Goal: Information Seeking & Learning: Learn about a topic

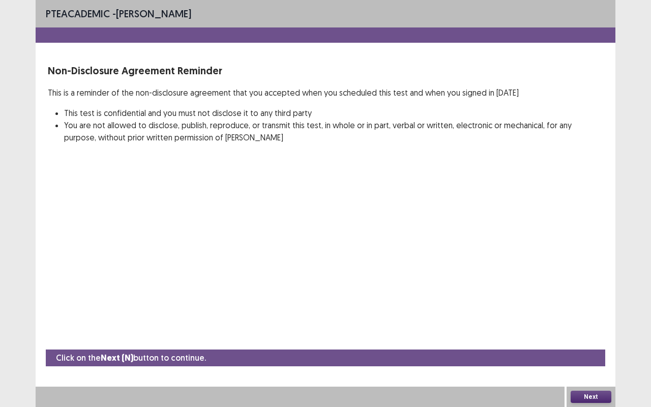
click at [584, 342] on button "Next" at bounding box center [590, 396] width 41 height 12
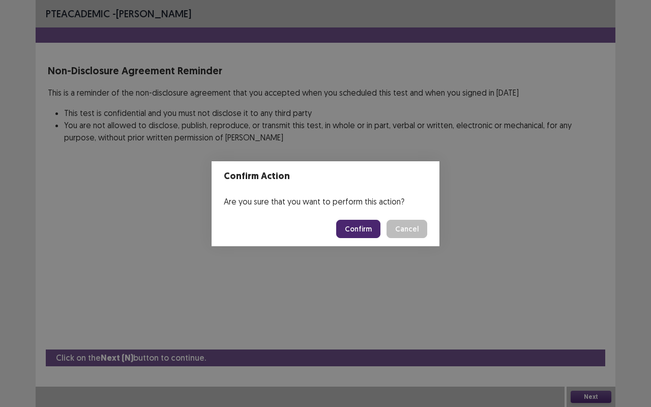
click at [358, 226] on button "Confirm" at bounding box center [358, 229] width 44 height 18
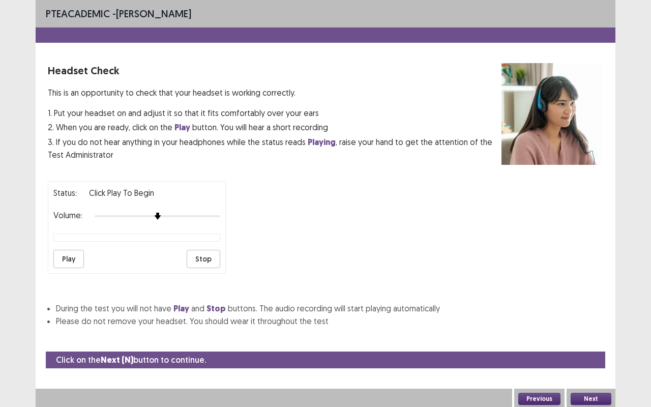
click at [584, 342] on button "Next" at bounding box center [590, 398] width 41 height 12
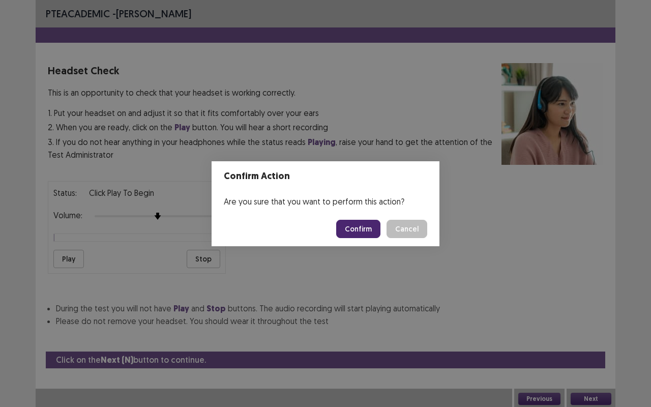
click at [356, 222] on button "Confirm" at bounding box center [358, 229] width 44 height 18
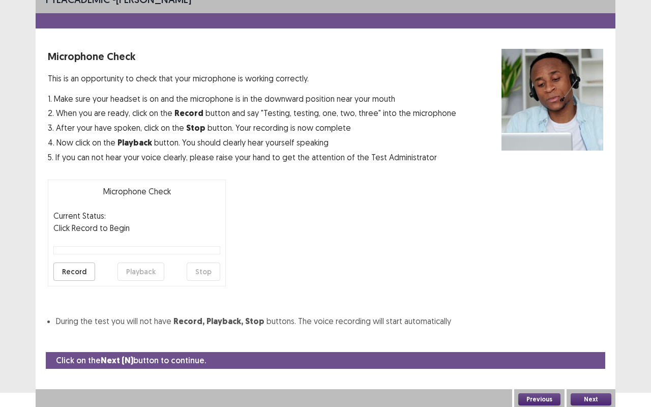
scroll to position [15, 0]
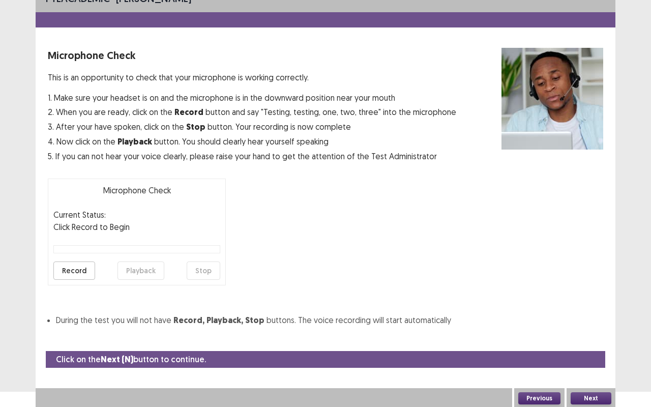
click at [594, 342] on button "Next" at bounding box center [590, 398] width 41 height 12
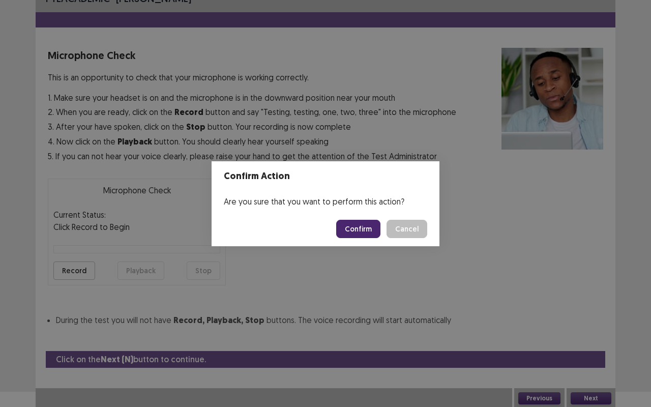
click at [374, 233] on button "Confirm" at bounding box center [358, 229] width 44 height 18
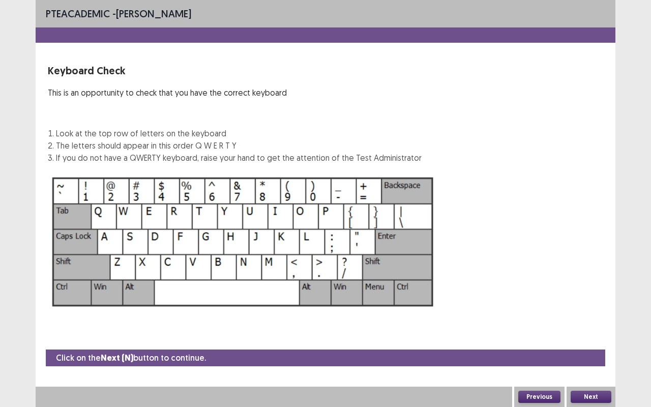
scroll to position [0, 0]
click at [566, 342] on div "Next" at bounding box center [590, 396] width 49 height 20
click at [574, 342] on button "Next" at bounding box center [590, 396] width 41 height 12
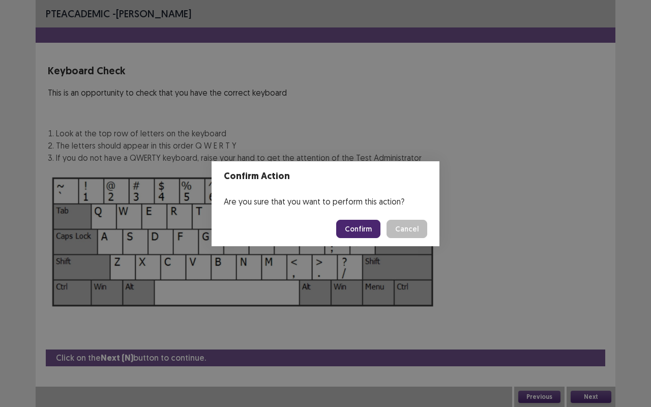
click at [351, 226] on button "Confirm" at bounding box center [358, 229] width 44 height 18
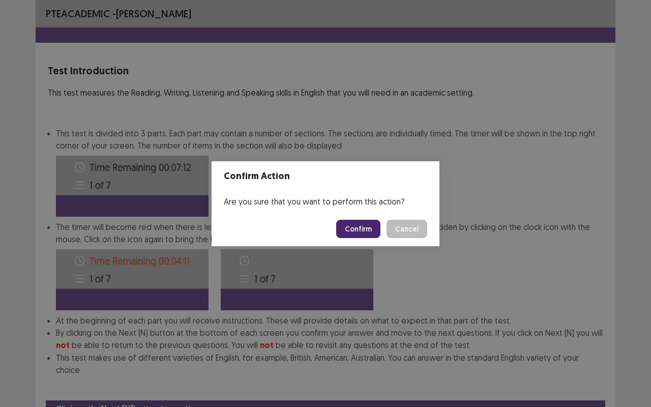
scroll to position [38, 0]
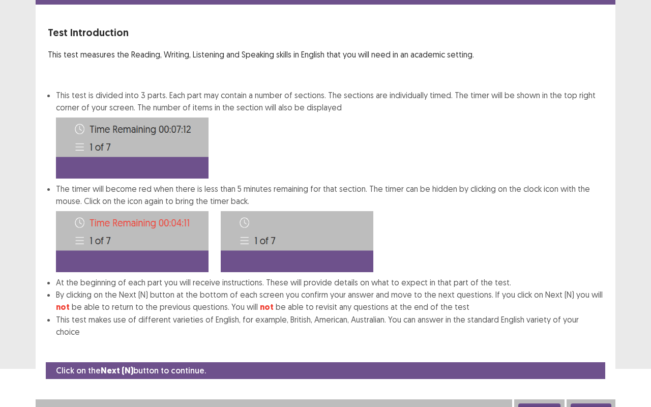
click at [583, 342] on button "Next" at bounding box center [590, 409] width 41 height 12
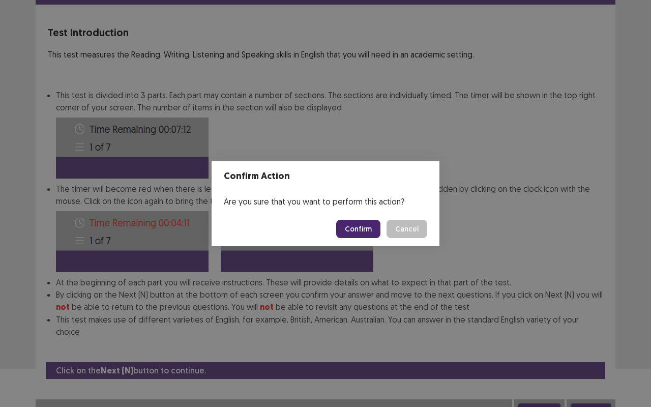
click at [365, 225] on button "Confirm" at bounding box center [358, 229] width 44 height 18
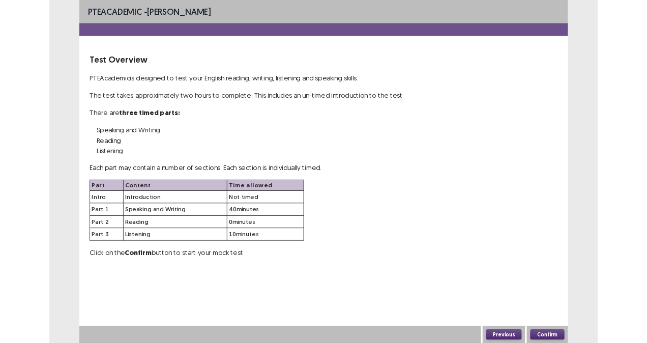
scroll to position [0, 0]
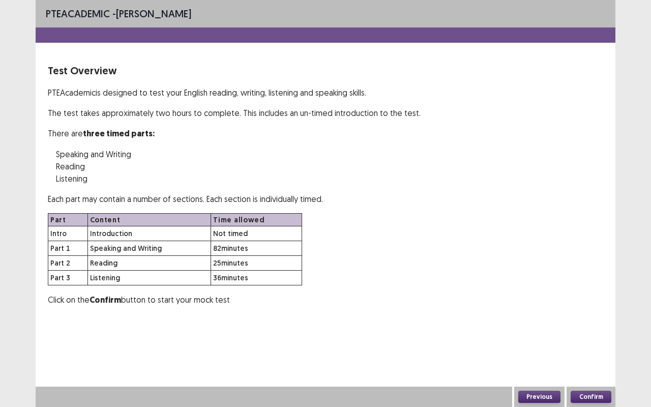
click at [601, 342] on button "Confirm" at bounding box center [590, 396] width 41 height 12
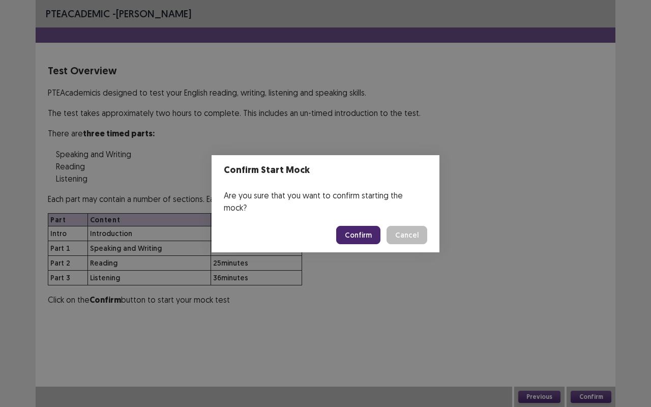
click at [363, 230] on button "Confirm" at bounding box center [358, 235] width 44 height 18
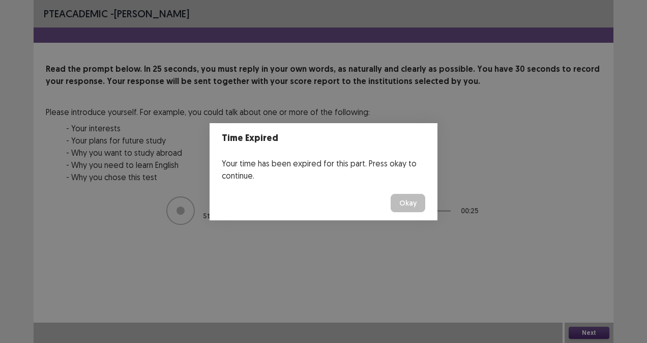
click at [402, 197] on button "Okay" at bounding box center [407, 203] width 35 height 18
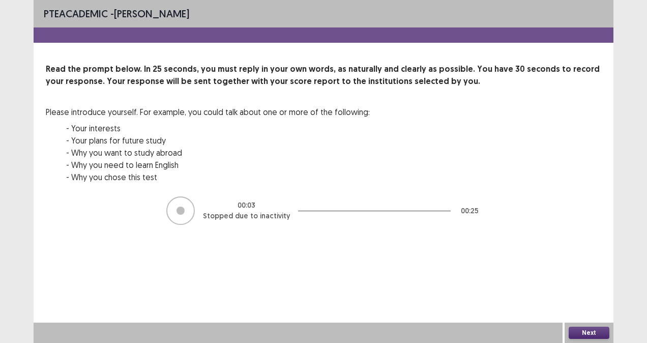
click at [594, 331] on button "Next" at bounding box center [588, 332] width 41 height 12
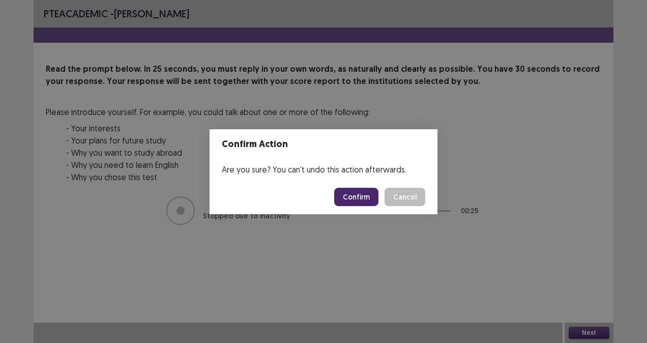
click at [362, 197] on button "Confirm" at bounding box center [356, 197] width 44 height 18
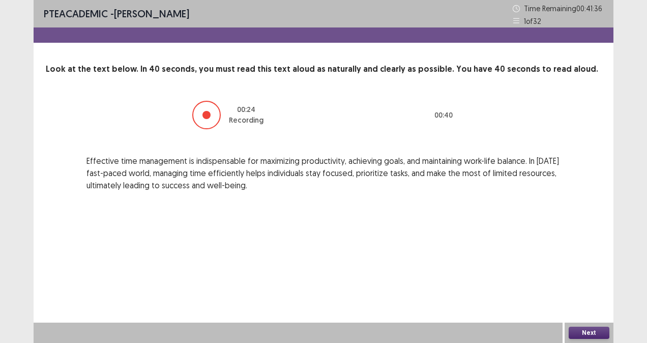
click at [597, 332] on button "Next" at bounding box center [588, 332] width 41 height 12
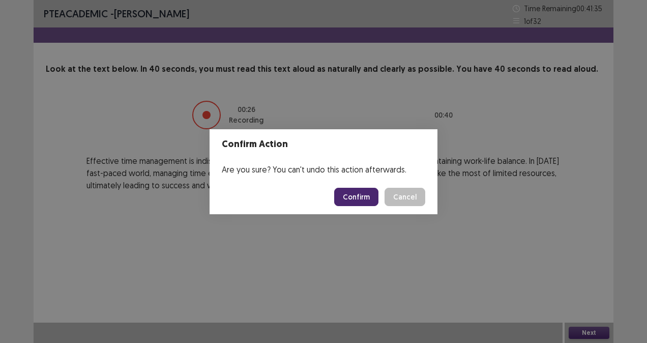
click at [369, 199] on button "Confirm" at bounding box center [356, 197] width 44 height 18
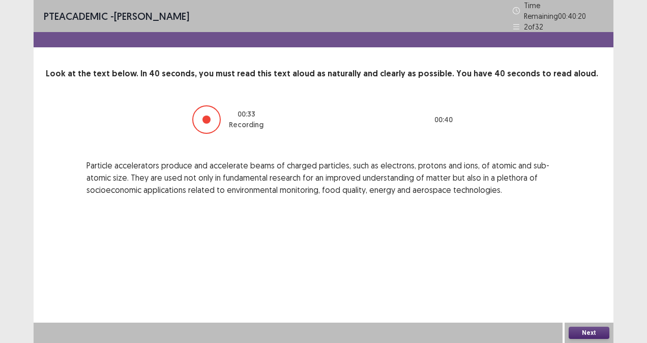
click at [598, 329] on button "Next" at bounding box center [588, 332] width 41 height 12
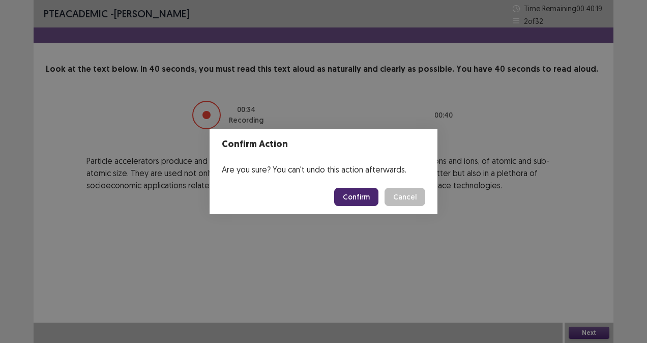
click at [365, 195] on button "Confirm" at bounding box center [356, 197] width 44 height 18
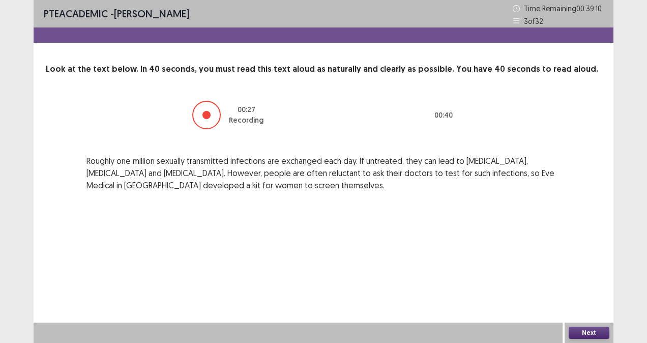
click at [601, 330] on button "Next" at bounding box center [588, 332] width 41 height 12
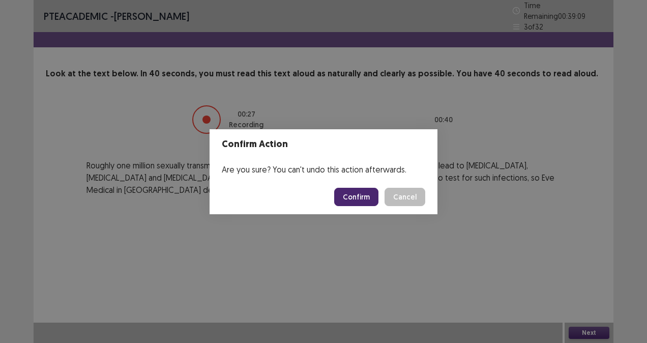
click at [363, 194] on button "Confirm" at bounding box center [356, 197] width 44 height 18
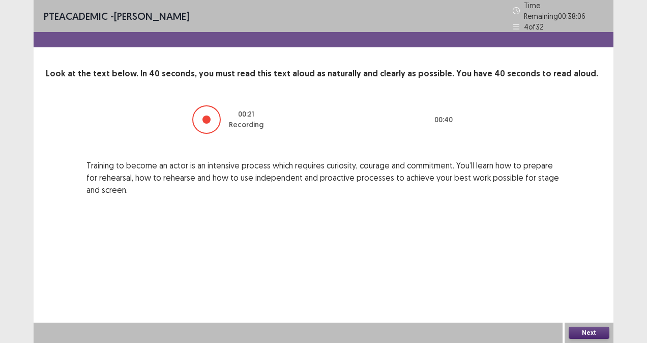
click at [600, 330] on button "Next" at bounding box center [588, 332] width 41 height 12
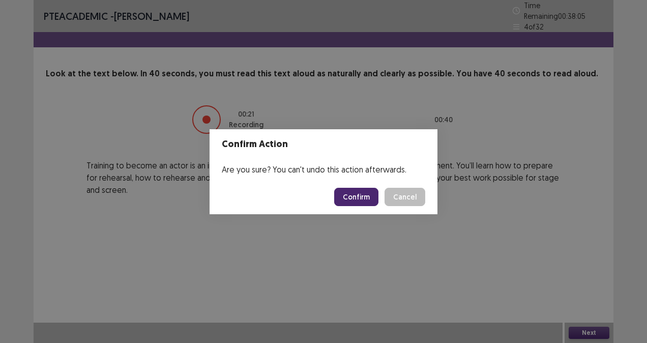
click at [374, 191] on button "Confirm" at bounding box center [356, 197] width 44 height 18
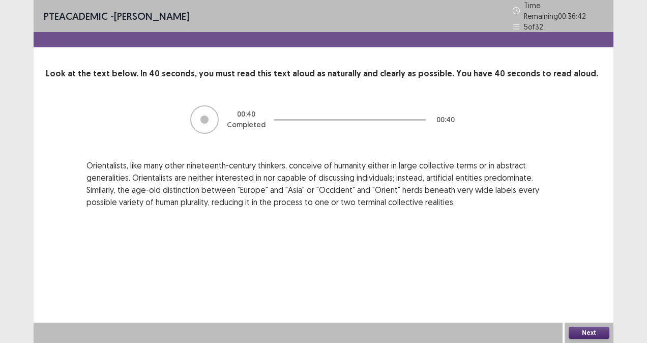
click at [596, 330] on button "Next" at bounding box center [588, 332] width 41 height 12
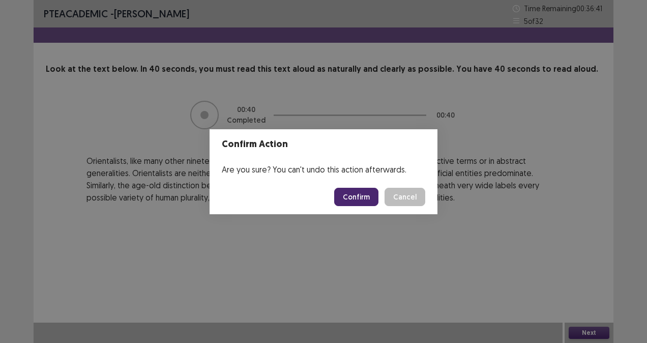
click at [378, 197] on button "Confirm" at bounding box center [356, 197] width 44 height 18
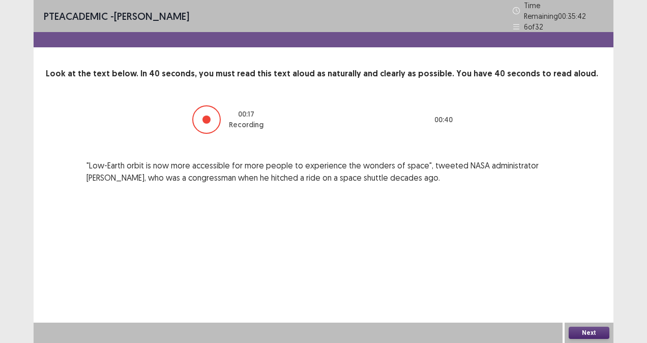
click at [605, 331] on button "Next" at bounding box center [588, 332] width 41 height 12
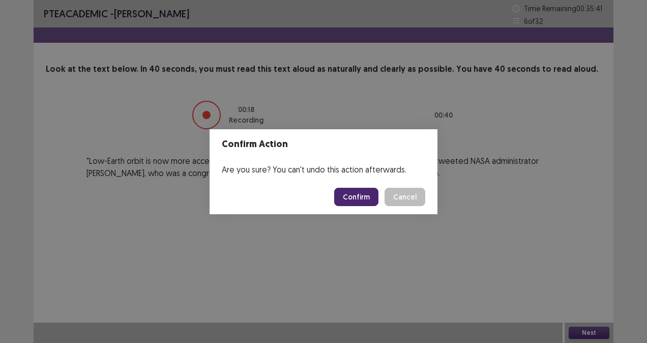
click at [367, 192] on button "Confirm" at bounding box center [356, 197] width 44 height 18
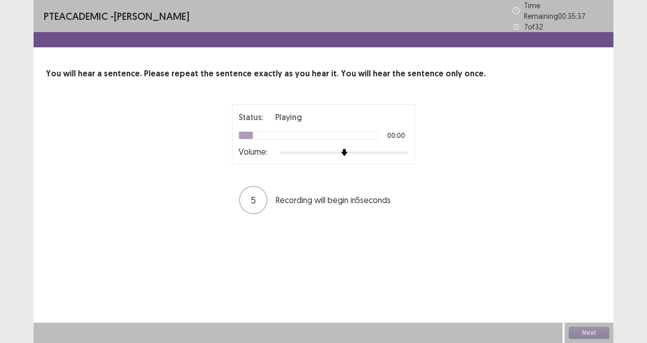
click at [404, 148] on div at bounding box center [344, 152] width 129 height 8
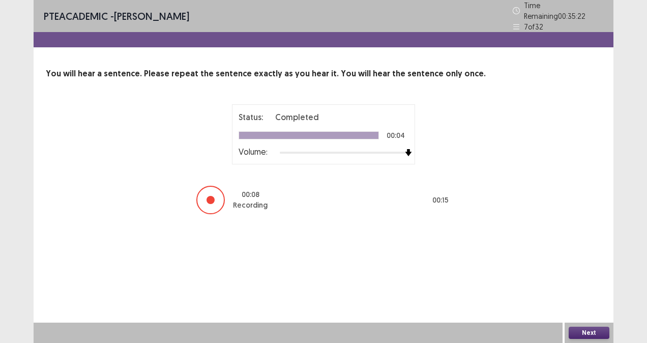
click at [598, 330] on button "Next" at bounding box center [588, 332] width 41 height 12
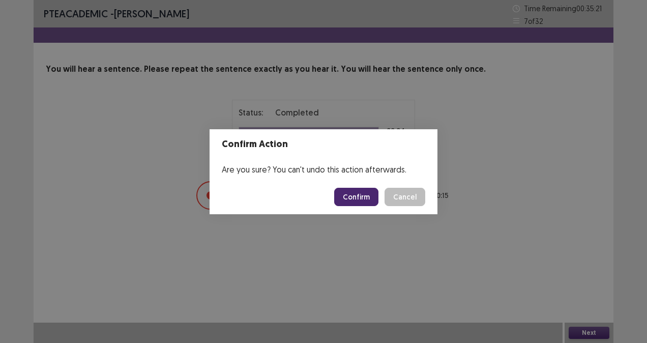
click at [365, 196] on button "Confirm" at bounding box center [356, 197] width 44 height 18
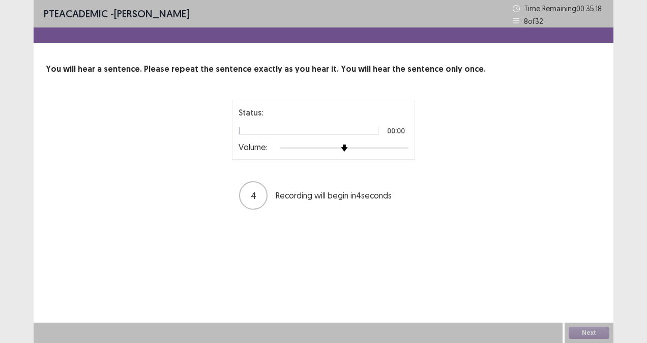
click at [404, 144] on div at bounding box center [344, 148] width 129 height 8
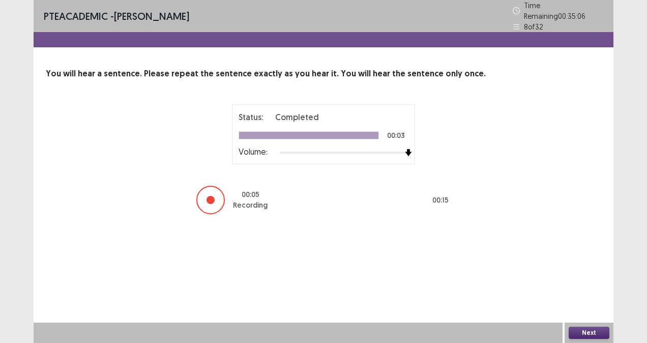
click at [598, 327] on button "Next" at bounding box center [588, 332] width 41 height 12
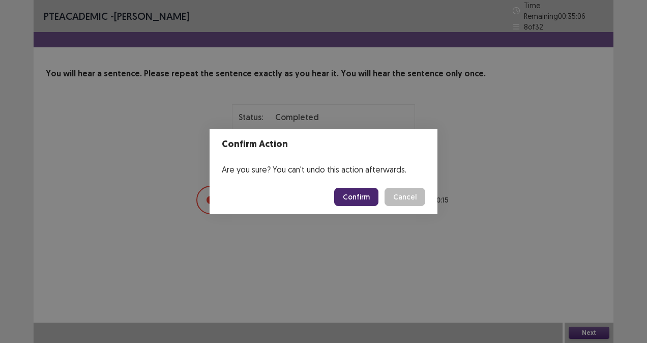
click at [373, 191] on button "Confirm" at bounding box center [356, 197] width 44 height 18
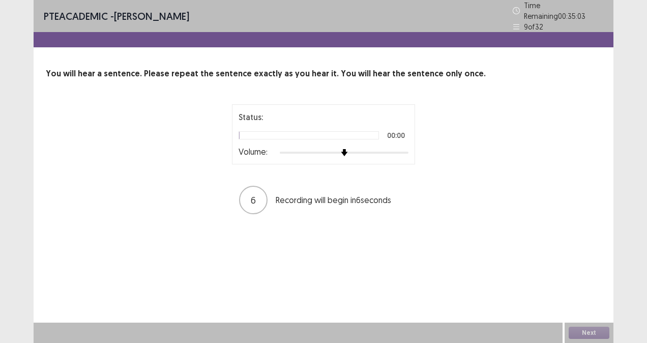
click at [400, 150] on div at bounding box center [344, 152] width 129 height 8
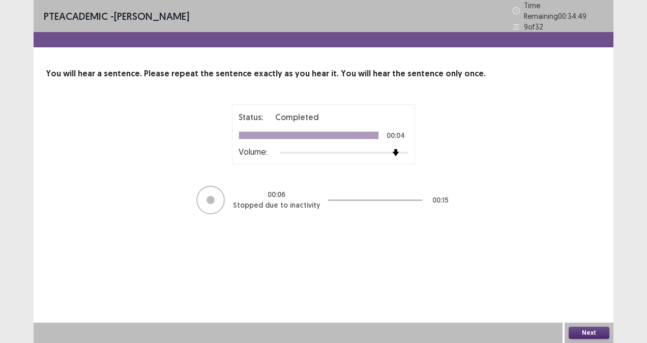
click at [593, 329] on button "Next" at bounding box center [588, 332] width 41 height 12
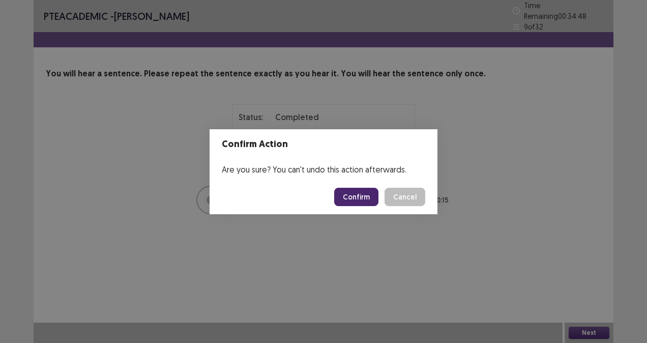
click at [374, 202] on button "Confirm" at bounding box center [356, 197] width 44 height 18
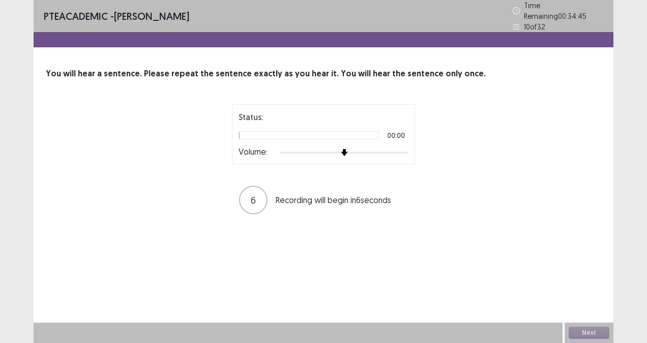
click at [348, 149] on img at bounding box center [344, 152] width 7 height 7
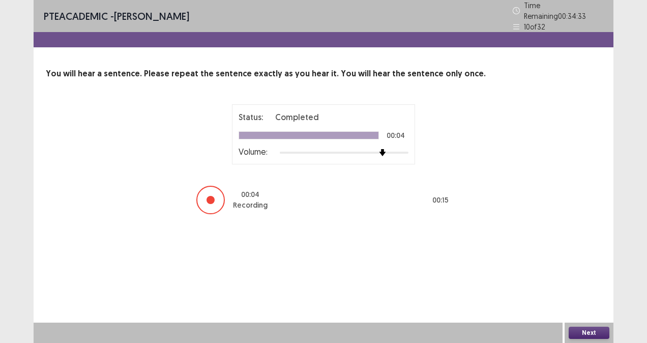
click at [595, 329] on button "Next" at bounding box center [588, 332] width 41 height 12
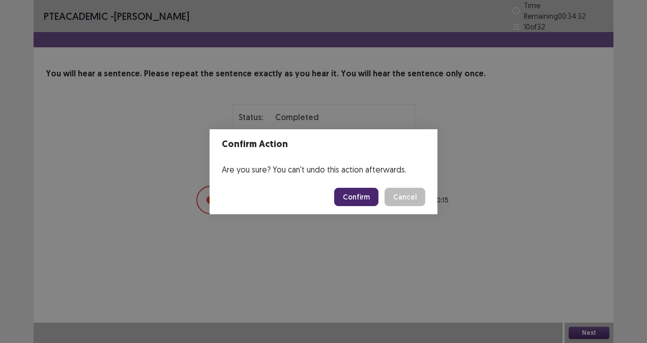
click at [370, 197] on button "Confirm" at bounding box center [356, 197] width 44 height 18
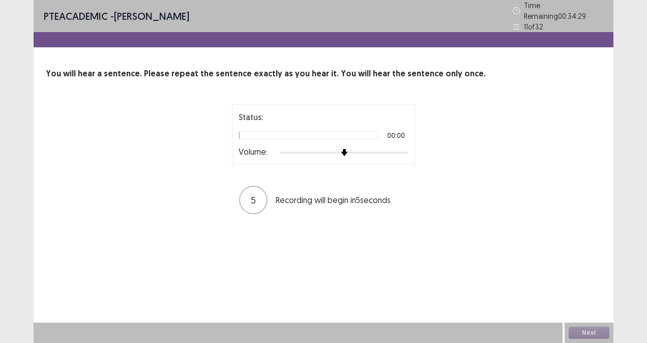
click at [348, 148] on div at bounding box center [344, 152] width 8 height 8
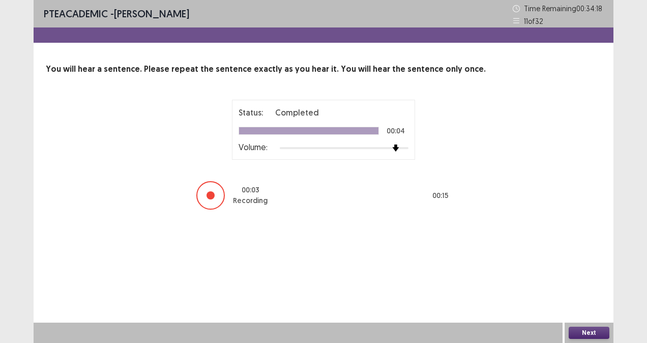
click at [595, 337] on button "Next" at bounding box center [588, 332] width 41 height 12
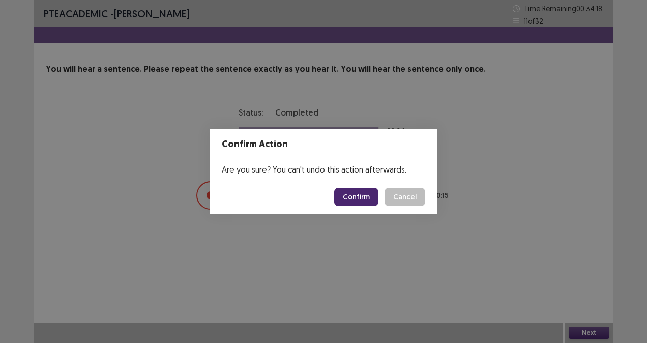
click at [363, 190] on button "Confirm" at bounding box center [356, 197] width 44 height 18
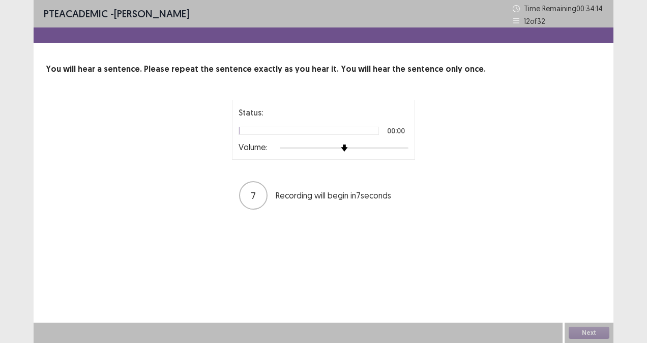
click at [344, 148] on div at bounding box center [312, 148] width 65 height 2
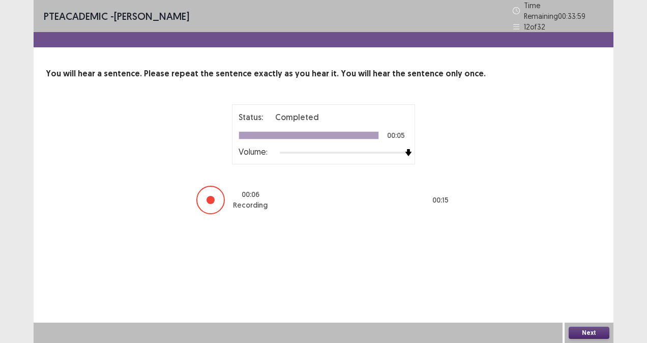
click at [591, 333] on button "Next" at bounding box center [588, 332] width 41 height 12
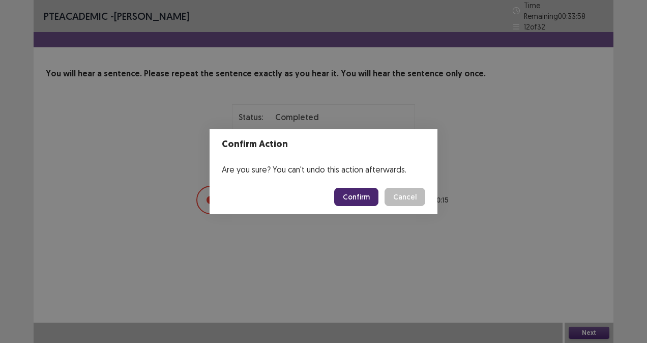
click at [374, 197] on button "Confirm" at bounding box center [356, 197] width 44 height 18
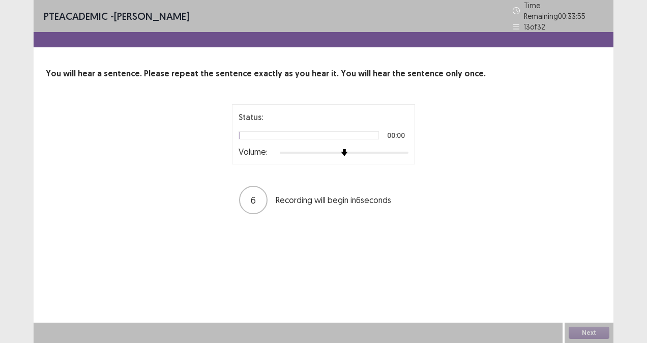
click at [389, 148] on div at bounding box center [344, 152] width 129 height 8
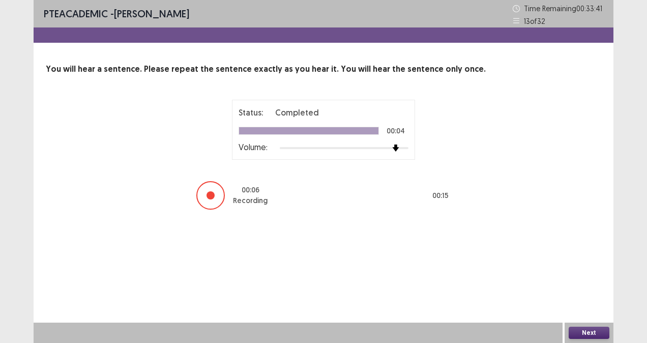
click at [587, 332] on button "Next" at bounding box center [588, 332] width 41 height 12
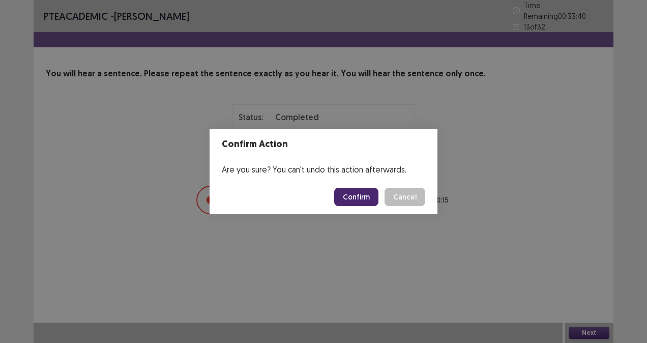
click at [373, 197] on button "Confirm" at bounding box center [356, 197] width 44 height 18
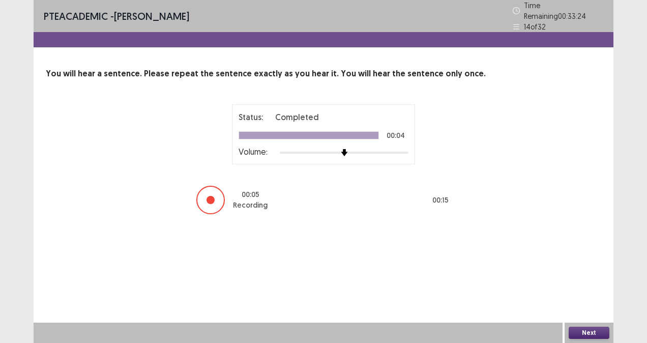
click at [590, 331] on button "Next" at bounding box center [588, 332] width 41 height 12
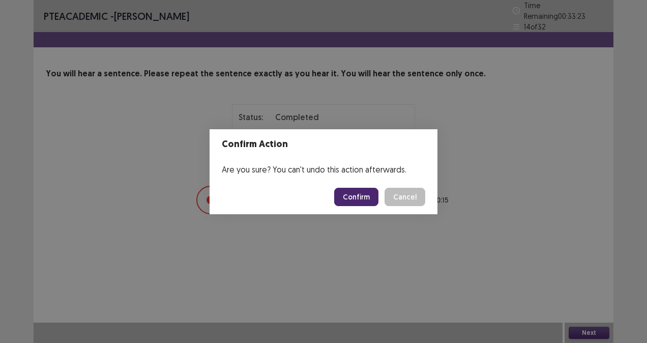
click at [361, 195] on button "Confirm" at bounding box center [356, 197] width 44 height 18
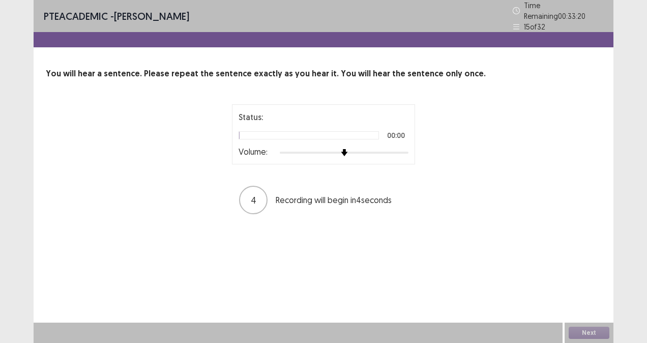
click at [348, 149] on img at bounding box center [344, 152] width 7 height 7
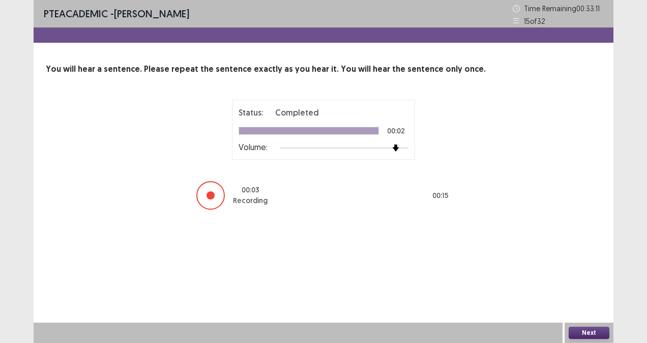
click at [594, 329] on button "Next" at bounding box center [588, 332] width 41 height 12
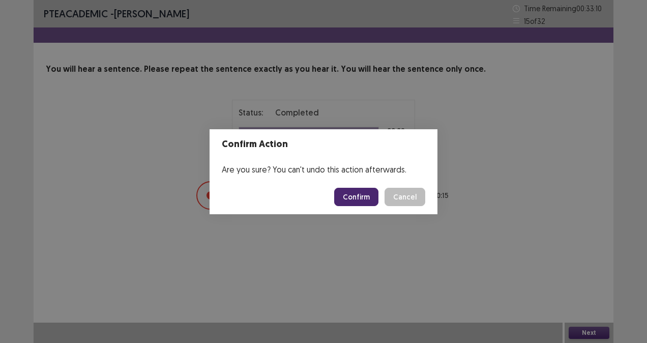
click at [361, 193] on button "Confirm" at bounding box center [356, 197] width 44 height 18
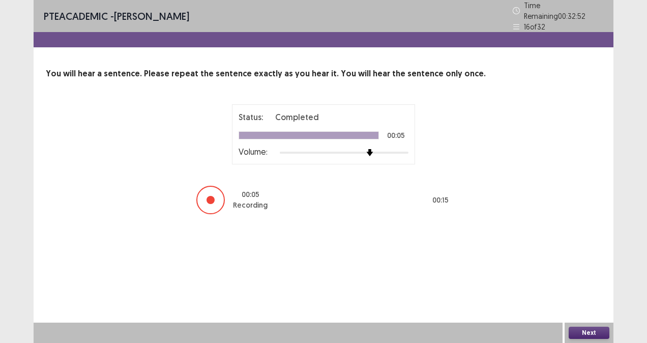
click at [592, 330] on button "Next" at bounding box center [588, 332] width 41 height 12
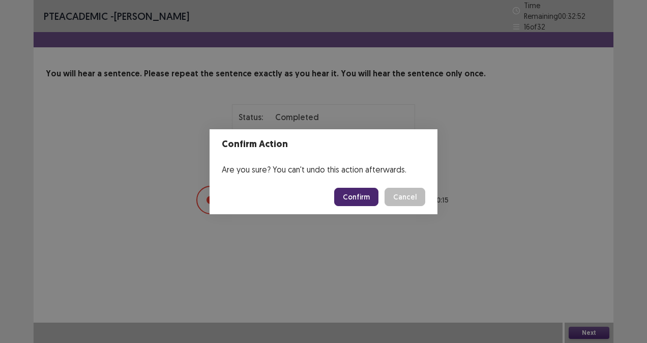
click at [365, 196] on button "Confirm" at bounding box center [356, 197] width 44 height 18
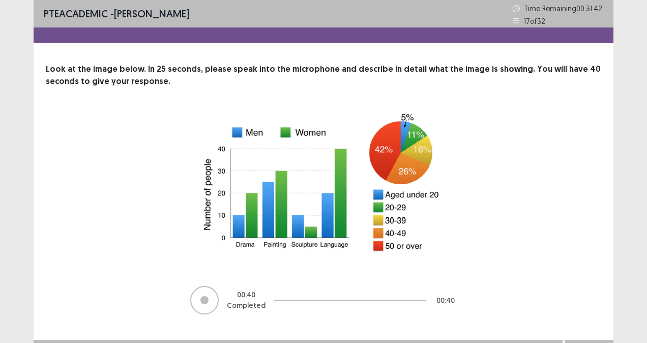
scroll to position [17, 0]
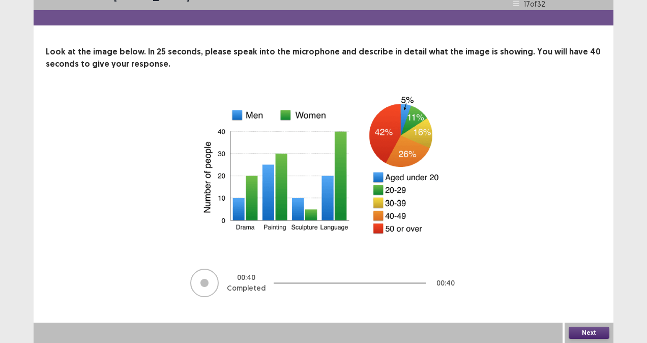
click at [589, 331] on button "Next" at bounding box center [588, 332] width 41 height 12
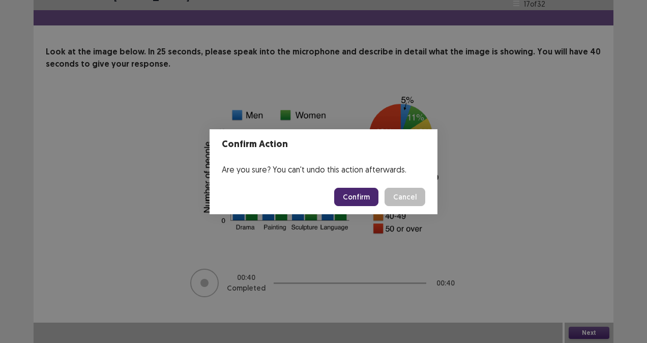
click at [375, 199] on button "Confirm" at bounding box center [356, 197] width 44 height 18
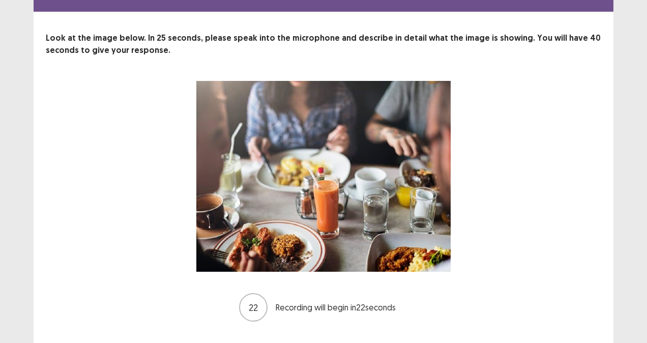
scroll to position [45, 0]
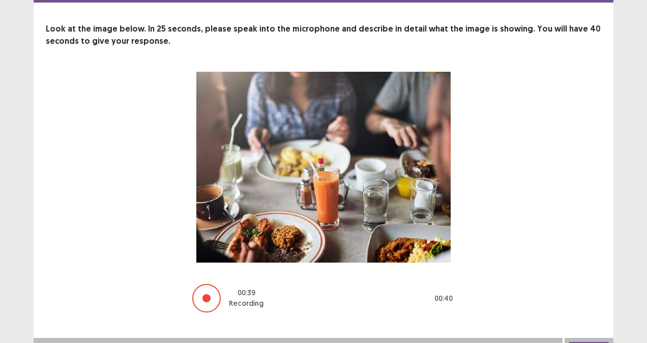
click at [596, 342] on button "Next" at bounding box center [588, 348] width 41 height 12
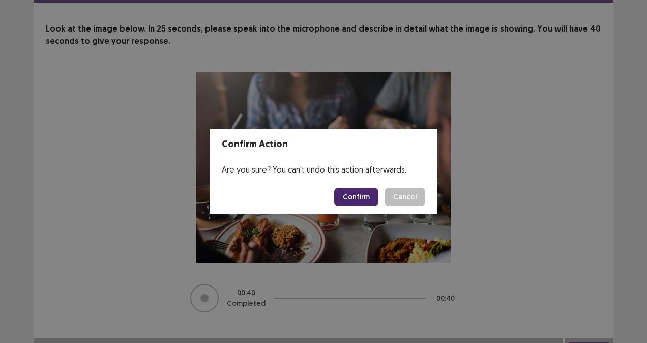
click at [353, 202] on button "Confirm" at bounding box center [356, 197] width 44 height 18
click at [369, 193] on button "Confirm" at bounding box center [356, 197] width 44 height 18
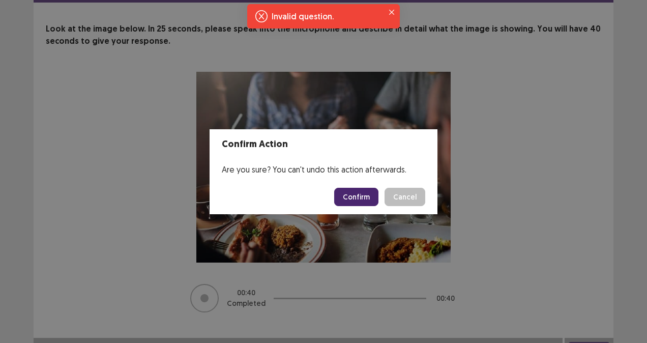
click at [358, 197] on button "Confirm" at bounding box center [356, 197] width 44 height 18
click at [391, 10] on icon "Close" at bounding box center [391, 12] width 5 height 5
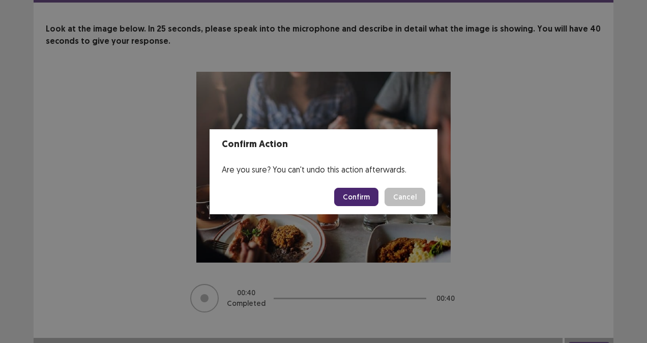
click at [365, 202] on button "Confirm" at bounding box center [356, 197] width 44 height 18
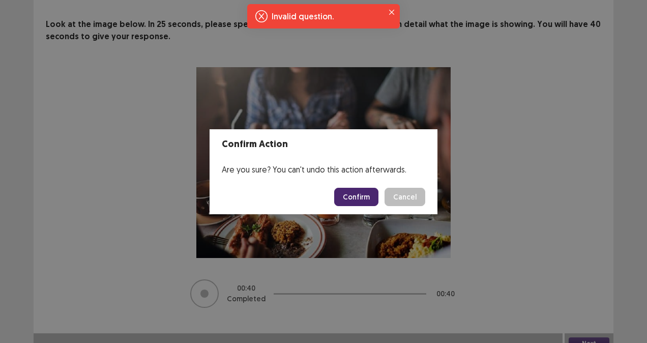
click at [259, 13] on icon "Notifications-top" at bounding box center [261, 16] width 12 height 12
click at [390, 10] on icon "Close" at bounding box center [391, 12] width 5 height 5
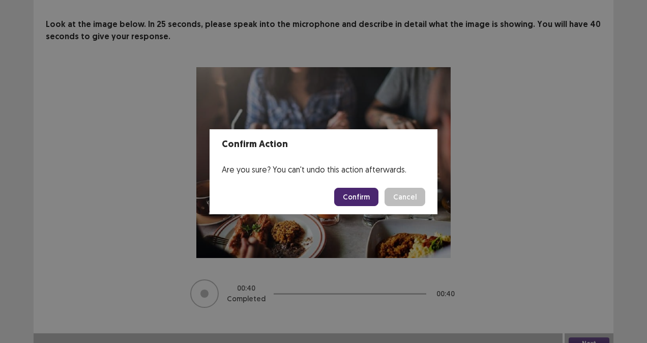
click at [361, 198] on button "Confirm" at bounding box center [356, 197] width 44 height 18
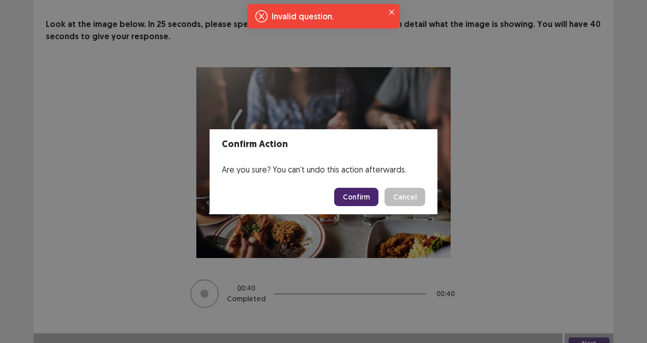
click at [374, 193] on button "Confirm" at bounding box center [356, 197] width 44 height 18
click at [393, 12] on icon "Close" at bounding box center [391, 12] width 5 height 5
click at [417, 198] on button "Cancel" at bounding box center [404, 197] width 41 height 18
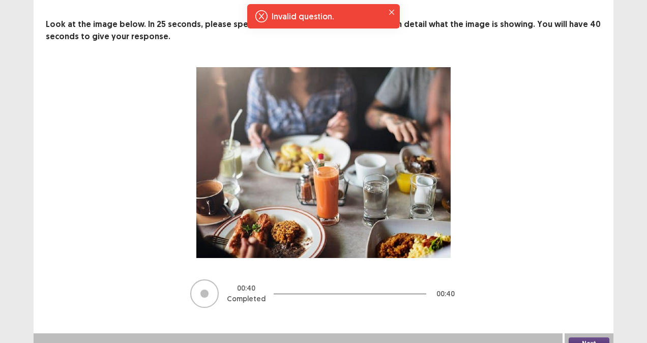
scroll to position [51, 0]
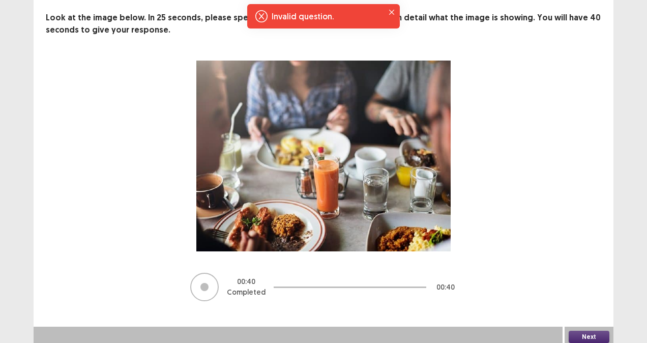
click at [586, 334] on button "Next" at bounding box center [588, 336] width 41 height 12
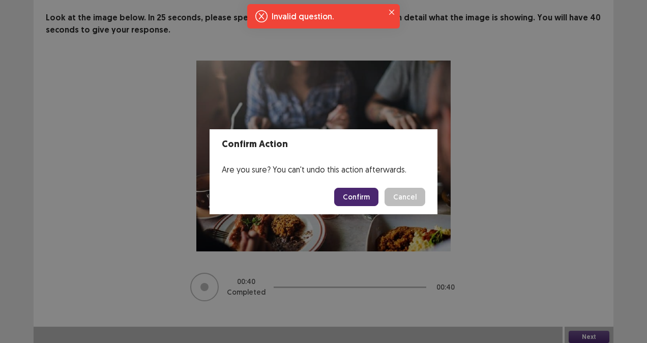
click at [358, 193] on button "Confirm" at bounding box center [356, 197] width 44 height 18
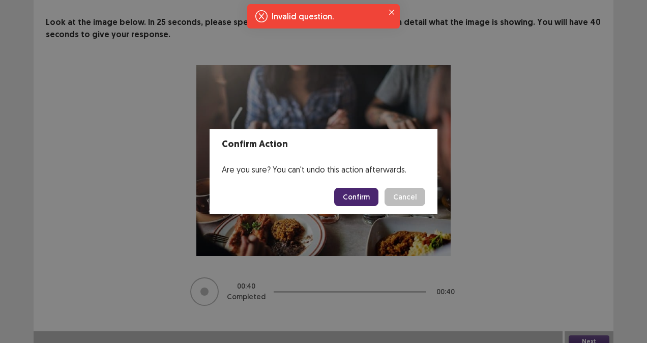
click at [255, 18] on div "Invalid question." at bounding box center [323, 16] width 152 height 24
click at [257, 16] on icon "Notifications-top" at bounding box center [261, 16] width 12 height 12
click at [395, 11] on button "Close" at bounding box center [391, 12] width 12 height 12
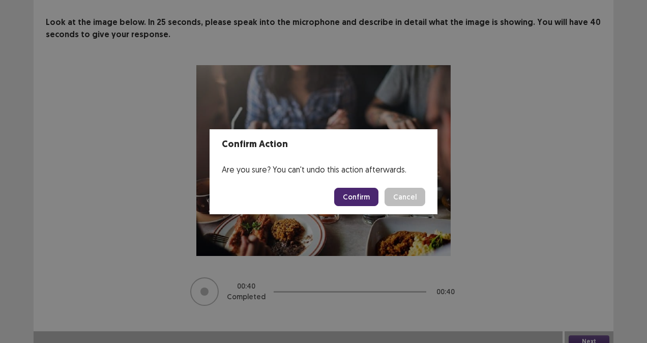
click at [372, 189] on button "Confirm" at bounding box center [356, 197] width 44 height 18
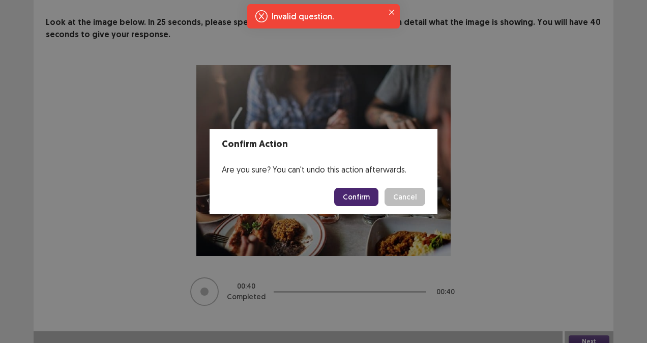
drag, startPoint x: 206, startPoint y: 49, endPoint x: 151, endPoint y: 12, distance: 65.6
click at [206, 48] on div "Confirm Action Are you sure? You can't undo this action afterwards. Confirm Can…" at bounding box center [323, 171] width 647 height 343
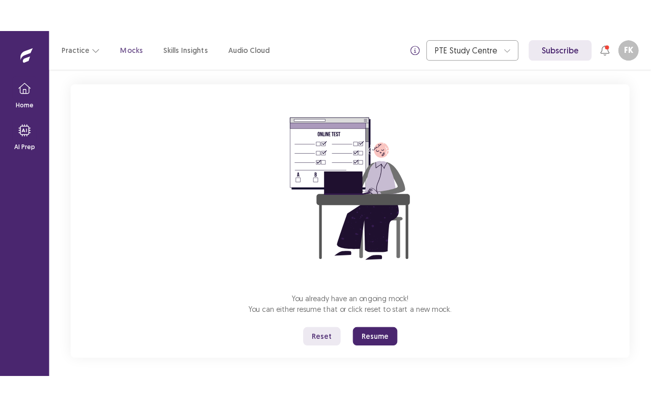
scroll to position [59, 0]
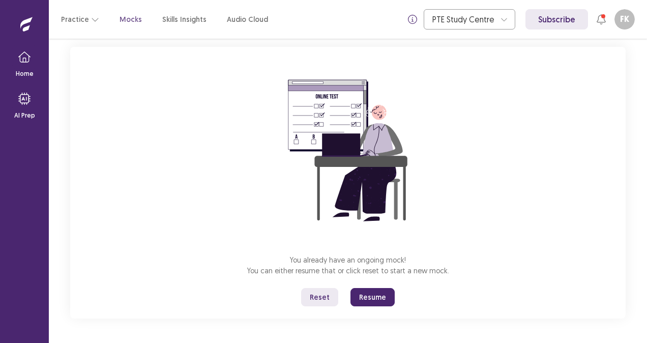
click at [369, 289] on button "Resume" at bounding box center [372, 297] width 44 height 18
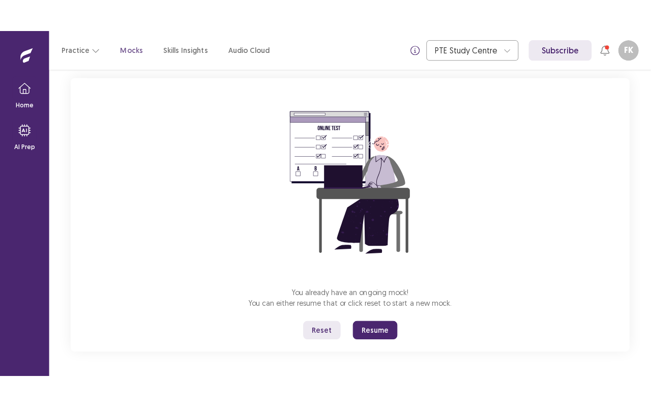
scroll to position [0, 0]
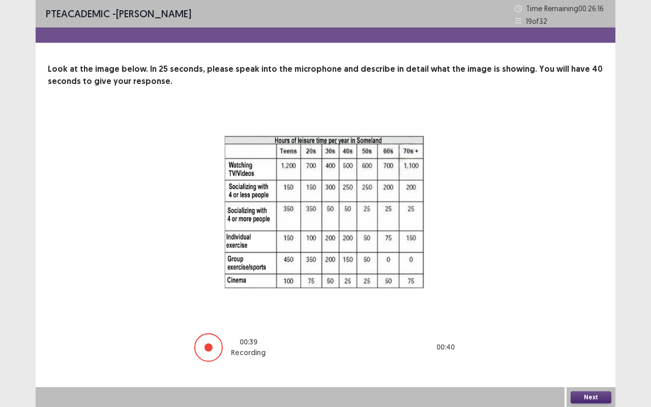
click at [600, 342] on button "Next" at bounding box center [590, 397] width 41 height 12
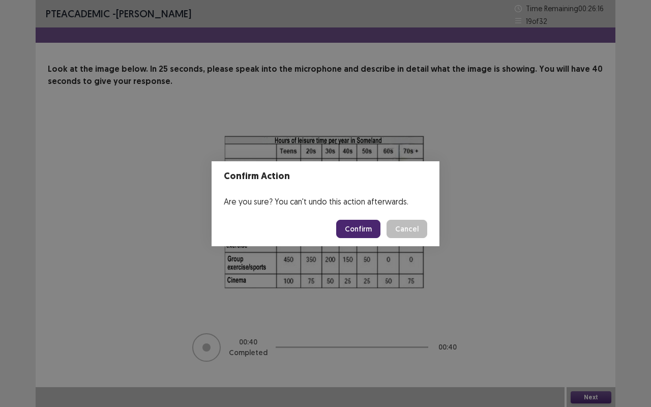
click at [363, 237] on button "Confirm" at bounding box center [358, 229] width 44 height 18
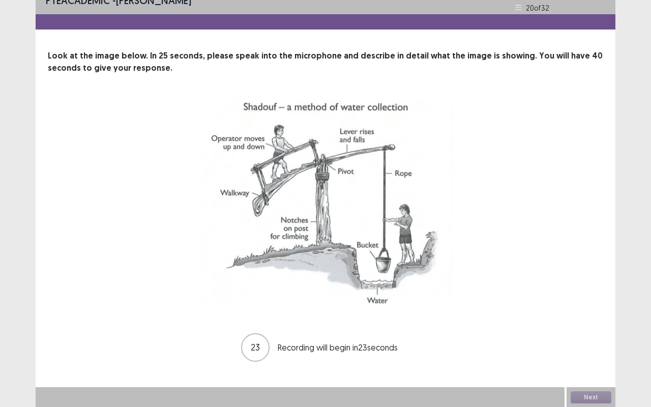
scroll to position [13, 0]
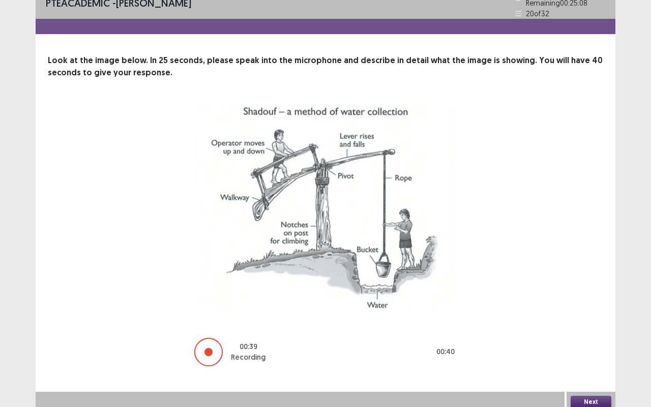
click at [594, 342] on button "Next" at bounding box center [590, 401] width 41 height 12
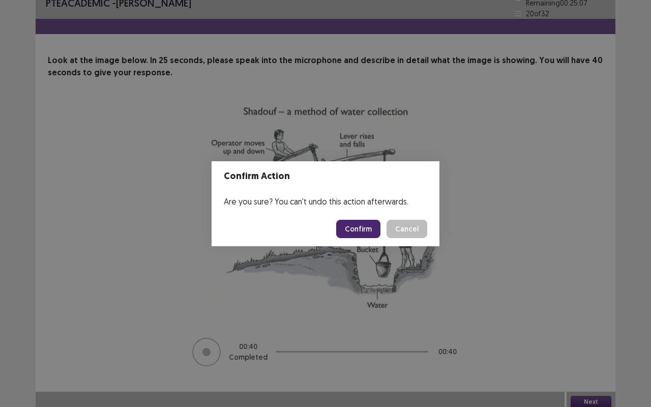
click at [365, 235] on button "Confirm" at bounding box center [358, 229] width 44 height 18
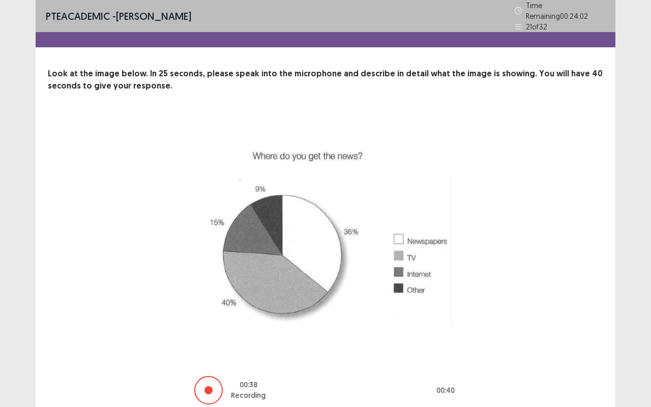
scroll to position [39, 0]
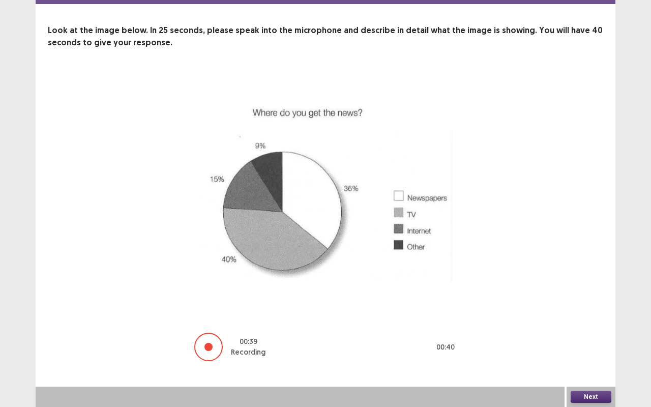
click at [581, 342] on button "Next" at bounding box center [590, 396] width 41 height 12
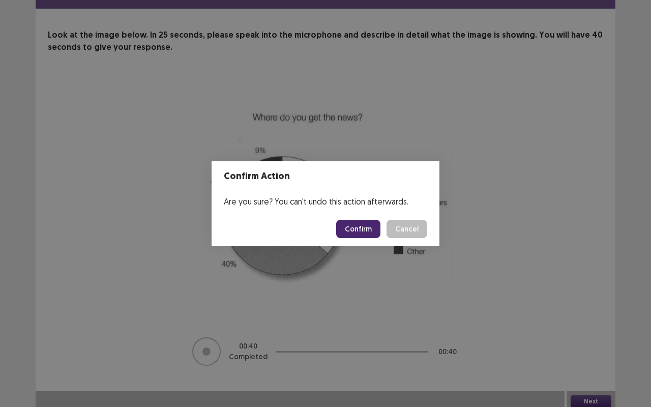
click at [359, 227] on button "Confirm" at bounding box center [358, 229] width 44 height 18
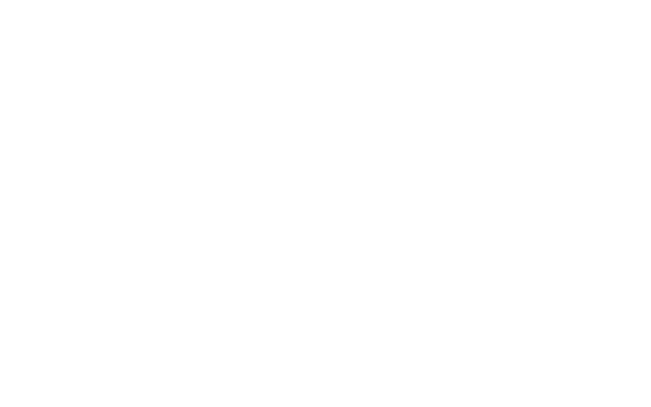
scroll to position [0, 0]
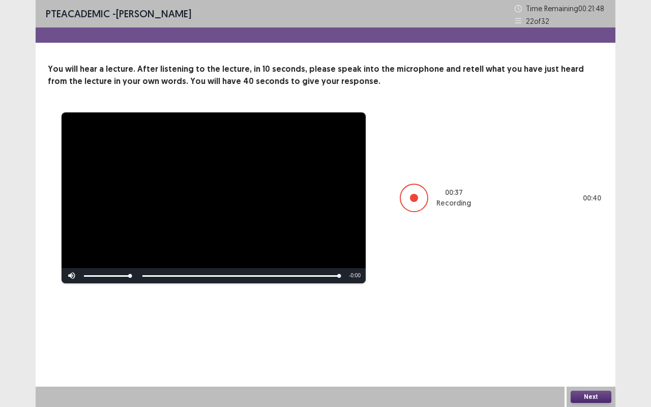
click at [601, 342] on button "Next" at bounding box center [590, 396] width 41 height 12
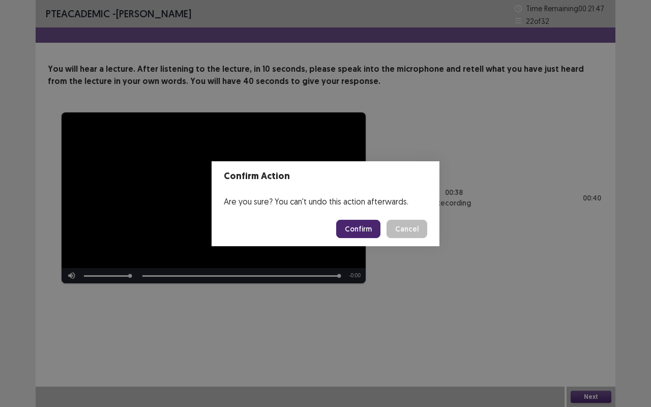
click at [363, 231] on button "Confirm" at bounding box center [358, 229] width 44 height 18
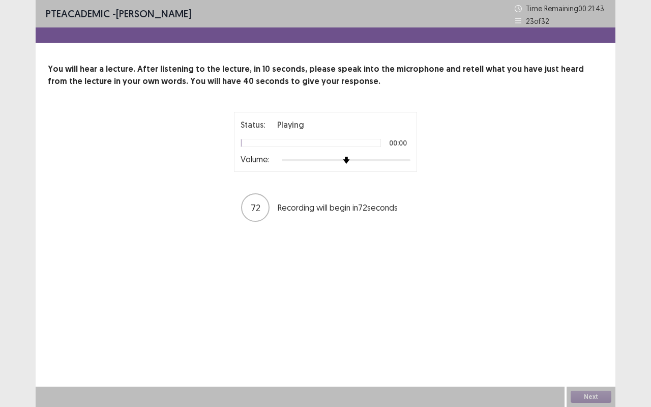
click at [350, 163] on img at bounding box center [346, 160] width 7 height 7
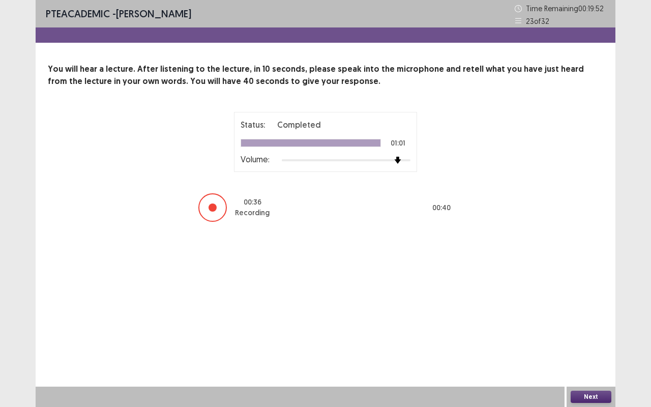
click at [603, 342] on button "Next" at bounding box center [590, 396] width 41 height 12
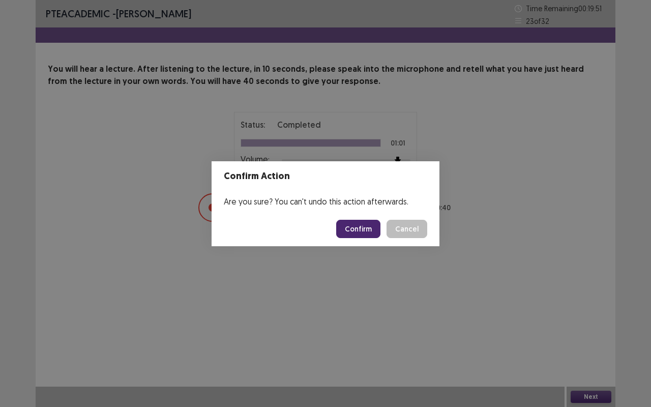
click at [370, 222] on button "Confirm" at bounding box center [358, 229] width 44 height 18
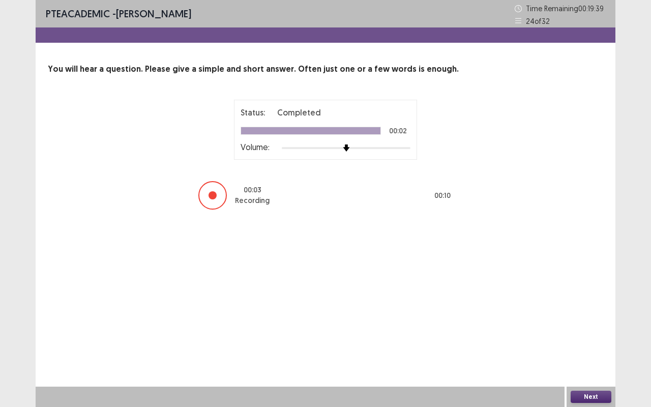
click at [597, 342] on button "Next" at bounding box center [590, 396] width 41 height 12
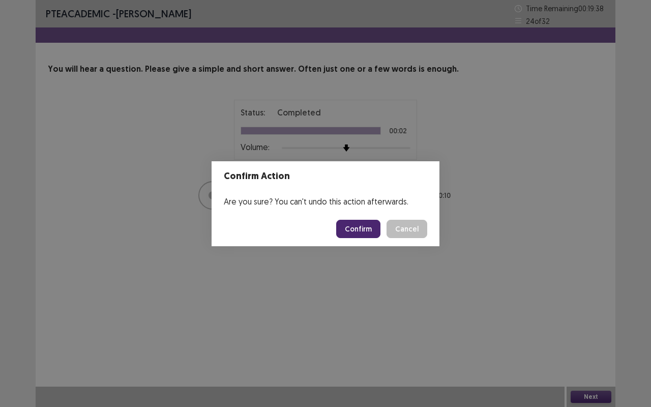
click at [372, 232] on button "Confirm" at bounding box center [358, 229] width 44 height 18
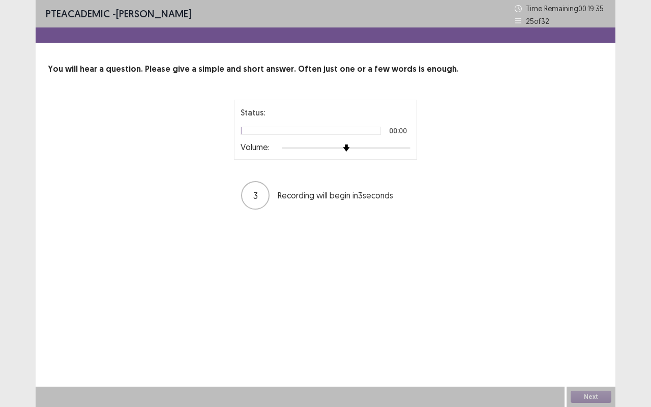
click at [408, 160] on div "Status: 00:00 Volume: 3 Recording will begin in 3 seconds" at bounding box center [325, 155] width 254 height 111
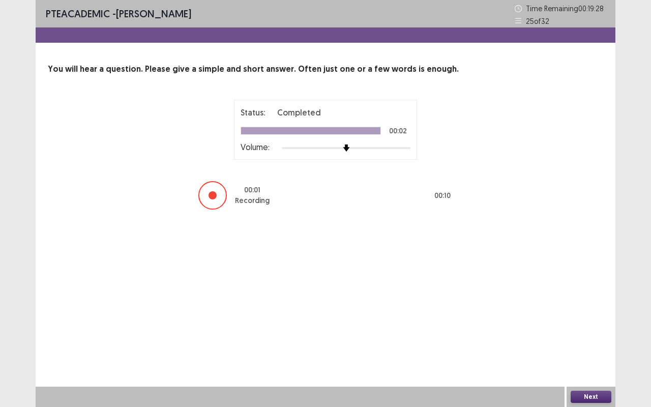
click at [600, 342] on button "Next" at bounding box center [590, 396] width 41 height 12
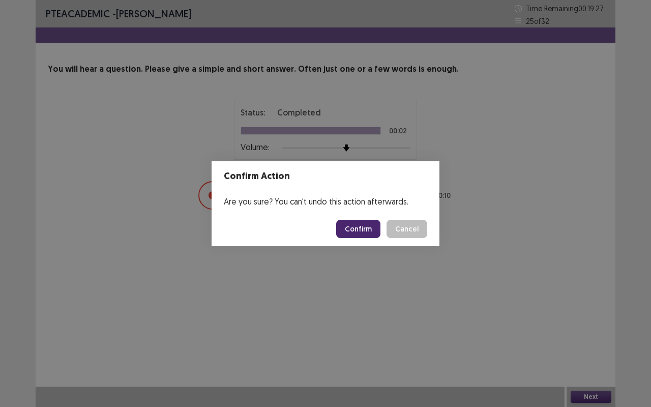
click at [370, 222] on button "Confirm" at bounding box center [358, 229] width 44 height 18
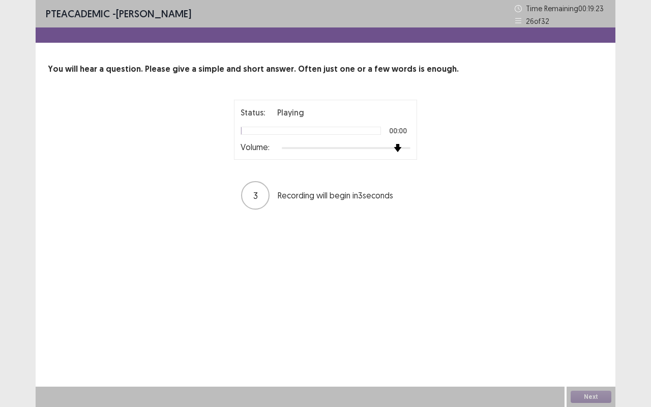
click at [397, 145] on img at bounding box center [397, 148] width 8 height 8
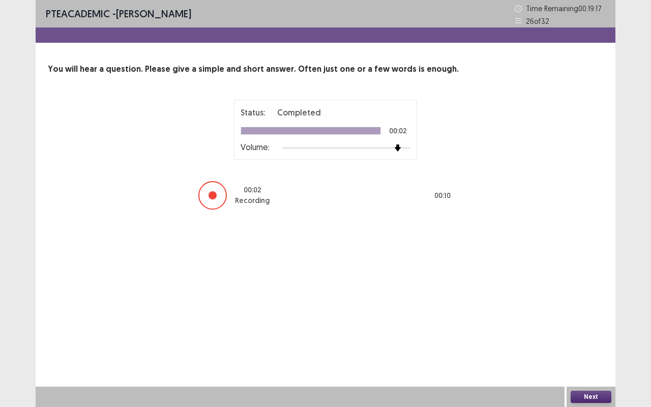
click at [597, 342] on button "Next" at bounding box center [590, 396] width 41 height 12
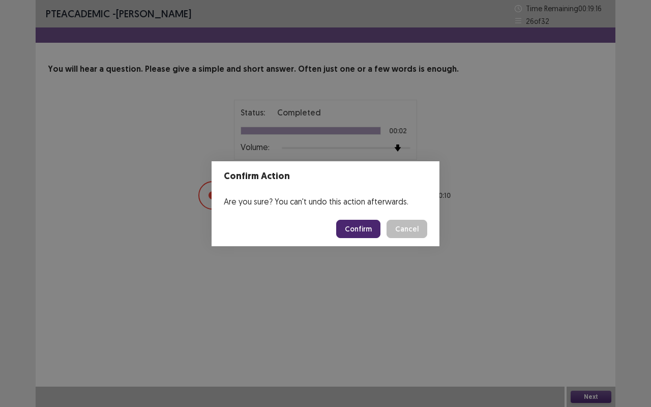
click at [366, 229] on button "Confirm" at bounding box center [358, 229] width 44 height 18
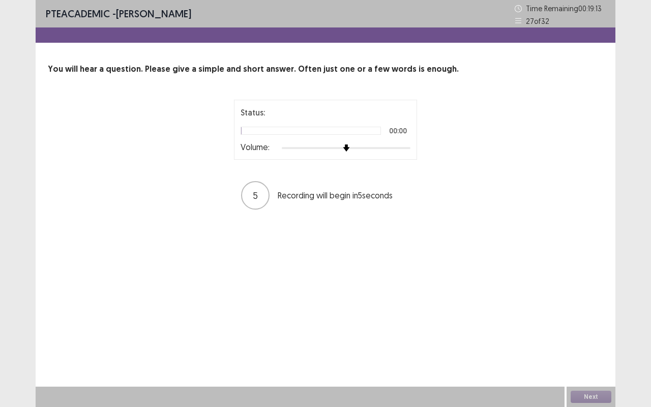
click at [402, 150] on div at bounding box center [346, 148] width 129 height 8
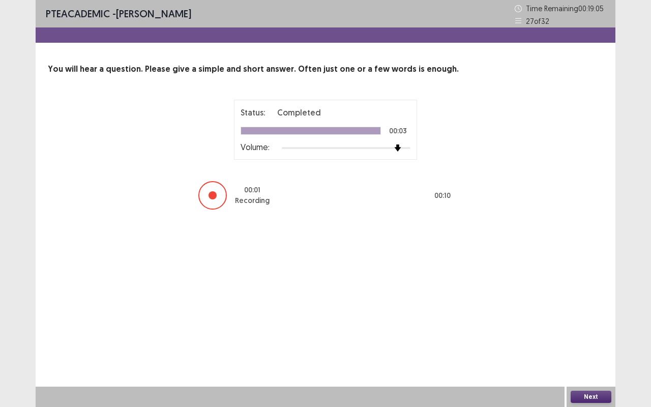
click at [595, 342] on button "Next" at bounding box center [590, 396] width 41 height 12
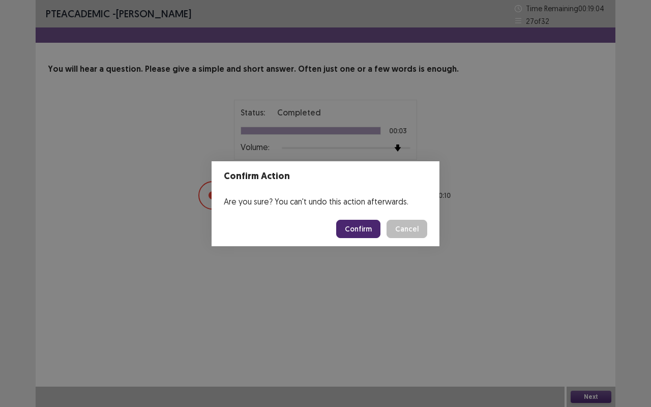
click at [369, 234] on button "Confirm" at bounding box center [358, 229] width 44 height 18
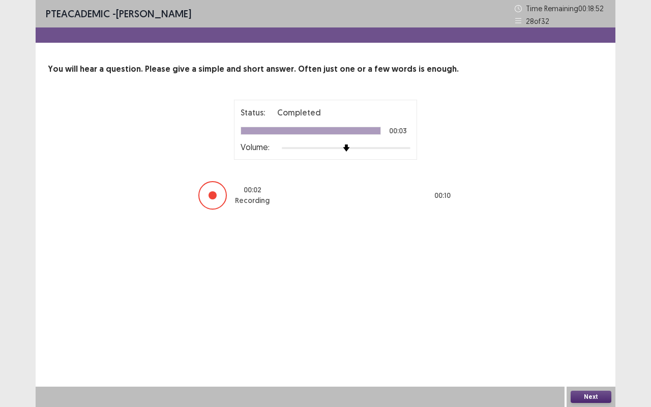
click at [600, 342] on button "Next" at bounding box center [590, 396] width 41 height 12
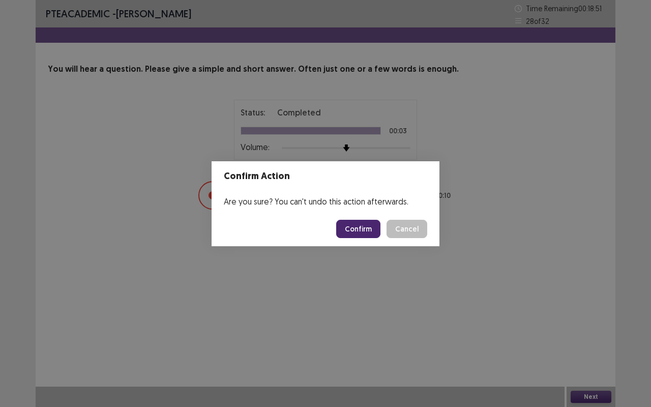
click at [369, 227] on button "Confirm" at bounding box center [358, 229] width 44 height 18
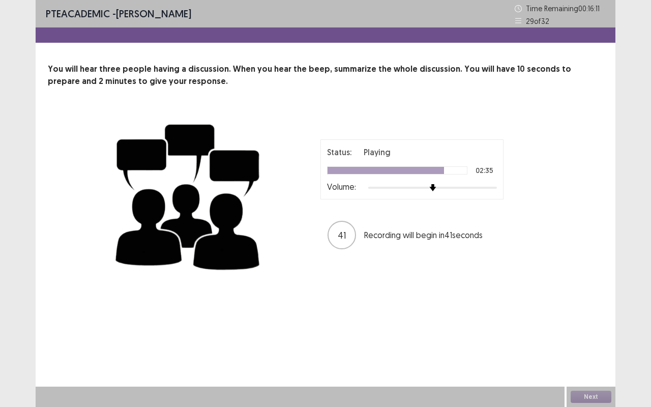
drag, startPoint x: 369, startPoint y: 227, endPoint x: 650, endPoint y: 186, distance: 284.6
click at [646, 186] on div "PTE academic - [PERSON_NAME] Time Remaining 00 : 16 : 11 29 of 32 You will hear…" at bounding box center [325, 203] width 651 height 407
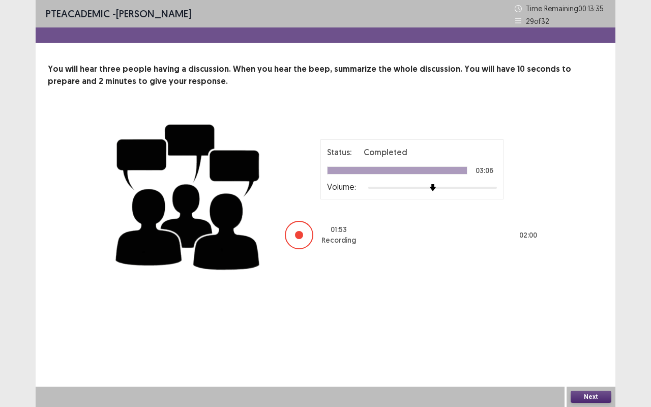
click at [595, 342] on button "Next" at bounding box center [590, 396] width 41 height 12
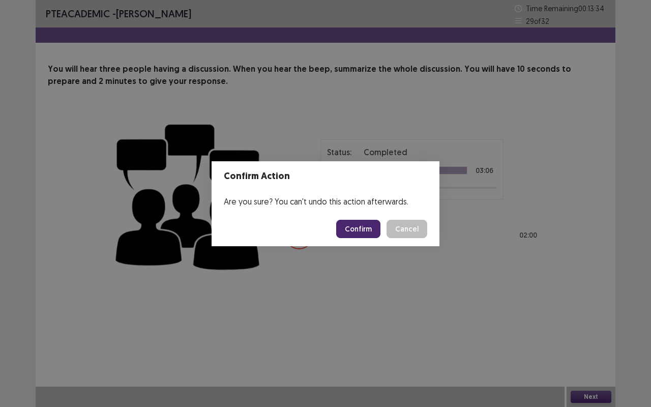
click at [367, 227] on button "Confirm" at bounding box center [358, 229] width 44 height 18
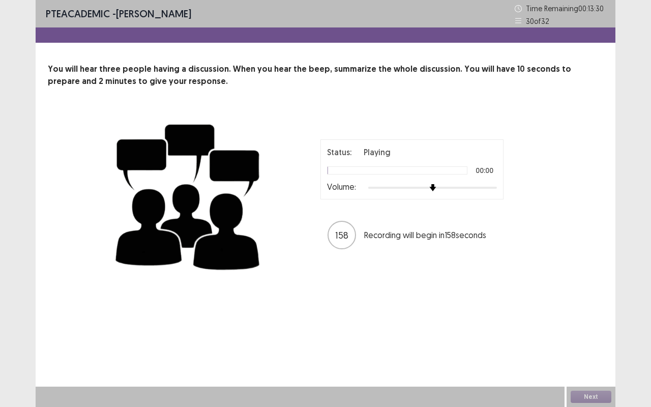
click at [436, 186] on img at bounding box center [432, 187] width 7 height 7
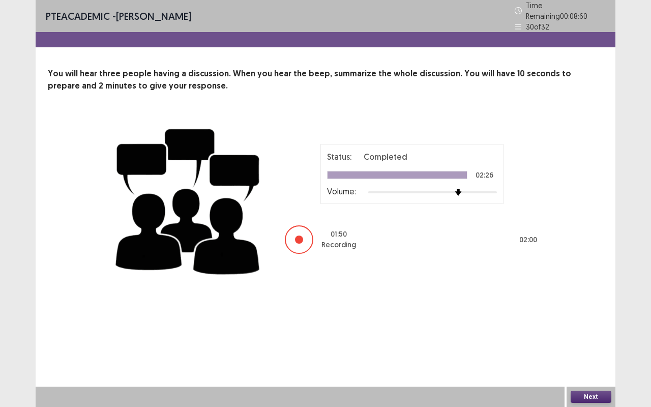
click at [595, 342] on button "Next" at bounding box center [590, 396] width 41 height 12
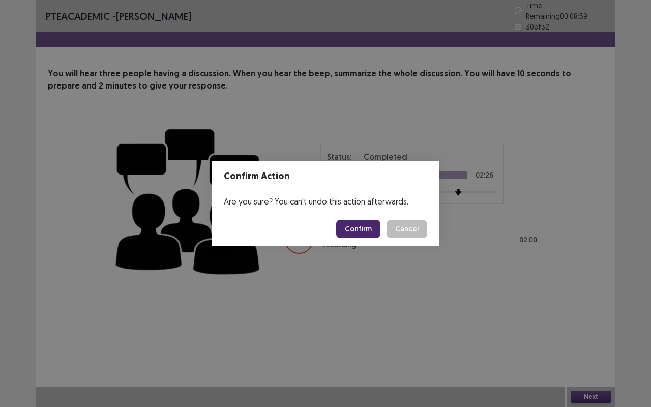
click at [364, 230] on button "Confirm" at bounding box center [358, 229] width 44 height 18
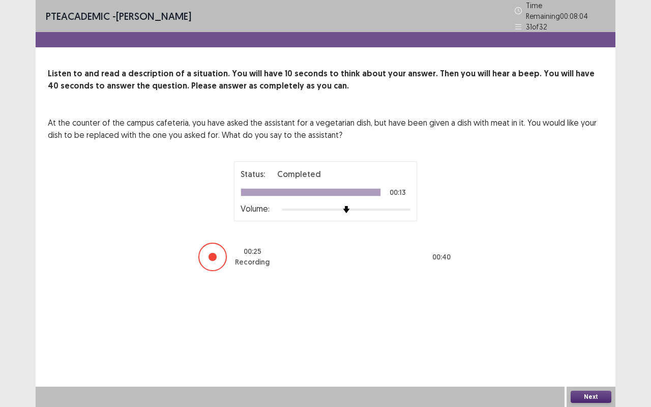
click at [596, 342] on button "Next" at bounding box center [590, 396] width 41 height 12
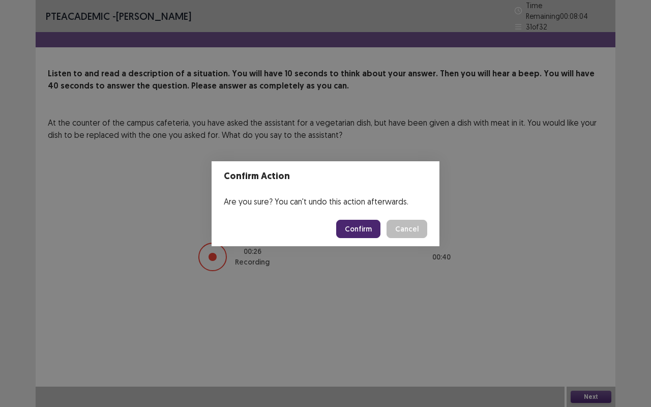
click at [363, 227] on button "Confirm" at bounding box center [358, 229] width 44 height 18
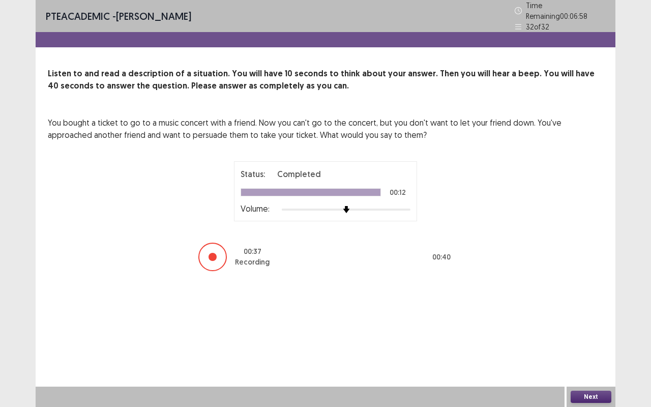
click at [599, 342] on button "Next" at bounding box center [590, 396] width 41 height 12
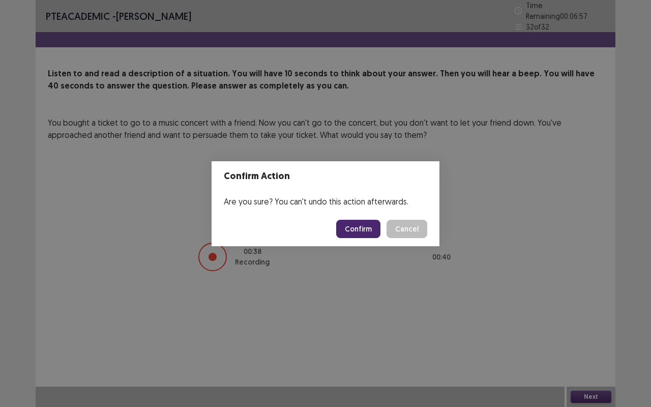
click at [366, 224] on button "Confirm" at bounding box center [358, 229] width 44 height 18
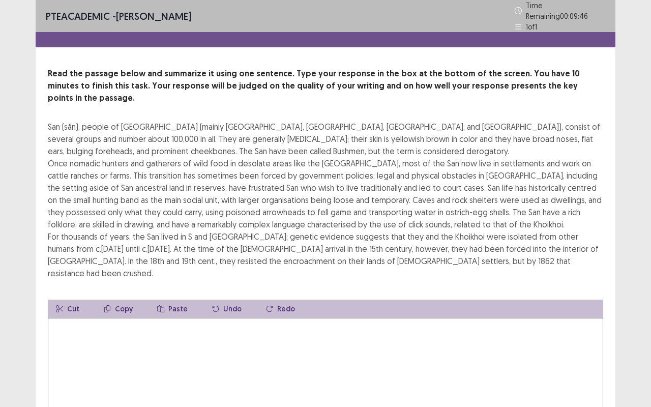
click at [136, 318] on textarea at bounding box center [325, 374] width 555 height 112
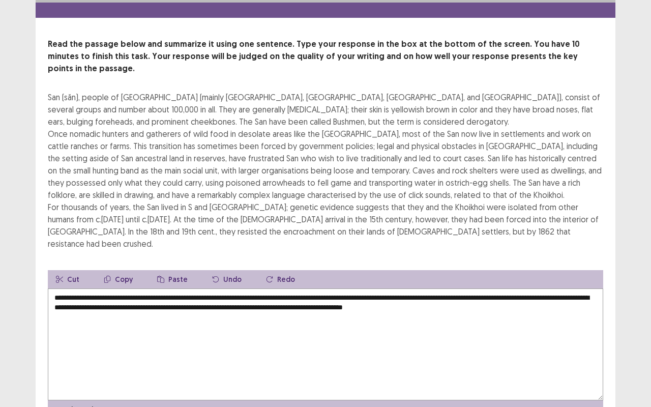
scroll to position [33, 0]
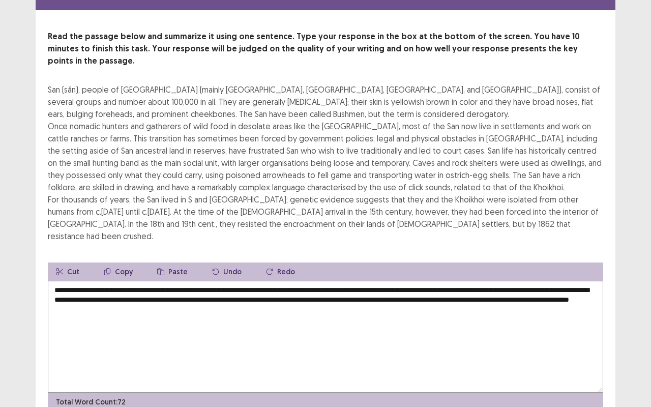
click at [184, 289] on textarea "**********" at bounding box center [325, 337] width 555 height 112
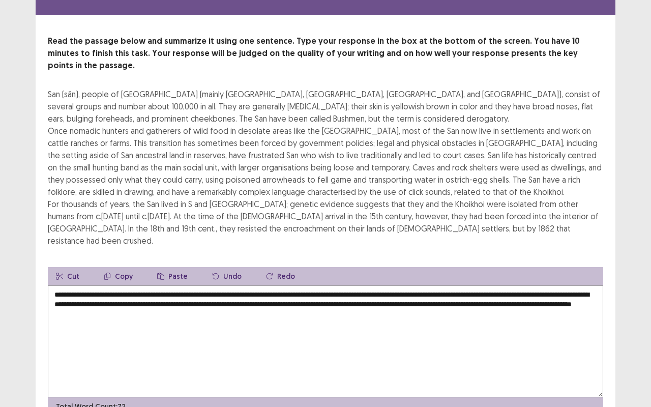
click at [275, 291] on textarea "**********" at bounding box center [325, 341] width 555 height 112
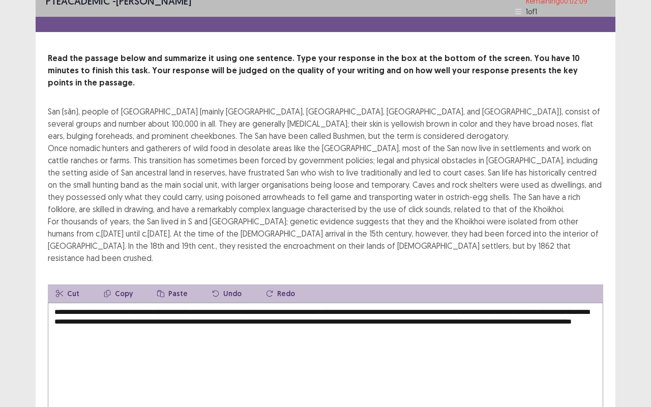
scroll to position [15, 0]
click at [135, 302] on textarea "**********" at bounding box center [325, 358] width 555 height 112
click at [134, 302] on textarea "**********" at bounding box center [325, 358] width 555 height 112
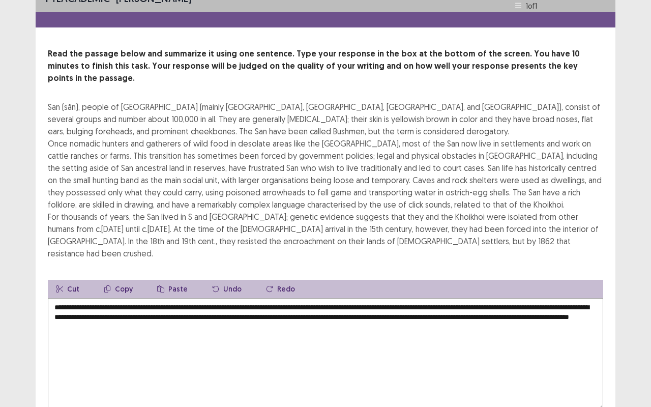
click at [447, 298] on textarea "**********" at bounding box center [325, 354] width 555 height 112
click at [451, 338] on textarea "**********" at bounding box center [325, 354] width 555 height 112
click at [391, 298] on textarea "**********" at bounding box center [325, 354] width 555 height 112
click at [406, 312] on textarea "**********" at bounding box center [325, 354] width 555 height 112
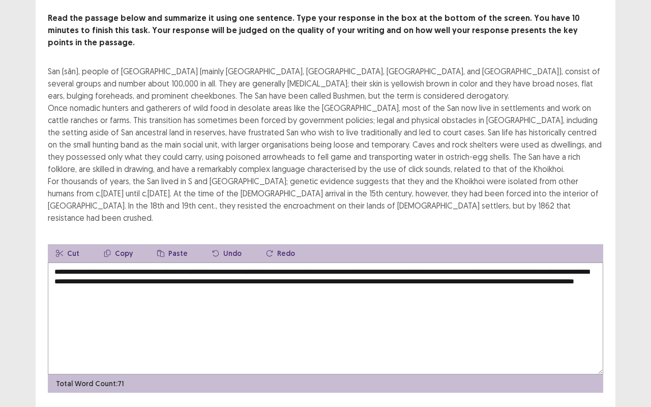
scroll to position [57, 0]
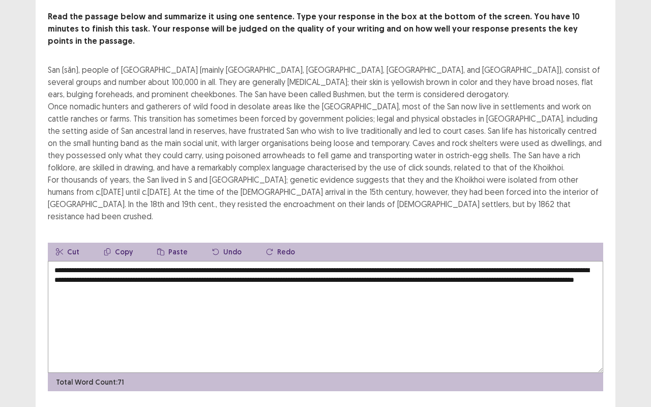
type textarea "**********"
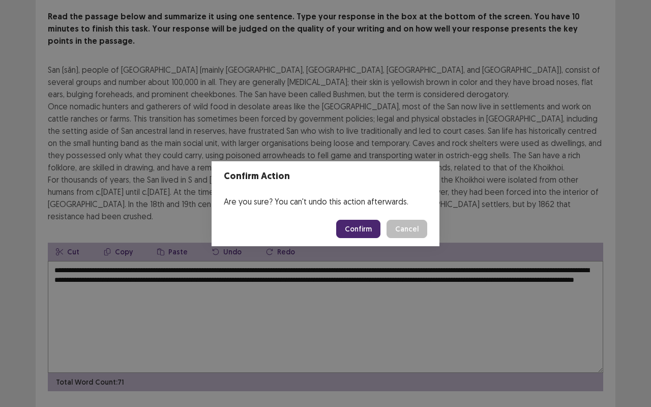
click at [357, 224] on button "Confirm" at bounding box center [358, 229] width 44 height 18
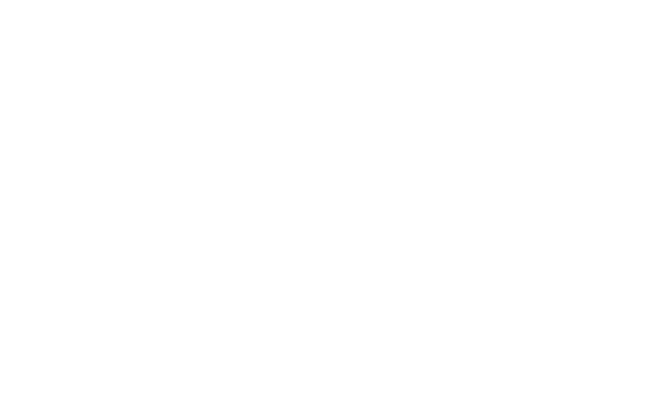
scroll to position [0, 0]
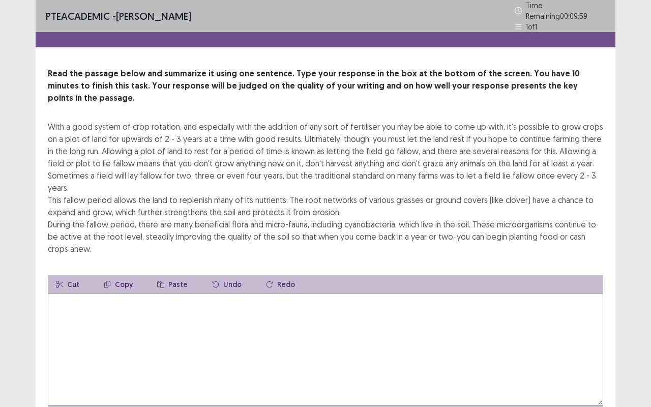
click at [95, 342] on textarea at bounding box center [325, 349] width 555 height 112
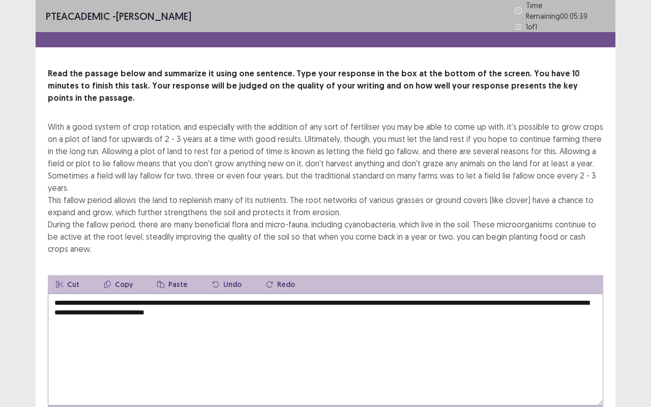
click at [188, 296] on textarea "**********" at bounding box center [325, 349] width 555 height 112
click at [274, 298] on textarea "**********" at bounding box center [325, 349] width 555 height 112
click at [236, 296] on textarea "**********" at bounding box center [325, 349] width 555 height 112
click at [283, 298] on textarea "**********" at bounding box center [325, 349] width 555 height 112
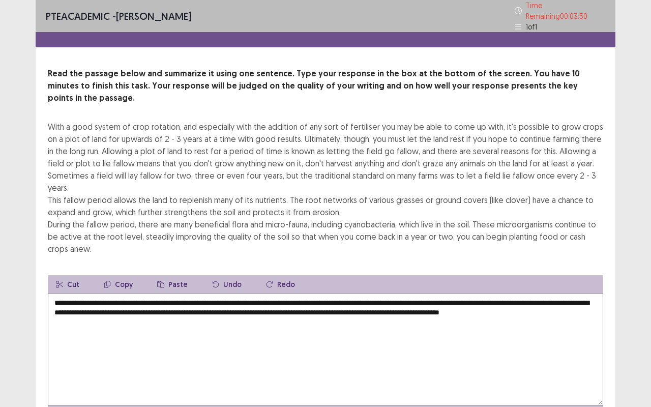
click at [479, 298] on textarea "**********" at bounding box center [325, 349] width 555 height 112
click at [571, 297] on textarea "**********" at bounding box center [325, 349] width 555 height 112
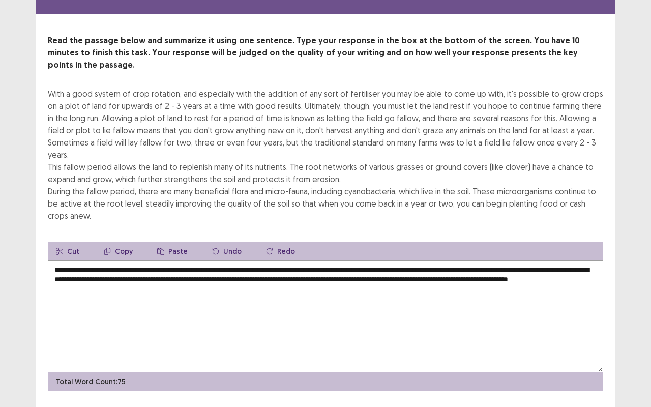
scroll to position [45, 0]
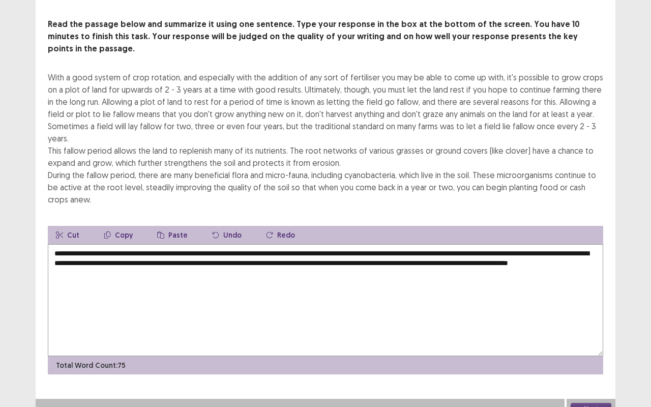
type textarea "**********"
click at [591, 342] on button "Next" at bounding box center [590, 409] width 41 height 12
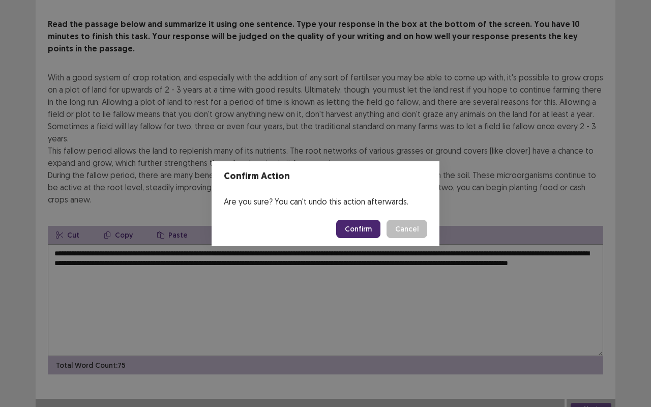
click at [375, 228] on button "Confirm" at bounding box center [358, 229] width 44 height 18
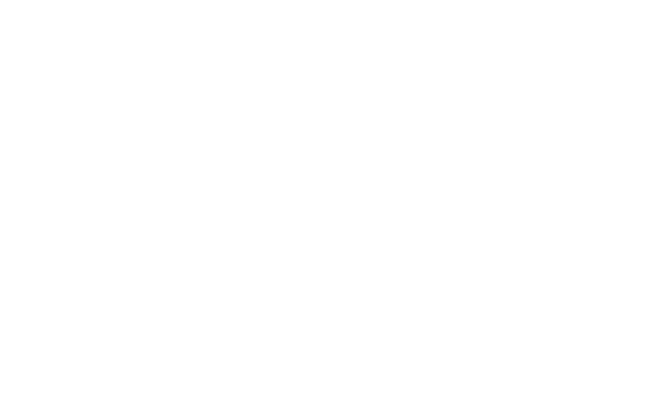
scroll to position [0, 0]
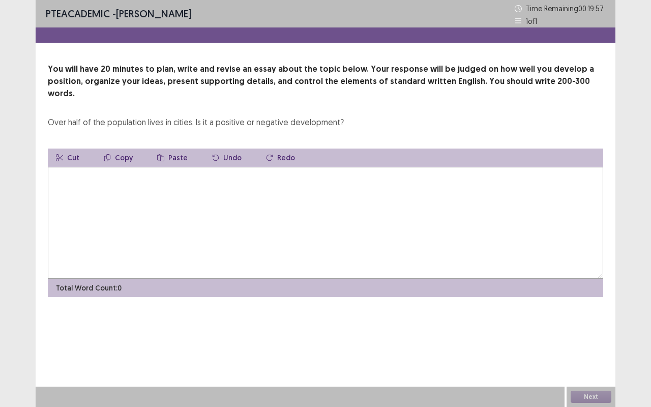
click at [219, 243] on textarea at bounding box center [325, 223] width 555 height 112
type textarea "*"
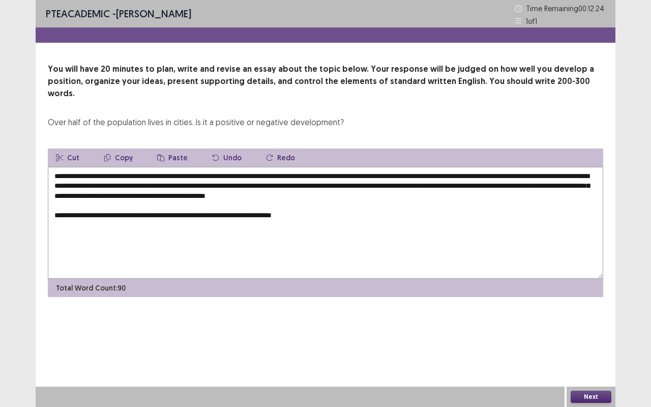
click at [173, 205] on textarea "**********" at bounding box center [325, 223] width 555 height 112
click at [304, 203] on textarea "**********" at bounding box center [325, 223] width 555 height 112
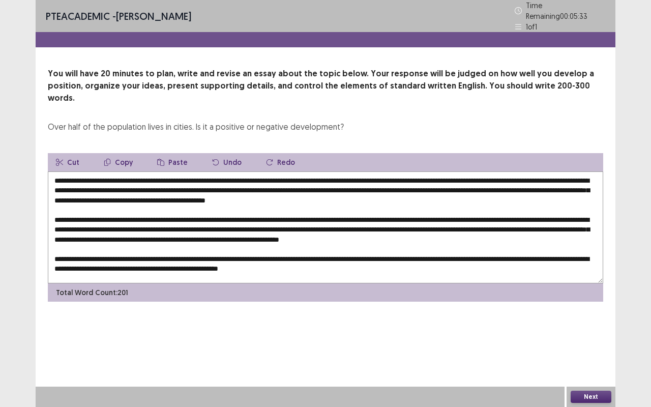
click at [194, 232] on textarea at bounding box center [325, 227] width 555 height 112
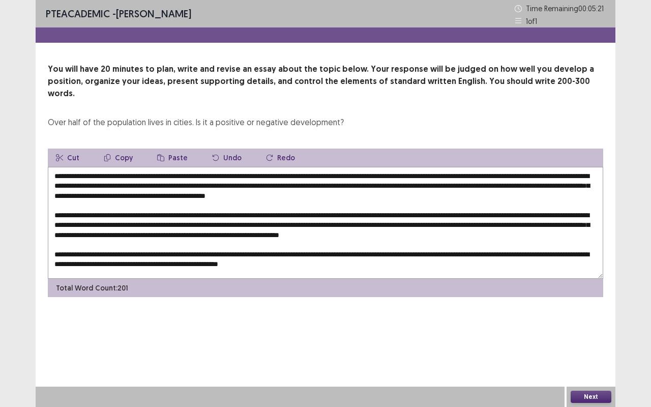
click at [313, 251] on textarea at bounding box center [325, 223] width 555 height 112
click at [392, 253] on textarea at bounding box center [325, 223] width 555 height 112
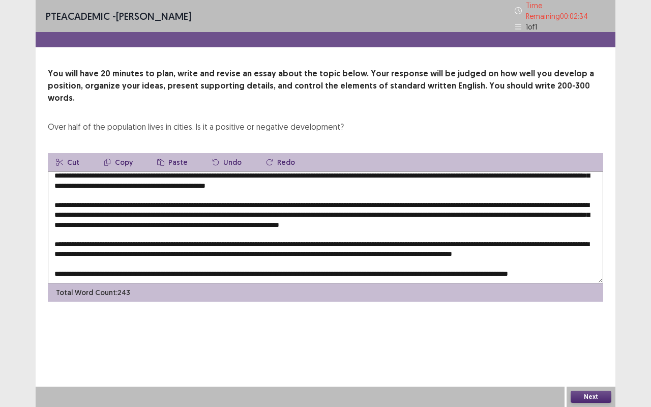
scroll to position [29, 0]
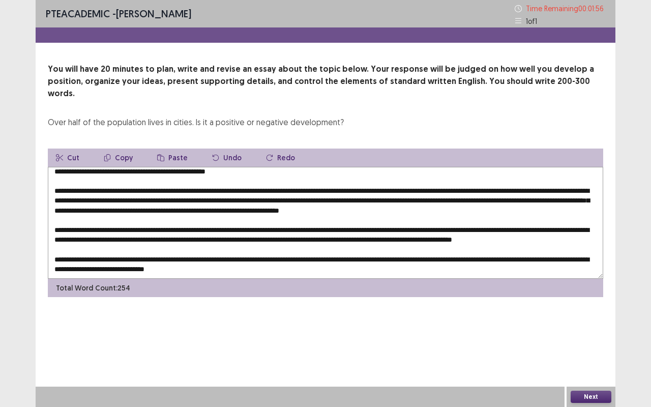
click at [218, 262] on textarea at bounding box center [325, 223] width 555 height 112
click at [252, 263] on textarea at bounding box center [325, 223] width 555 height 112
click at [415, 255] on textarea at bounding box center [325, 223] width 555 height 112
click at [323, 262] on textarea at bounding box center [325, 223] width 555 height 112
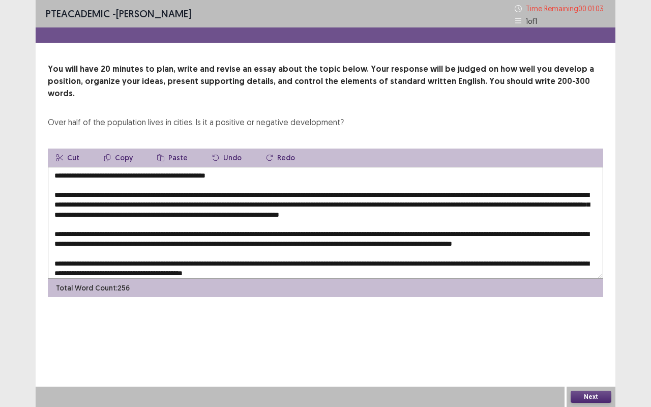
scroll to position [24, 0]
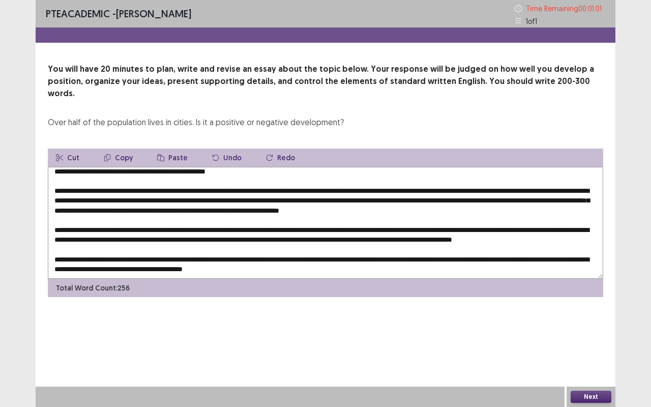
click at [251, 220] on textarea at bounding box center [325, 223] width 555 height 112
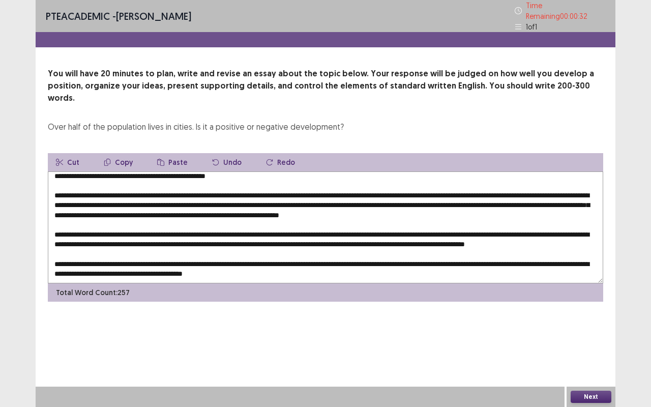
click at [433, 217] on textarea at bounding box center [325, 227] width 555 height 112
click at [430, 217] on textarea at bounding box center [325, 227] width 555 height 112
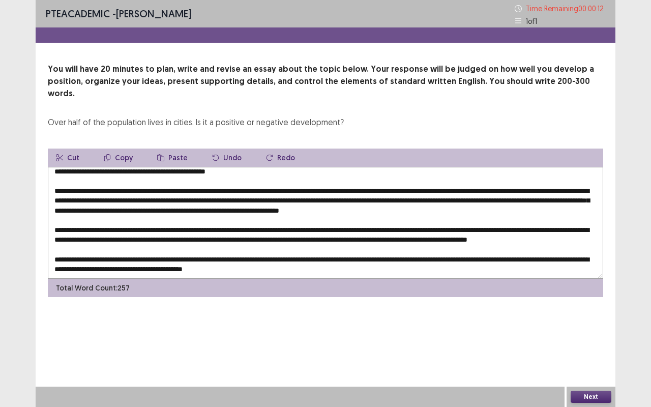
click at [443, 230] on textarea at bounding box center [325, 223] width 555 height 112
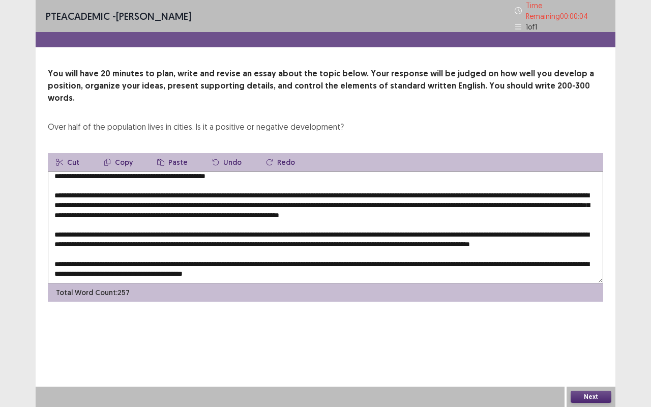
click at [184, 236] on textarea at bounding box center [325, 227] width 555 height 112
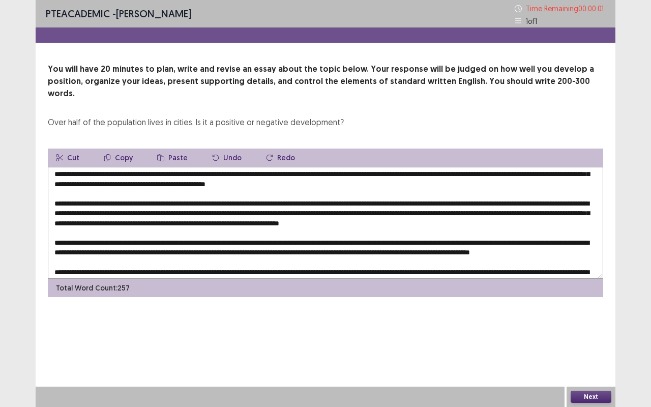
type textarea "**********"
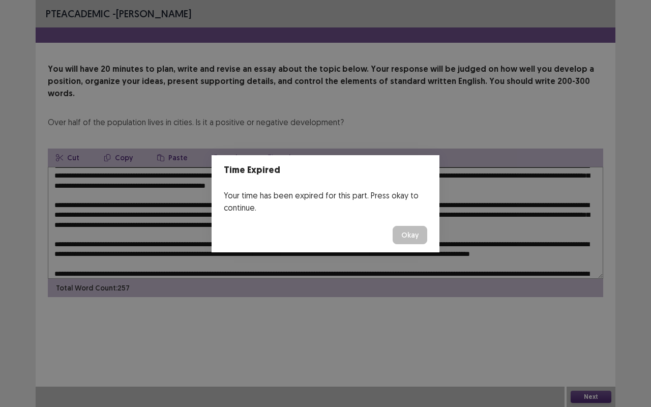
scroll to position [11, 0]
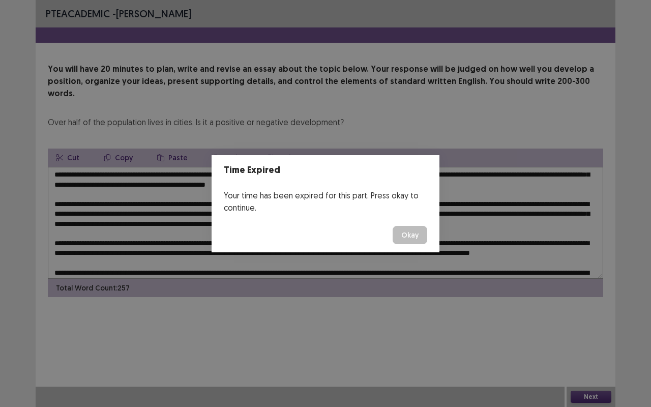
click at [403, 232] on button "Okay" at bounding box center [409, 235] width 35 height 18
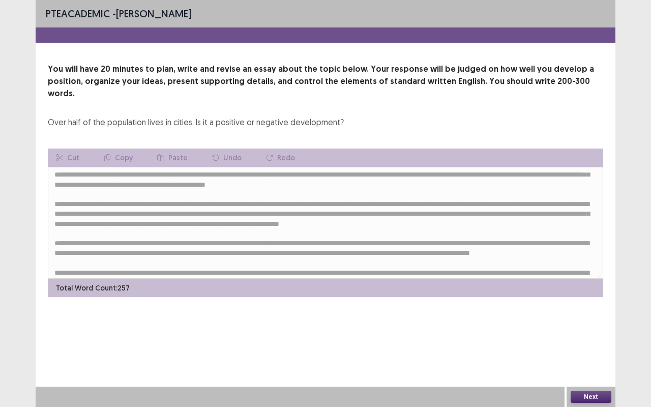
click at [593, 342] on button "Next" at bounding box center [590, 396] width 41 height 12
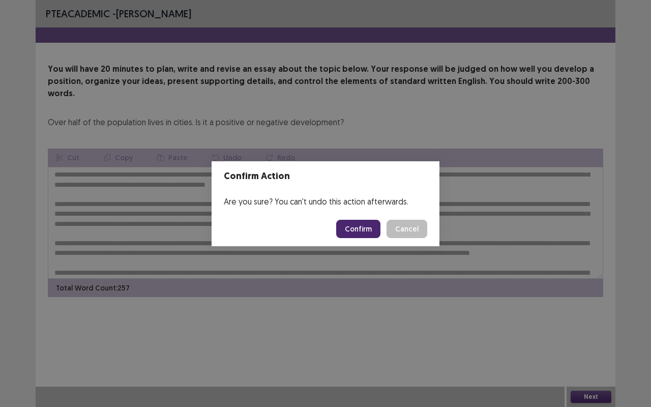
click at [360, 222] on button "Confirm" at bounding box center [358, 229] width 44 height 18
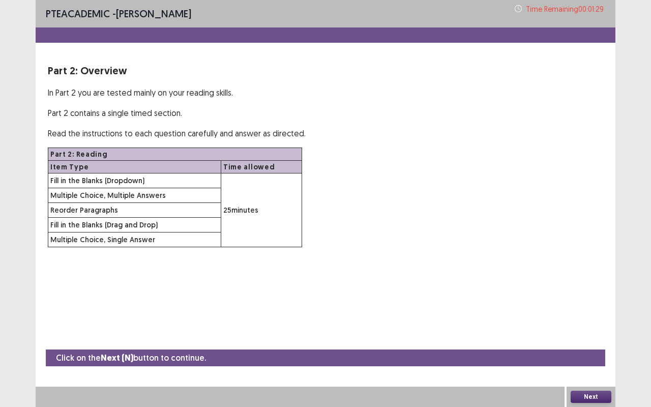
click at [590, 342] on button "Next" at bounding box center [590, 396] width 41 height 12
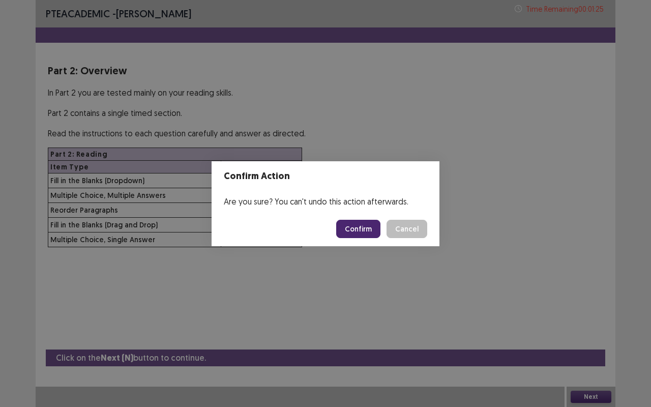
click at [359, 228] on button "Confirm" at bounding box center [358, 229] width 44 height 18
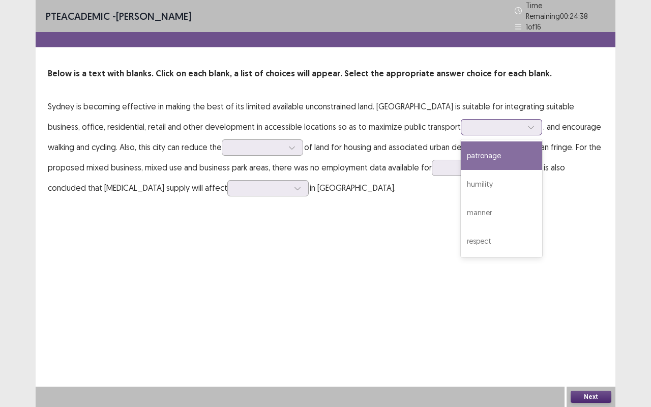
click at [469, 122] on div at bounding box center [495, 127] width 53 height 10
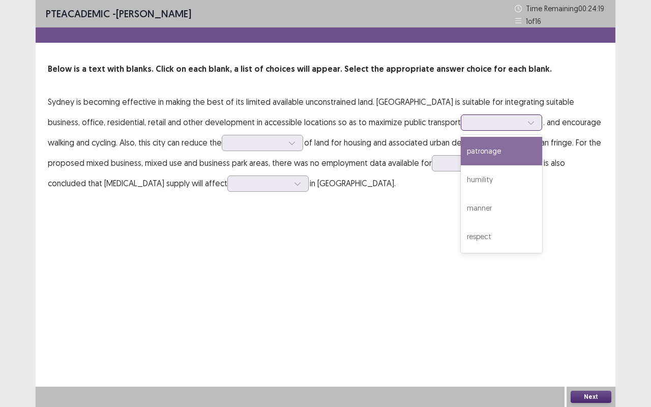
click at [461, 146] on div "patronage" at bounding box center [501, 151] width 81 height 28
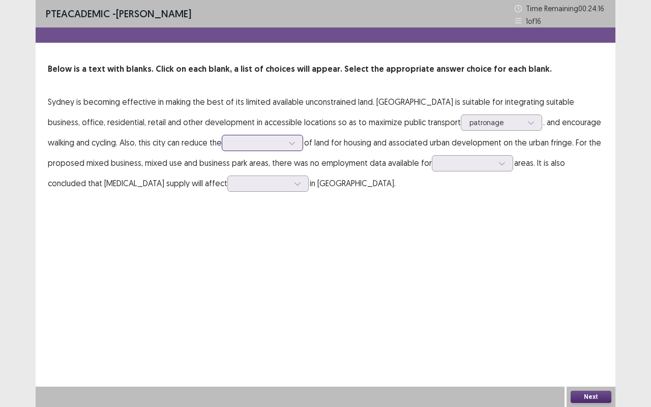
click at [230, 143] on div at bounding box center [256, 143] width 53 height 10
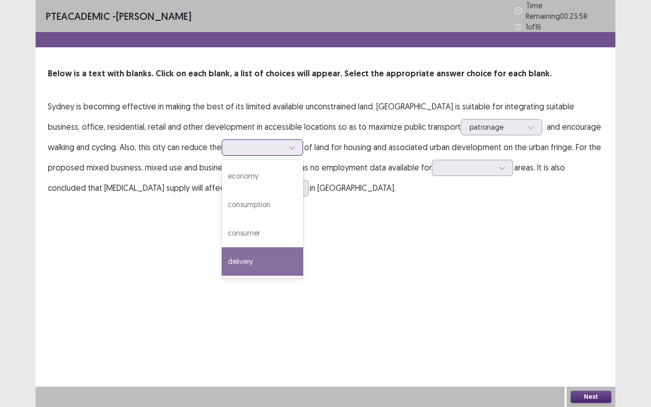
click at [225, 250] on div "delivery" at bounding box center [262, 261] width 81 height 28
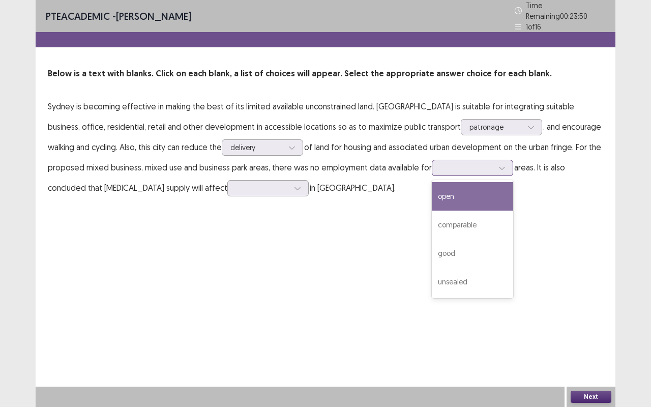
click at [440, 164] on input "text" at bounding box center [441, 168] width 2 height 8
click at [236, 183] on div at bounding box center [262, 188] width 53 height 10
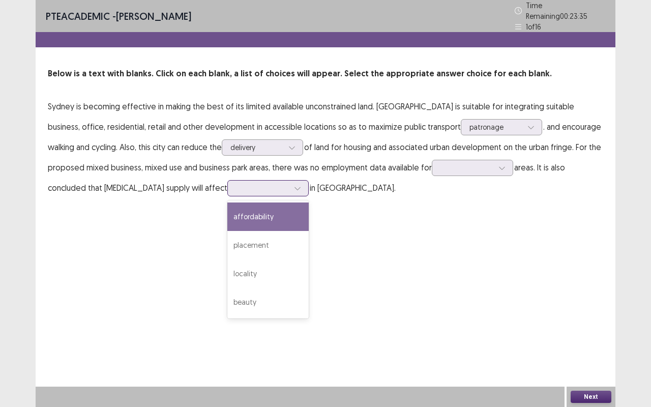
click at [227, 205] on div "affordability" at bounding box center [267, 216] width 81 height 28
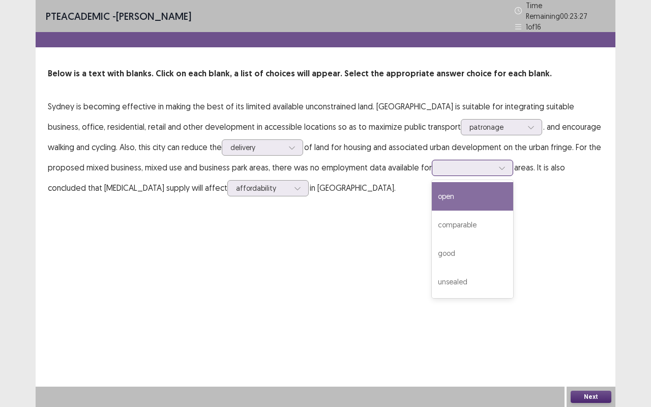
click at [440, 168] on div at bounding box center [466, 168] width 53 height 10
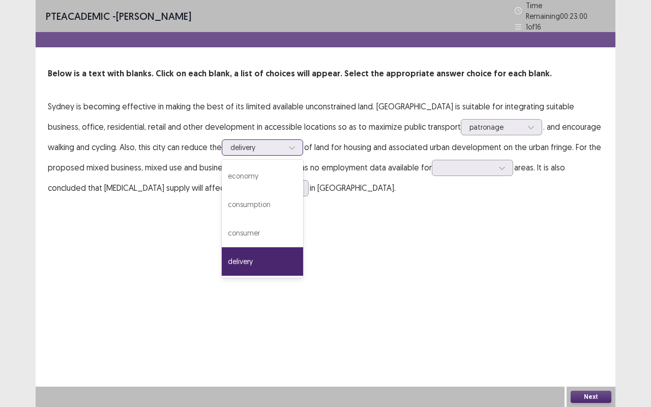
click at [284, 146] on div at bounding box center [291, 147] width 15 height 15
click at [311, 188] on p "Sydney is becoming effective in making the best of its limited available uncons…" at bounding box center [325, 147] width 555 height 102
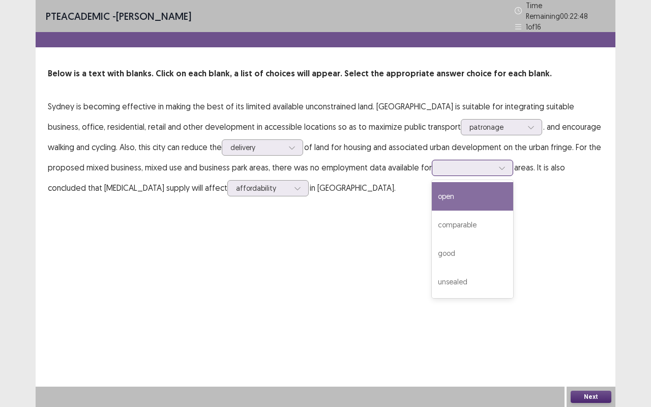
click at [440, 167] on div at bounding box center [466, 168] width 53 height 10
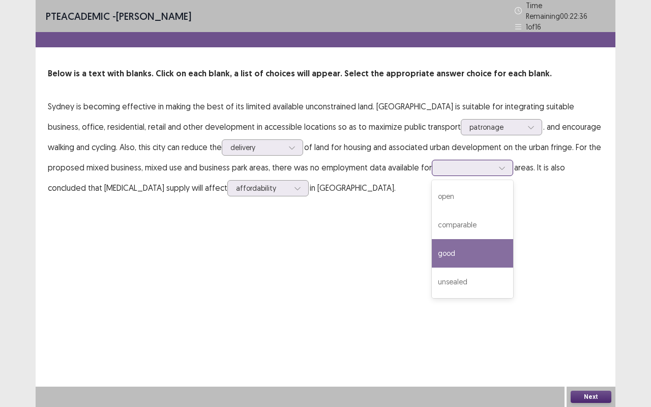
click at [432, 246] on div "good" at bounding box center [472, 253] width 81 height 28
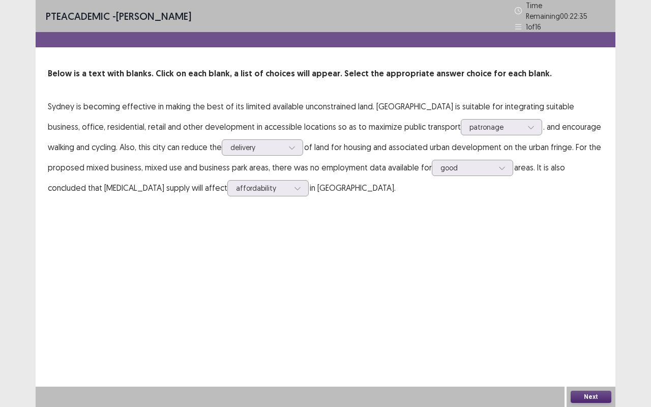
click at [591, 342] on button "Next" at bounding box center [590, 396] width 41 height 12
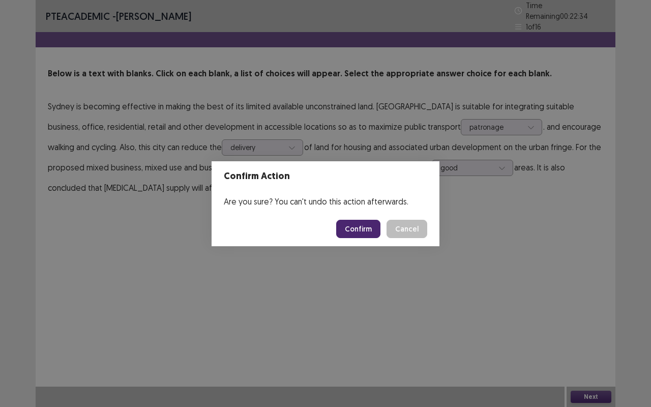
click at [368, 236] on button "Confirm" at bounding box center [358, 229] width 44 height 18
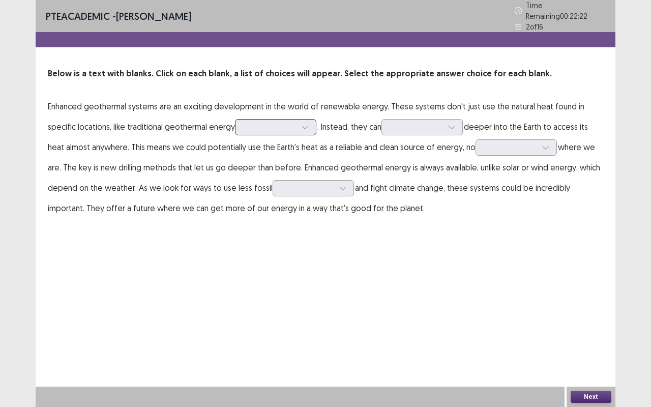
click at [256, 127] on div at bounding box center [269, 127] width 53 height 10
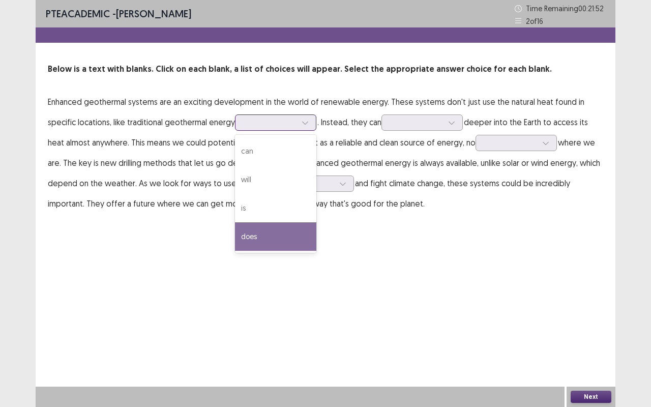
click at [256, 223] on div "does" at bounding box center [275, 236] width 81 height 28
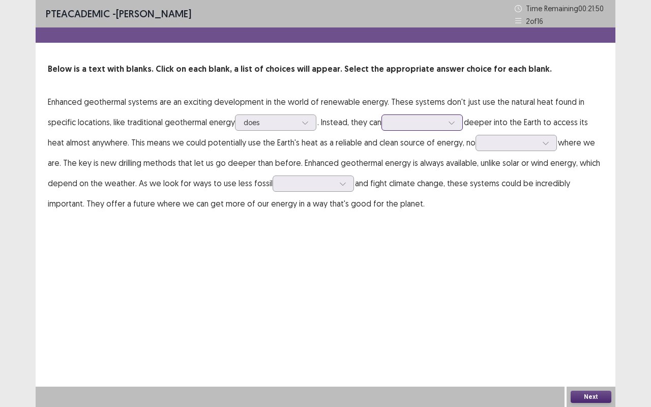
click at [405, 122] on div at bounding box center [416, 122] width 53 height 10
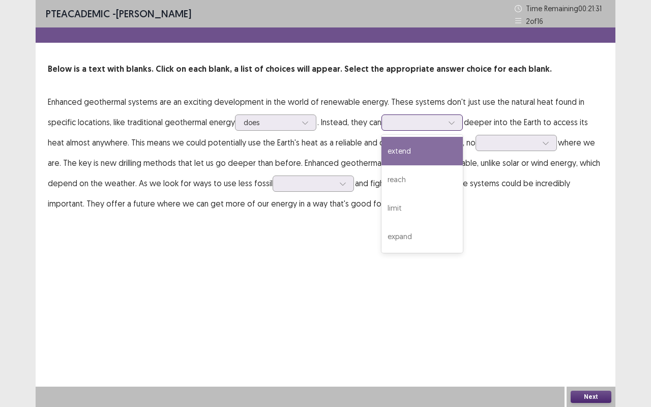
click at [413, 149] on div "extend" at bounding box center [421, 151] width 81 height 28
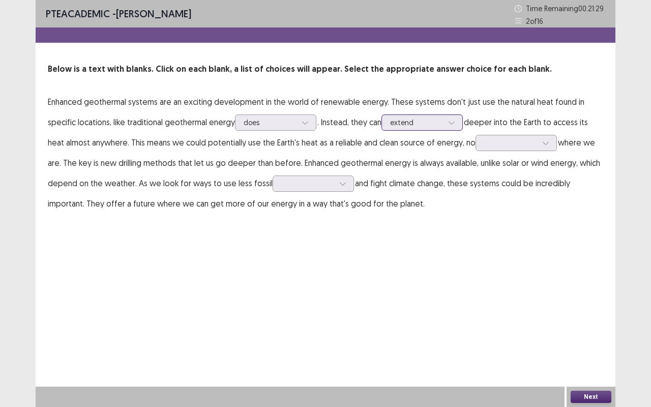
click at [418, 128] on div "extend" at bounding box center [416, 122] width 53 height 15
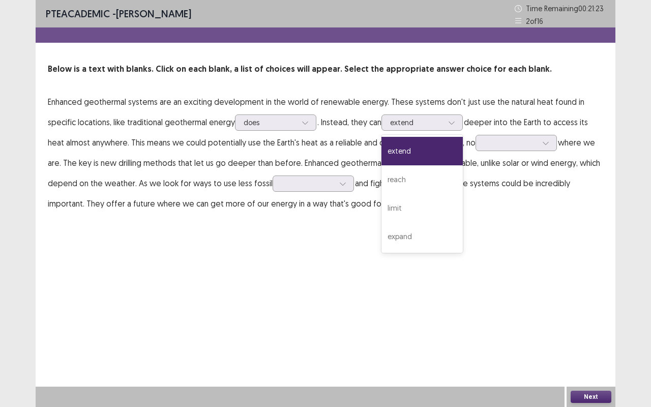
click at [145, 152] on p "Enhanced geothermal systems are an exciting development in the world of renewab…" at bounding box center [325, 152] width 555 height 122
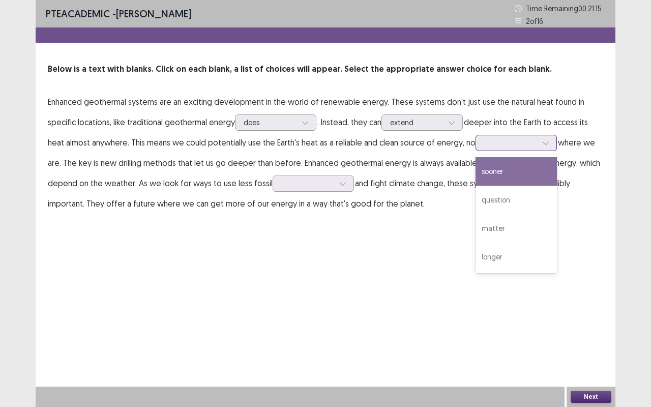
click at [492, 146] on div at bounding box center [510, 143] width 53 height 10
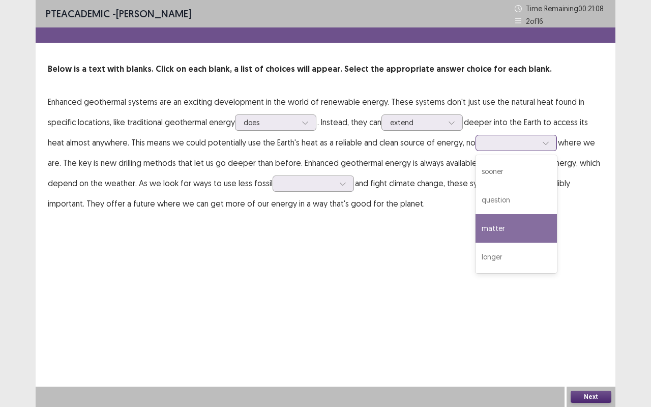
click at [509, 218] on div "matter" at bounding box center [515, 228] width 81 height 28
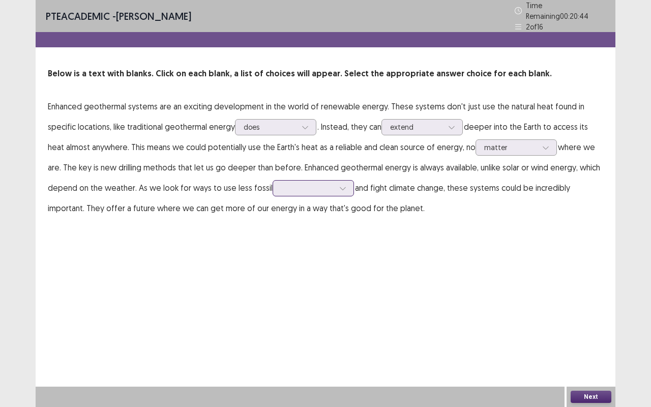
click at [316, 188] on div at bounding box center [307, 188] width 53 height 10
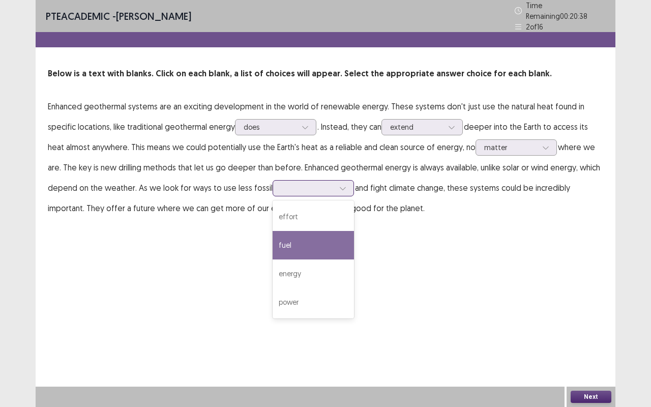
click at [317, 231] on div "fuel" at bounding box center [312, 245] width 81 height 28
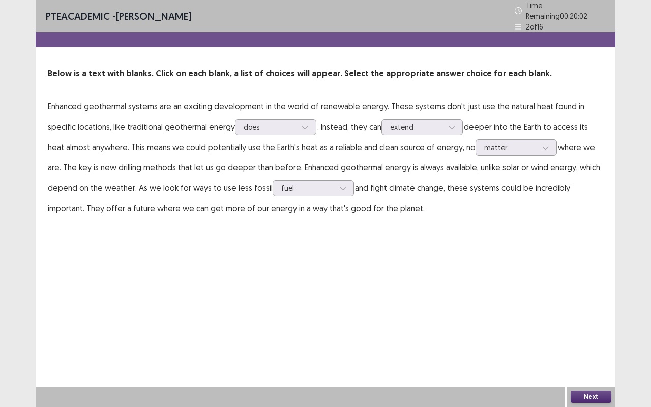
click at [591, 342] on button "Next" at bounding box center [590, 396] width 41 height 12
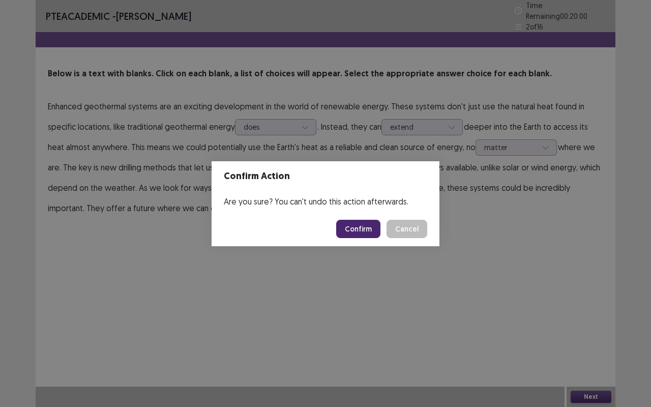
click at [370, 227] on button "Confirm" at bounding box center [358, 229] width 44 height 18
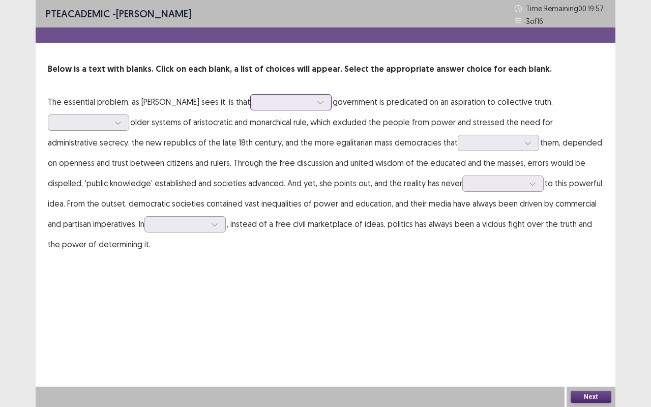
click at [274, 105] on div at bounding box center [285, 102] width 53 height 10
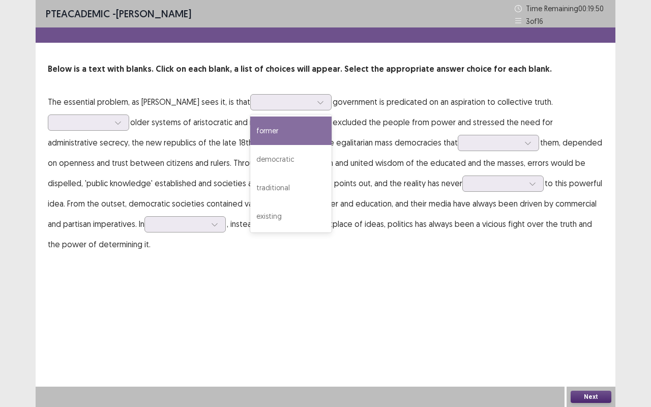
click at [189, 122] on p "The essential problem, as [PERSON_NAME] sees it, is that 4 results available. U…" at bounding box center [325, 172] width 555 height 163
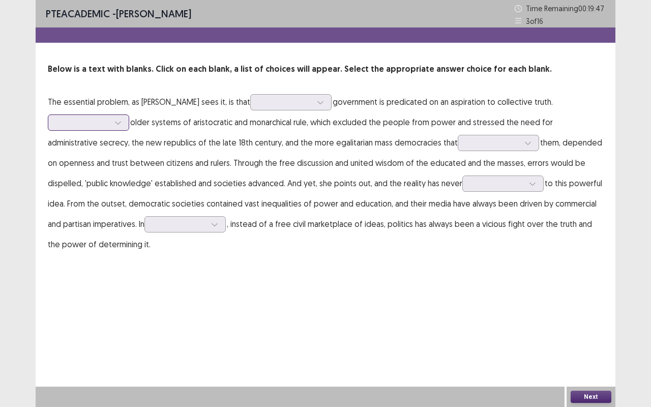
click at [117, 120] on icon at bounding box center [117, 122] width 7 height 7
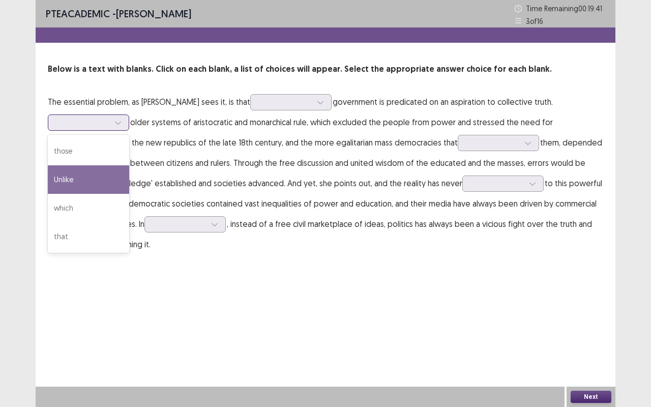
click at [105, 168] on div "Unlike" at bounding box center [88, 179] width 81 height 28
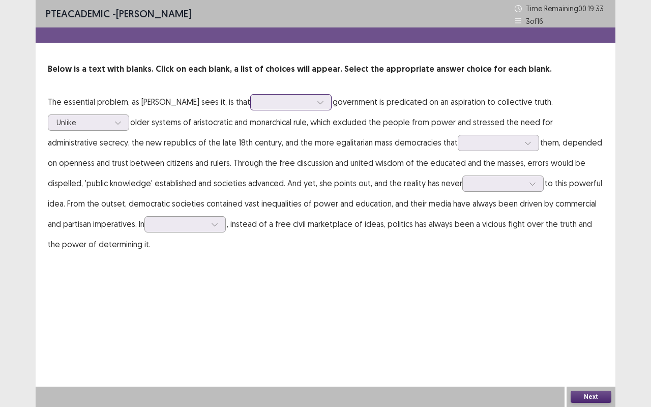
click at [262, 107] on div at bounding box center [285, 102] width 53 height 10
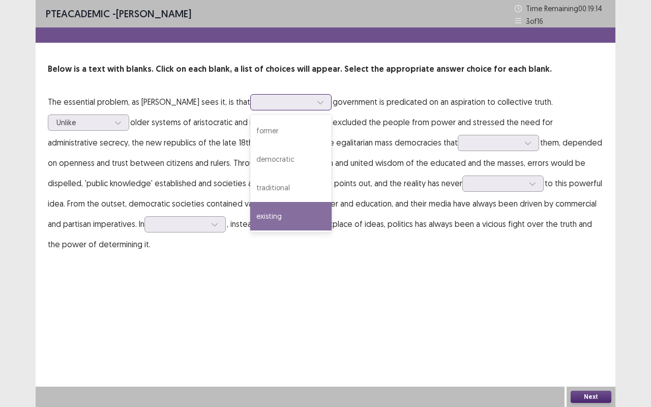
click at [264, 206] on div "existing" at bounding box center [290, 216] width 81 height 28
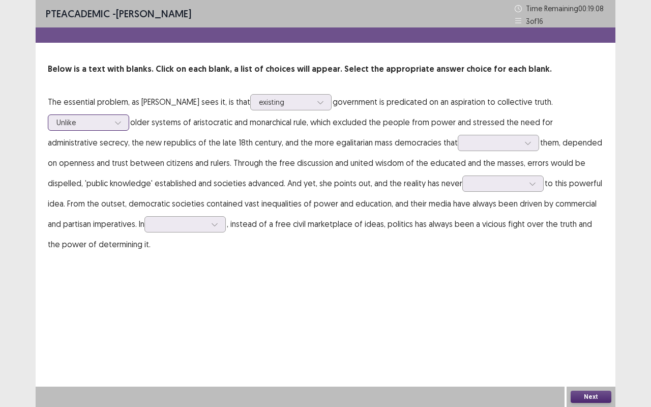
click at [122, 124] on div at bounding box center [117, 122] width 15 height 15
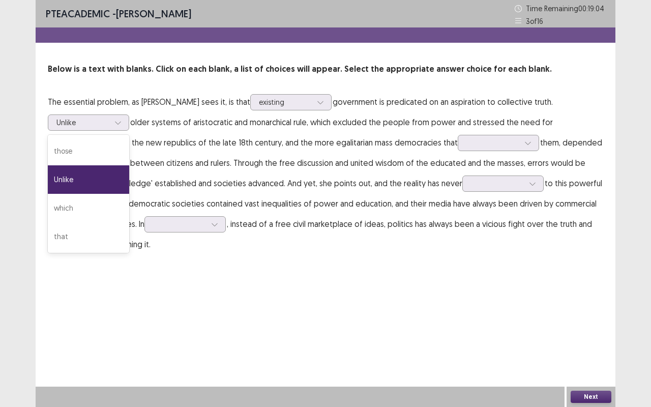
click at [320, 146] on p "The essential problem, as [PERSON_NAME] sees it, is that existing government is…" at bounding box center [325, 172] width 555 height 163
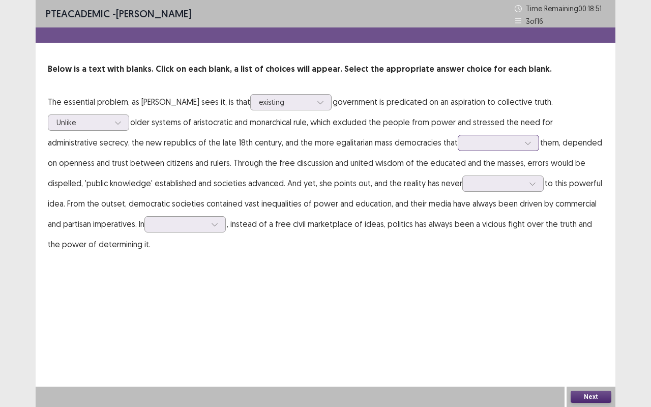
click at [466, 143] on div at bounding box center [492, 143] width 53 height 10
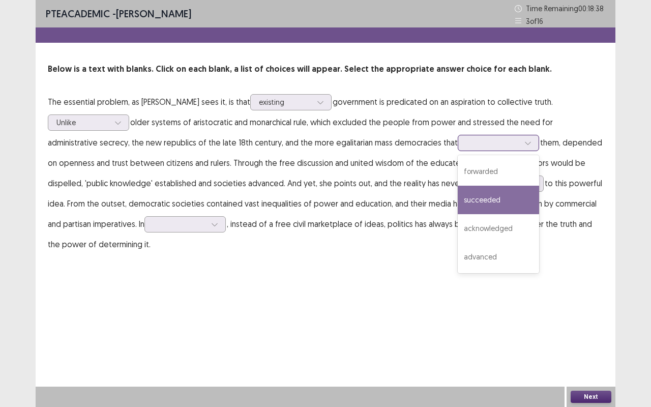
click at [457, 204] on div "succeeded" at bounding box center [497, 200] width 81 height 28
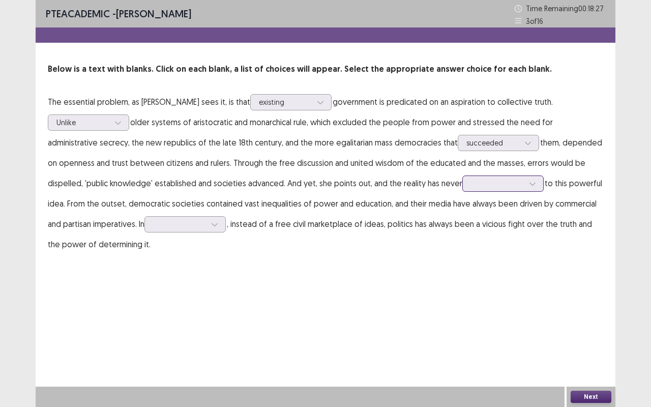
click at [471, 184] on div at bounding box center [497, 183] width 53 height 10
click at [464, 215] on div "lived up" at bounding box center [502, 212] width 81 height 28
click at [153, 227] on div at bounding box center [179, 224] width 53 height 10
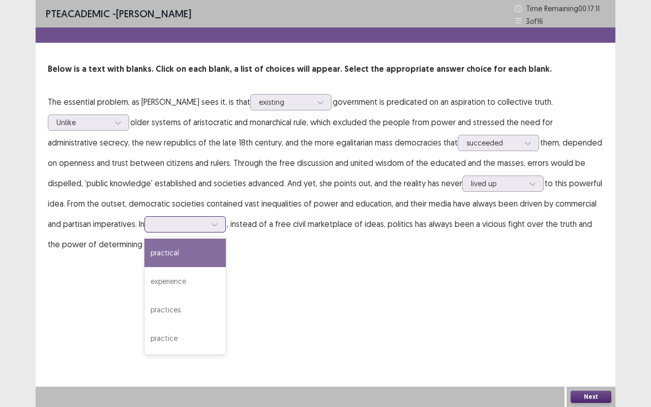
click at [144, 255] on div "practical" at bounding box center [184, 252] width 81 height 28
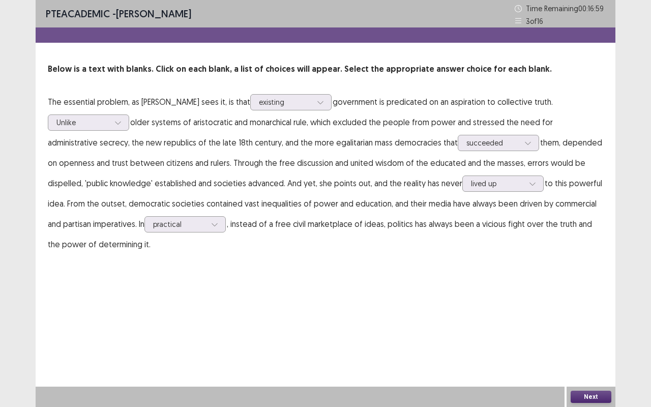
click at [594, 342] on button "Next" at bounding box center [590, 396] width 41 height 12
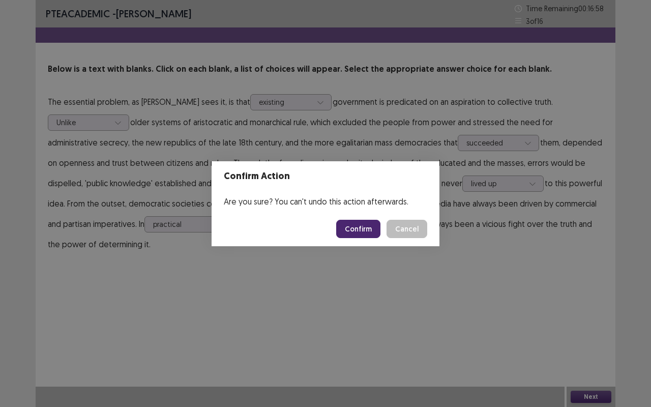
click at [364, 227] on button "Confirm" at bounding box center [358, 229] width 44 height 18
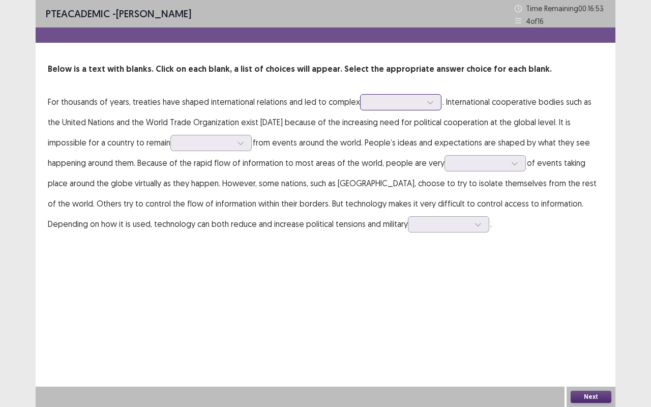
click at [402, 103] on div at bounding box center [395, 102] width 53 height 10
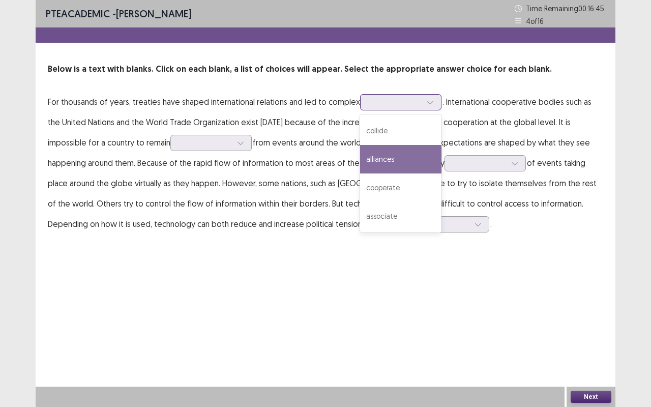
click at [407, 165] on div "alliances" at bounding box center [400, 159] width 81 height 28
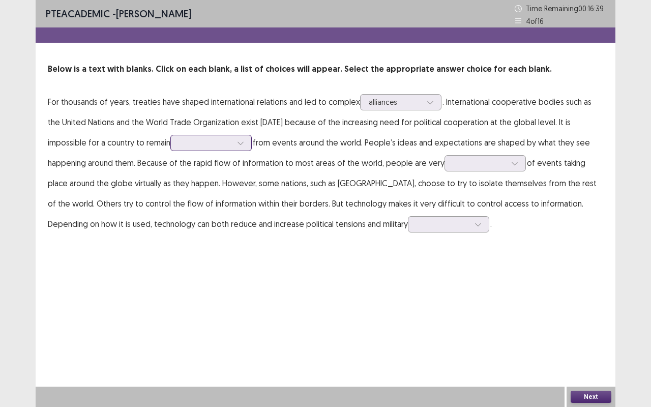
click at [170, 135] on div at bounding box center [210, 143] width 81 height 16
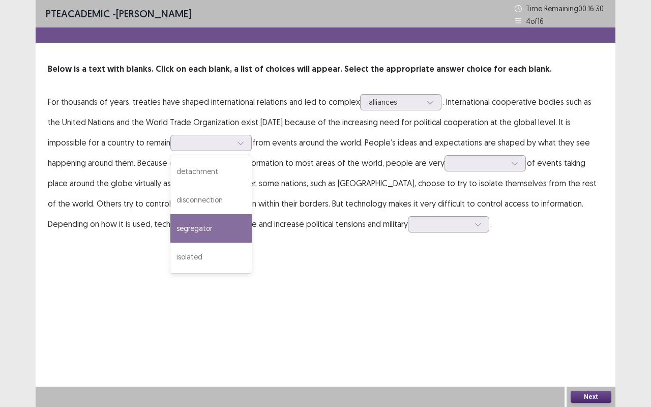
click at [66, 196] on p "For thousands of years, treaties have shaped international relations and led to…" at bounding box center [325, 162] width 555 height 142
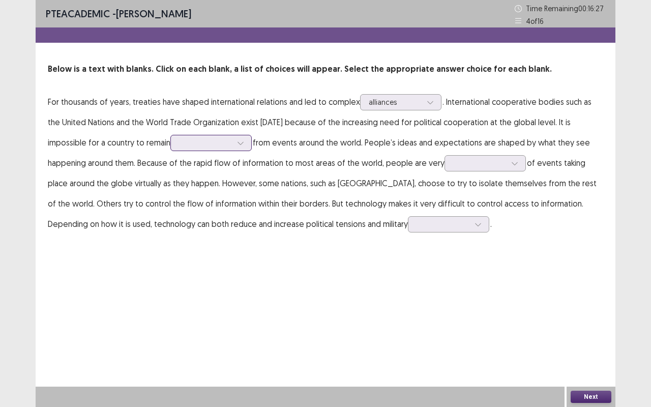
click at [179, 147] on div at bounding box center [205, 143] width 53 height 10
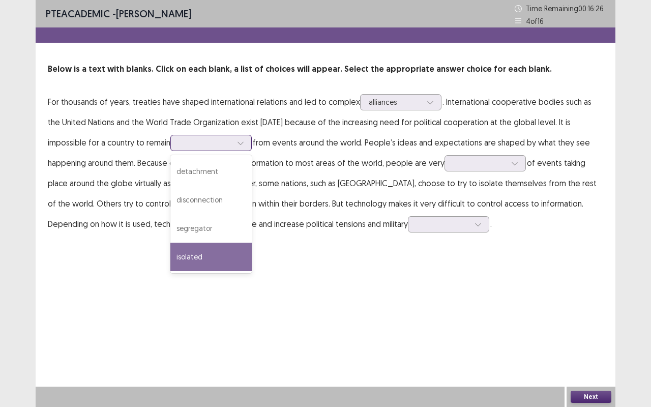
click at [170, 250] on div "isolated" at bounding box center [210, 256] width 81 height 28
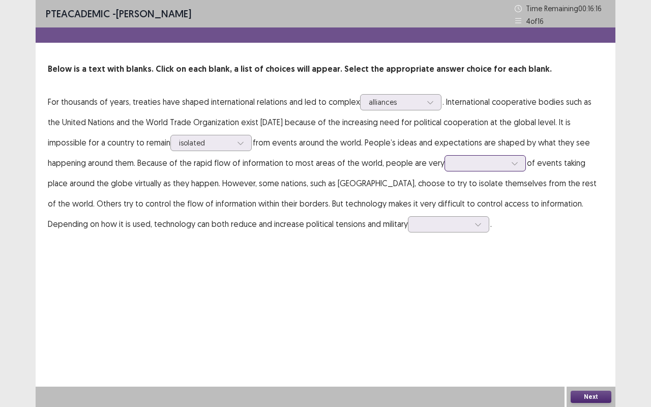
click at [453, 159] on div at bounding box center [479, 163] width 53 height 10
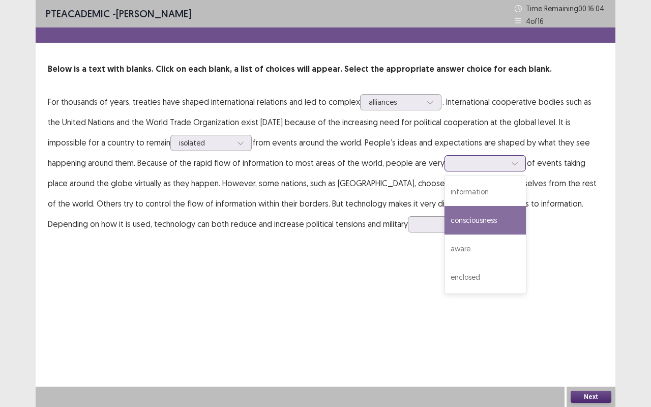
click at [444, 220] on div "consciousness" at bounding box center [484, 220] width 81 height 28
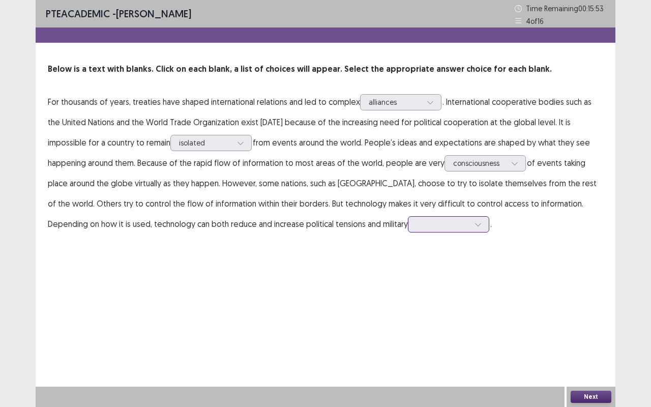
click at [416, 226] on div at bounding box center [442, 224] width 53 height 10
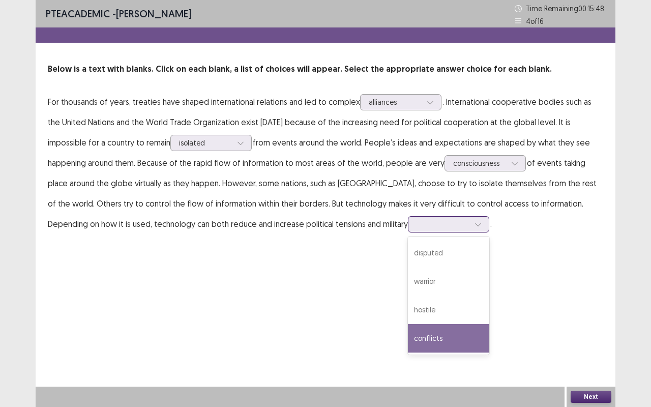
click at [408, 333] on div "conflicts" at bounding box center [448, 338] width 81 height 28
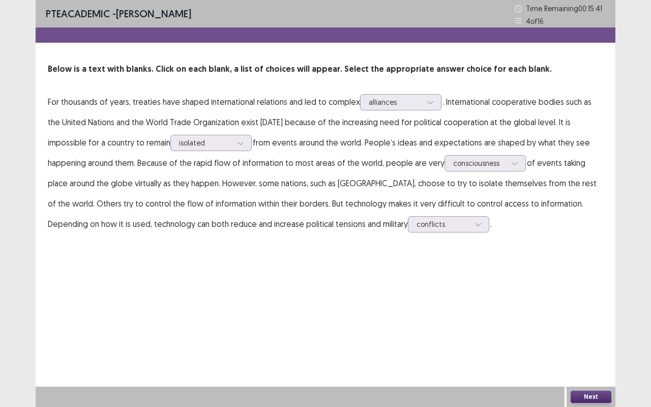
click at [584, 342] on button "Next" at bounding box center [590, 396] width 41 height 12
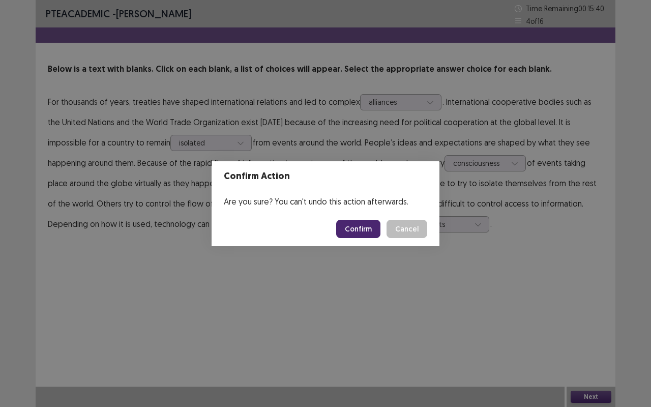
click at [378, 228] on button "Confirm" at bounding box center [358, 229] width 44 height 18
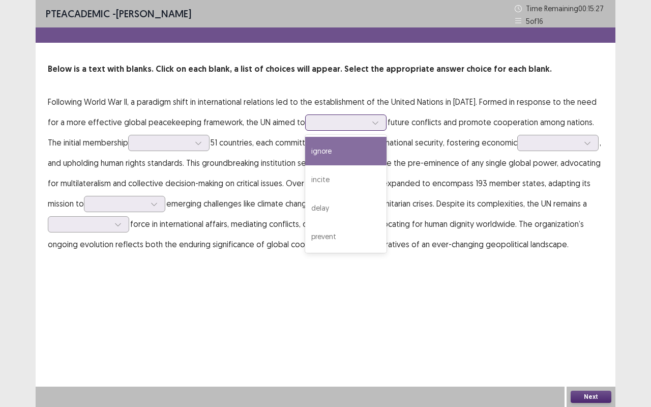
click at [314, 124] on div at bounding box center [340, 122] width 53 height 10
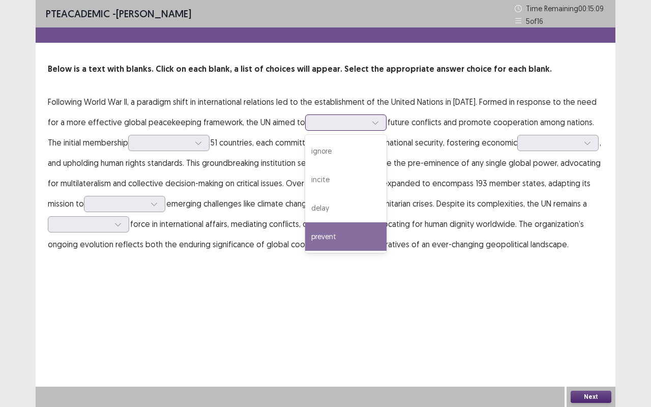
click at [339, 229] on div "prevent" at bounding box center [345, 236] width 81 height 28
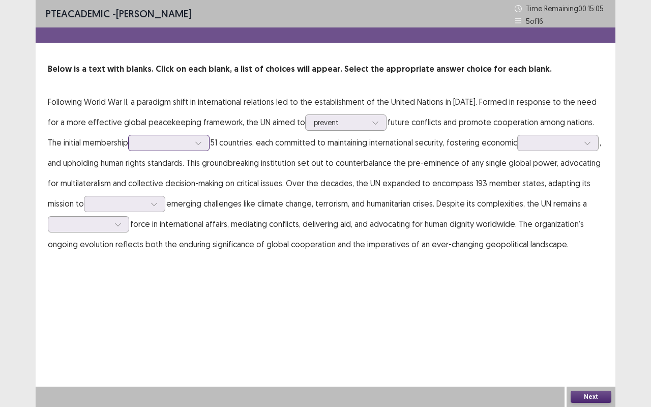
click at [141, 146] on div at bounding box center [163, 143] width 53 height 10
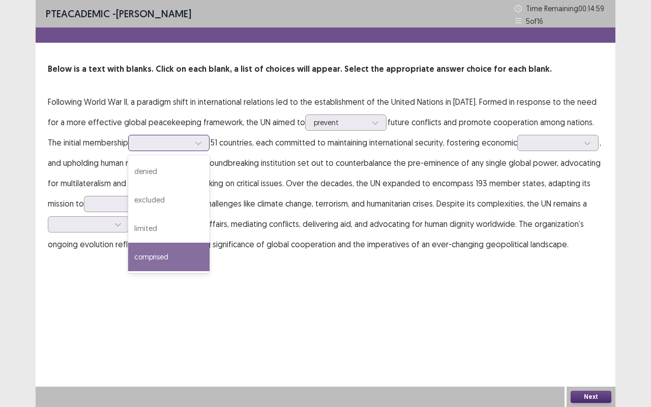
click at [167, 258] on div "comprised" at bounding box center [168, 256] width 81 height 28
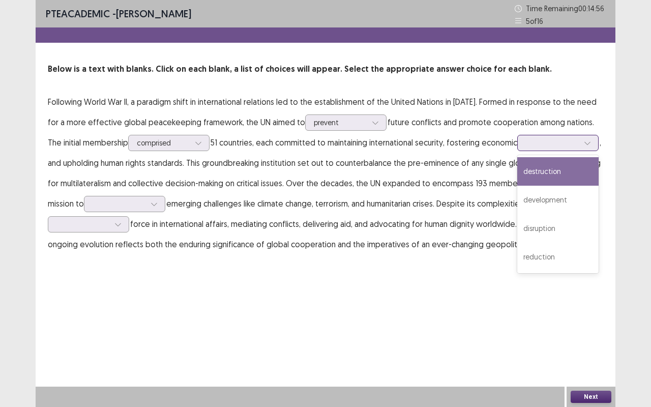
click at [533, 143] on div at bounding box center [552, 143] width 53 height 10
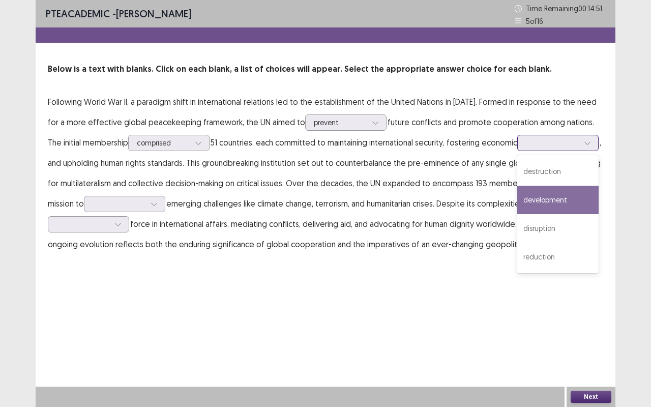
click at [558, 193] on div "development" at bounding box center [557, 200] width 81 height 28
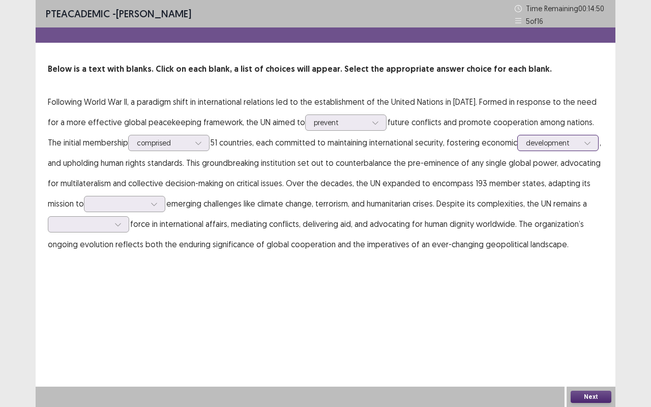
click at [542, 139] on div at bounding box center [552, 143] width 53 height 10
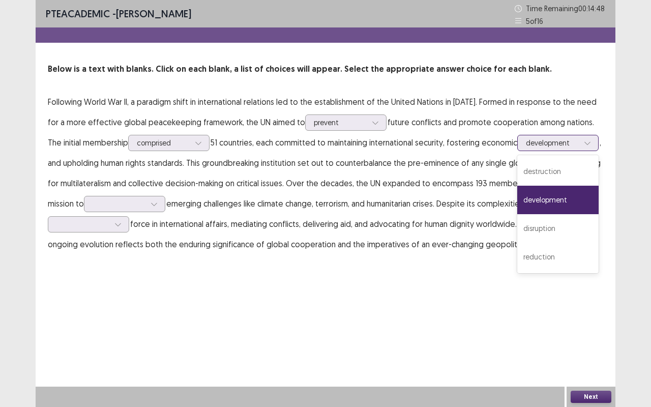
click at [543, 200] on div "development" at bounding box center [557, 200] width 81 height 28
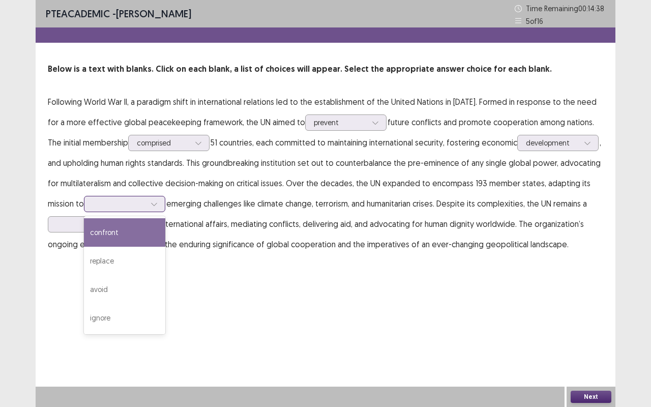
click at [119, 205] on div at bounding box center [119, 204] width 53 height 10
click at [108, 231] on div "confront" at bounding box center [124, 232] width 81 height 28
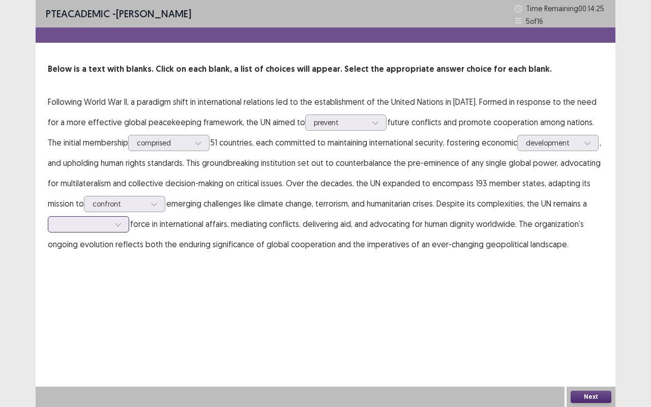
click at [121, 223] on icon at bounding box center [117, 224] width 7 height 7
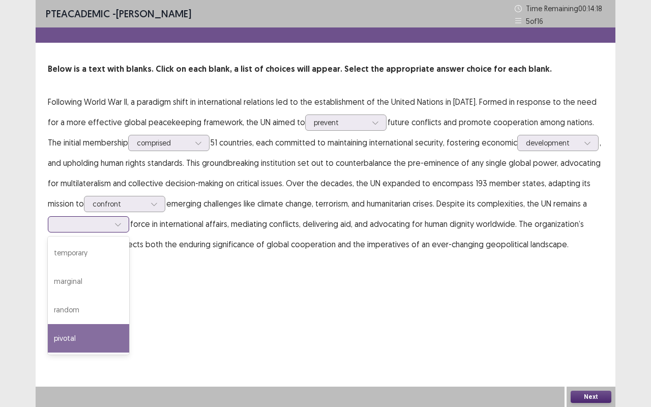
click at [94, 338] on div "pivotal" at bounding box center [88, 338] width 81 height 28
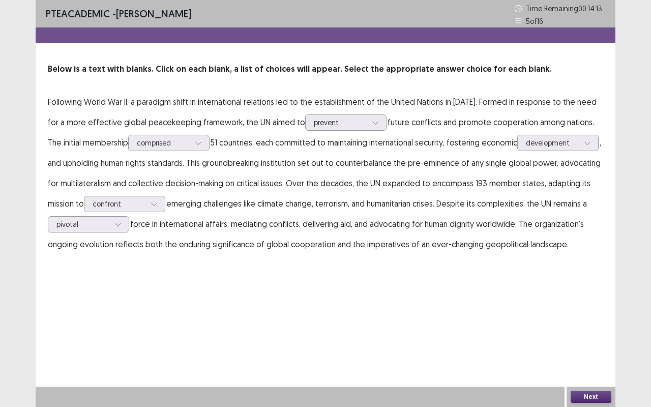
click at [586, 342] on button "Next" at bounding box center [590, 396] width 41 height 12
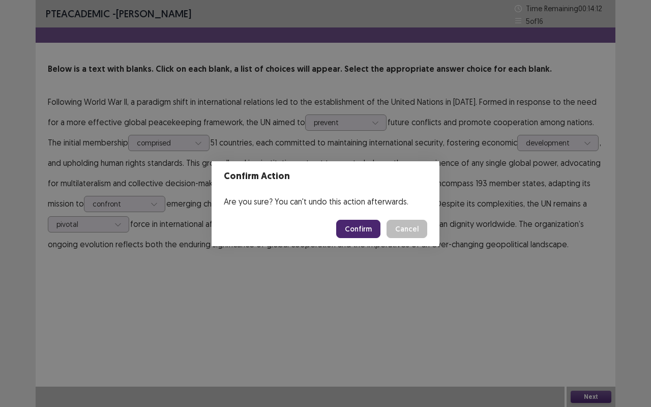
click at [354, 230] on button "Confirm" at bounding box center [358, 229] width 44 height 18
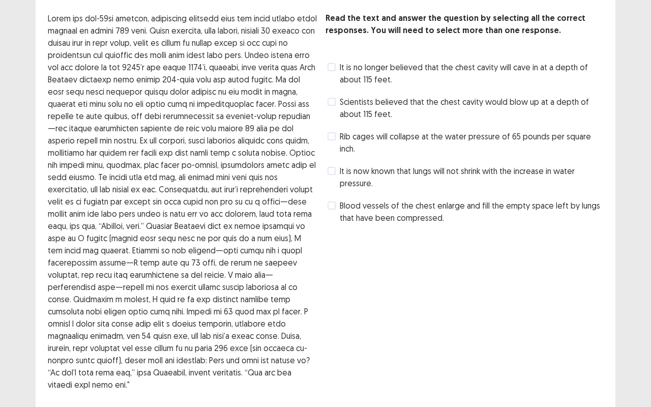
scroll to position [0, 0]
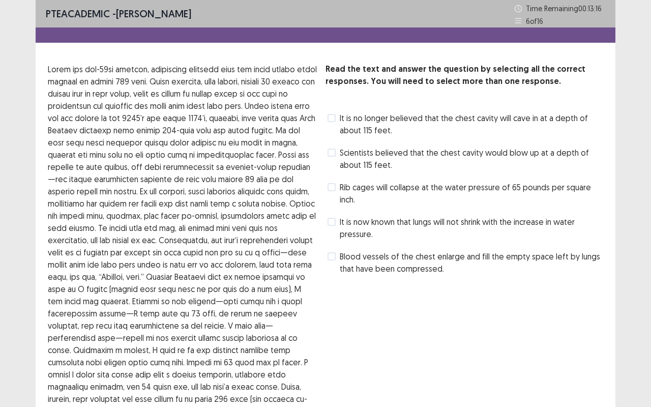
click at [337, 119] on label "It is no longer believed that the chest cavity will cave in at a depth of about…" at bounding box center [465, 124] width 276 height 24
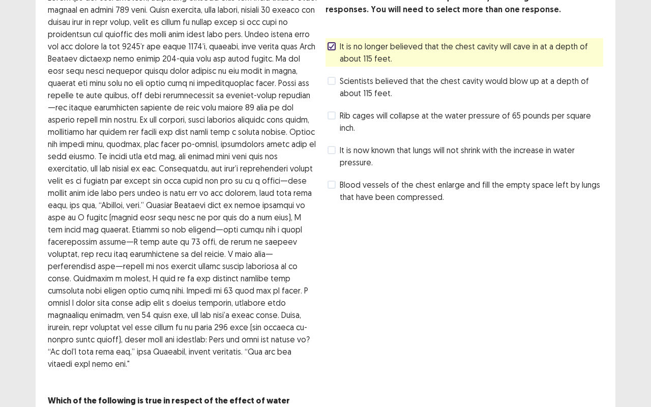
scroll to position [116, 0]
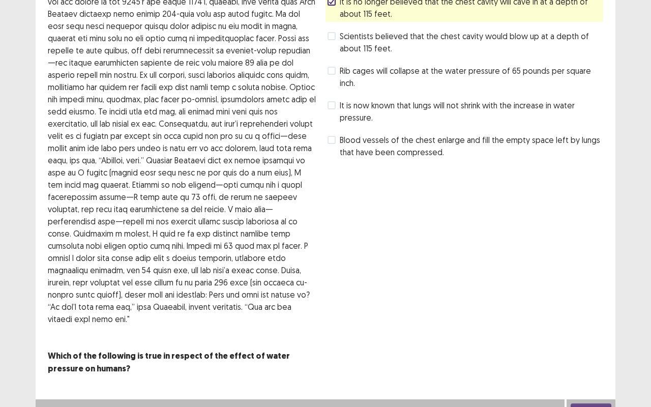
click at [577, 342] on button "Next" at bounding box center [590, 409] width 41 height 12
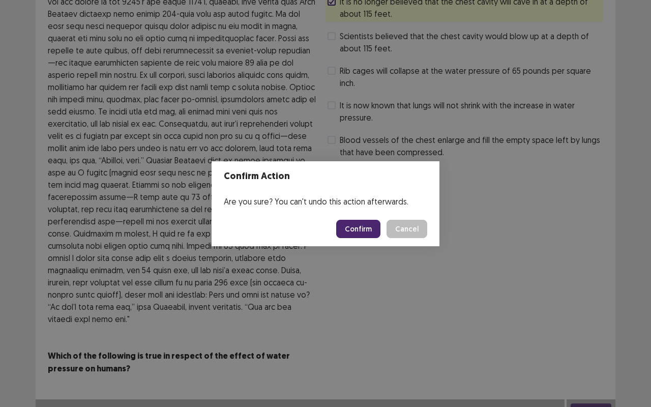
click at [351, 220] on button "Confirm" at bounding box center [358, 229] width 44 height 18
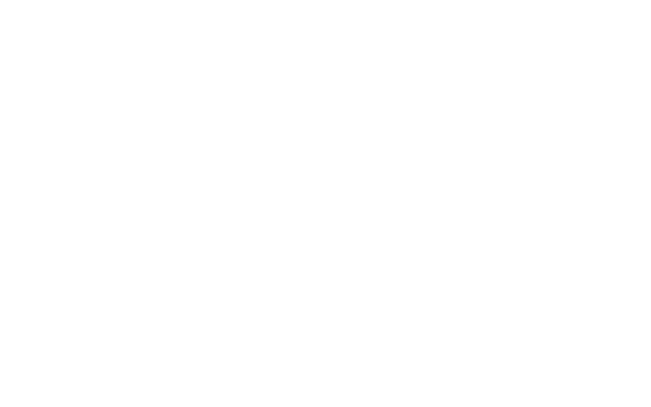
scroll to position [0, 0]
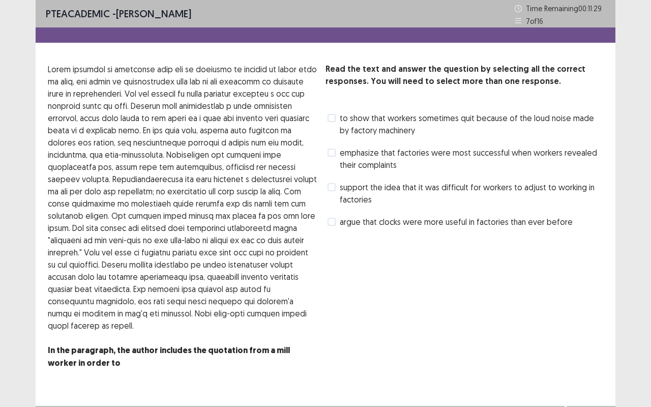
click at [338, 153] on label "emphasize that factories were most successful when workers revealed their compl…" at bounding box center [465, 158] width 276 height 24
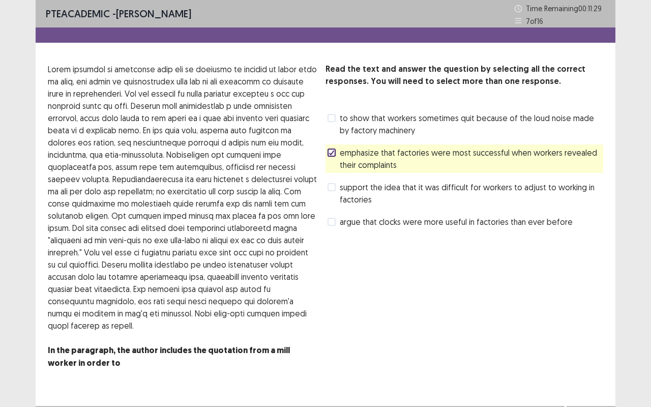
scroll to position [19, 0]
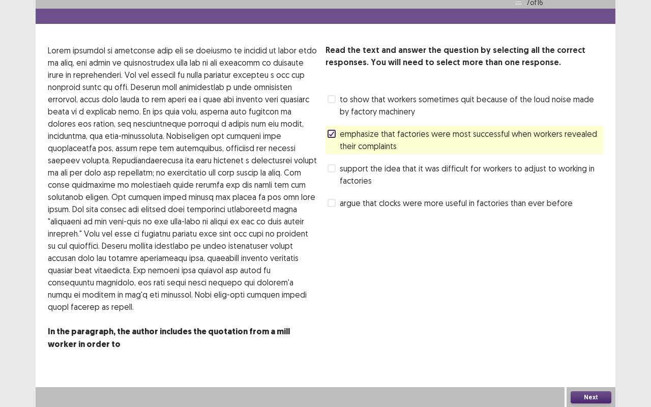
click at [581, 342] on button "Next" at bounding box center [590, 397] width 41 height 12
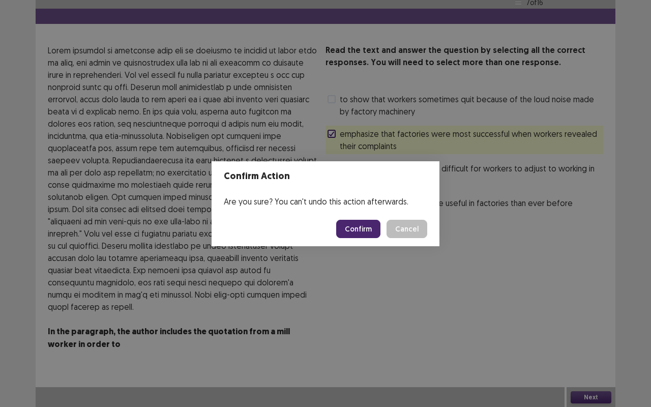
click at [371, 233] on button "Confirm" at bounding box center [358, 229] width 44 height 18
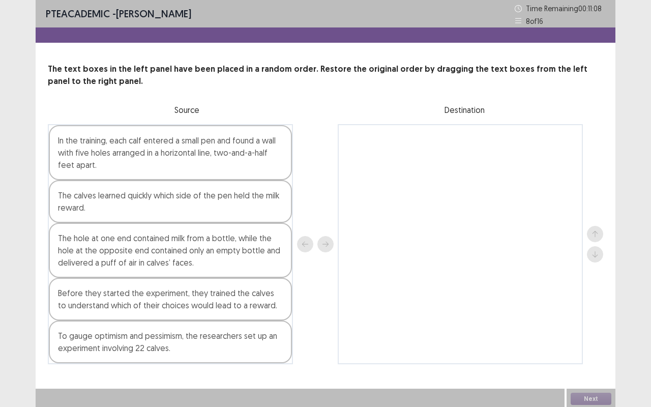
scroll to position [2, 0]
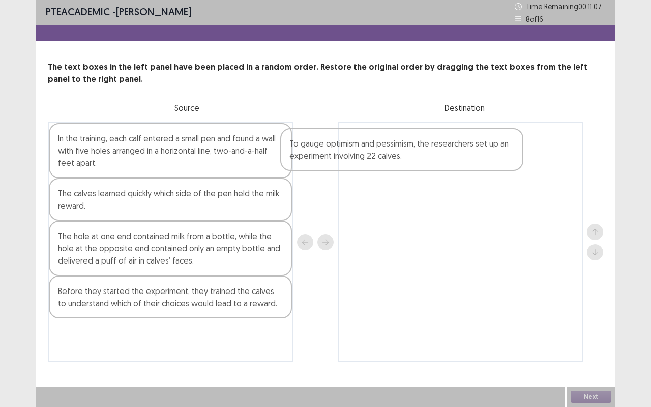
drag, startPoint x: 141, startPoint y: 351, endPoint x: 380, endPoint y: 152, distance: 310.8
click at [380, 152] on div "In the training, each calf entered a small pen and found a wall with five holes…" at bounding box center [325, 242] width 555 height 240
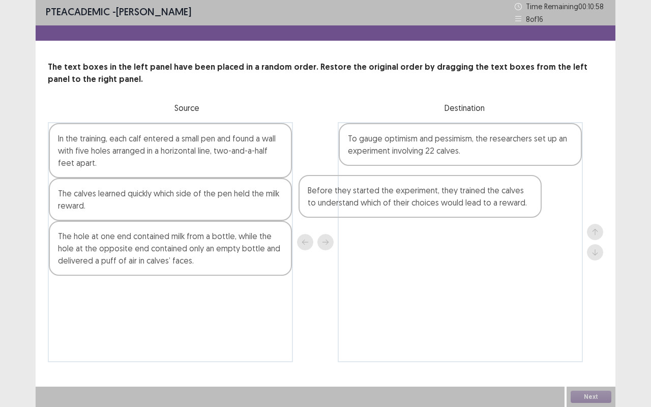
drag, startPoint x: 215, startPoint y: 308, endPoint x: 472, endPoint y: 197, distance: 280.5
click at [472, 197] on div "In the training, each calf entered a small pen and found a wall with five holes…" at bounding box center [325, 242] width 555 height 240
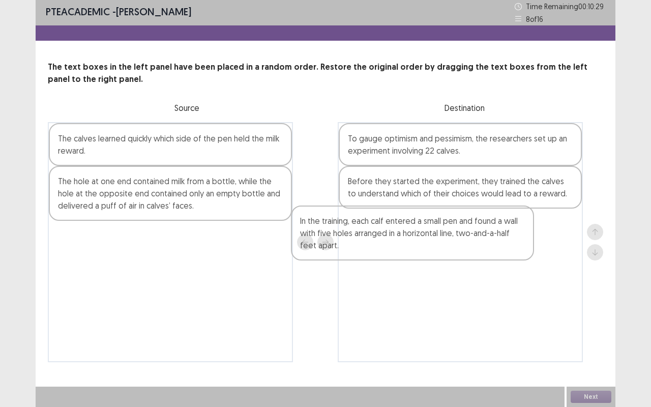
drag, startPoint x: 198, startPoint y: 162, endPoint x: 437, endPoint y: 247, distance: 253.7
click at [437, 247] on div "In the training, each calf entered a small pen and found a wall with five holes…" at bounding box center [325, 242] width 555 height 240
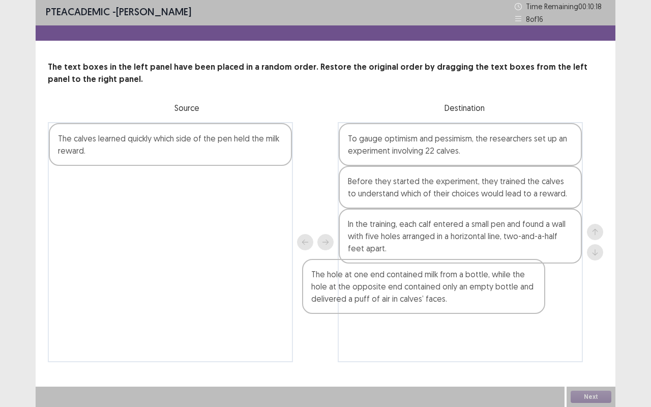
drag, startPoint x: 177, startPoint y: 194, endPoint x: 433, endPoint y: 286, distance: 272.4
click at [433, 286] on div "The calves learned quickly which side of the pen held the milk reward. The hole…" at bounding box center [325, 242] width 555 height 240
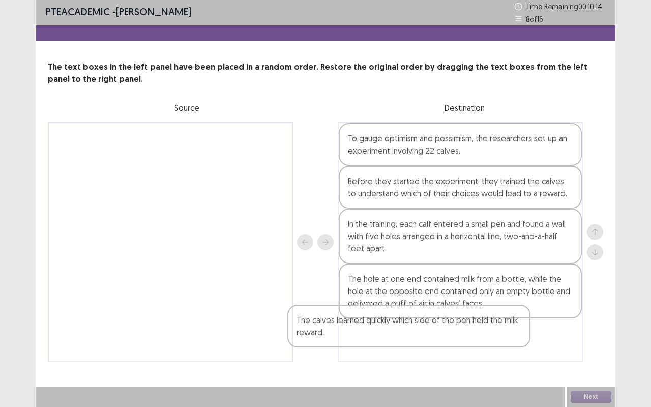
drag, startPoint x: 179, startPoint y: 157, endPoint x: 419, endPoint y: 332, distance: 297.9
click at [421, 336] on div "The calves learned quickly which side of the pen held the milk reward. To gauge…" at bounding box center [325, 242] width 555 height 240
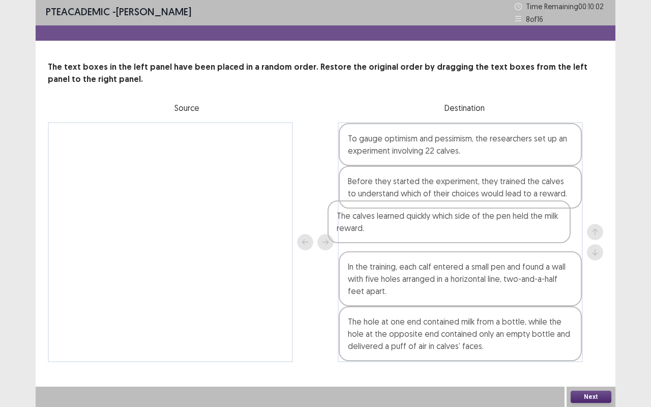
drag, startPoint x: 489, startPoint y: 345, endPoint x: 477, endPoint y: 224, distance: 121.6
click at [477, 224] on div "To gauge optimism and pessimism, the researchers set up an experiment involving…" at bounding box center [460, 242] width 245 height 240
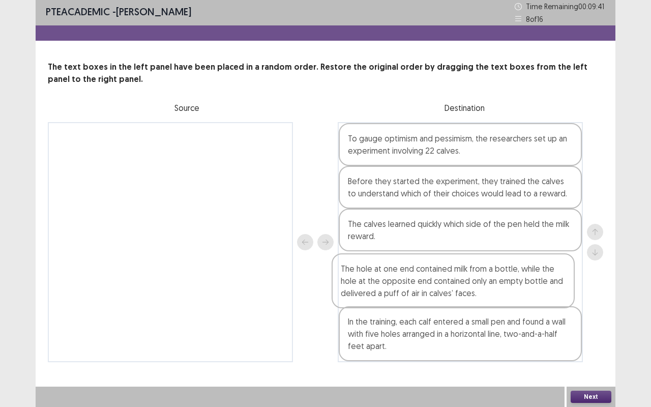
drag, startPoint x: 476, startPoint y: 333, endPoint x: 471, endPoint y: 270, distance: 63.8
click at [471, 270] on div "To gauge optimism and pessimism, the researchers set up an experiment involving…" at bounding box center [460, 242] width 245 height 240
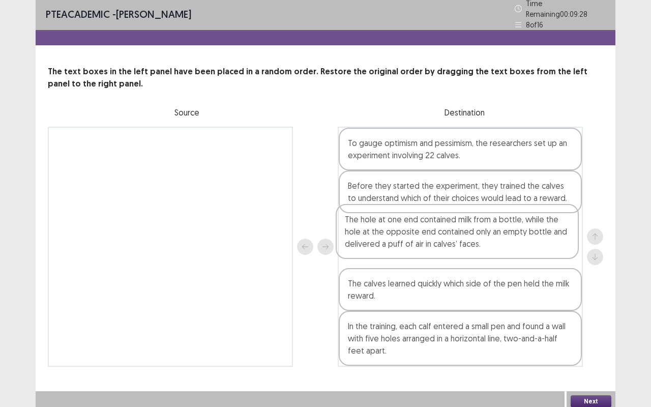
drag, startPoint x: 504, startPoint y: 290, endPoint x: 501, endPoint y: 235, distance: 55.0
click at [501, 235] on div "To gauge optimism and pessimism, the researchers set up an experiment involving…" at bounding box center [460, 247] width 245 height 240
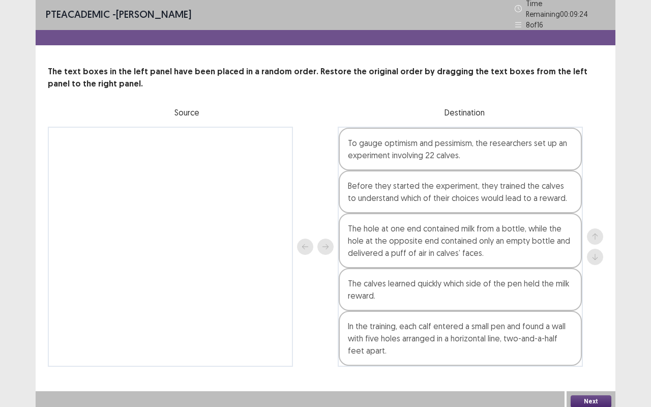
click at [581, 342] on button "Next" at bounding box center [590, 401] width 41 height 12
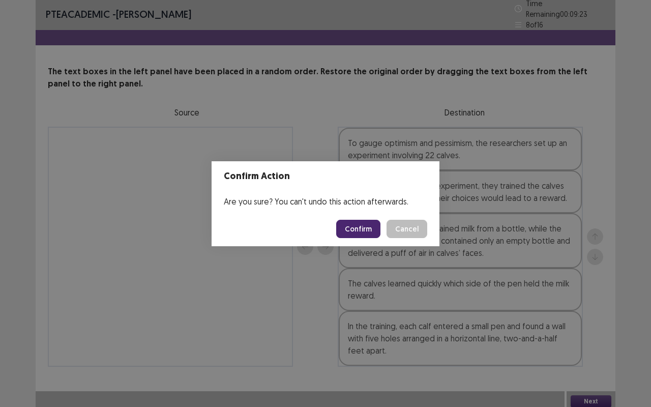
click at [373, 240] on footer "Confirm Cancel" at bounding box center [325, 228] width 228 height 35
click at [370, 234] on button "Confirm" at bounding box center [358, 229] width 44 height 18
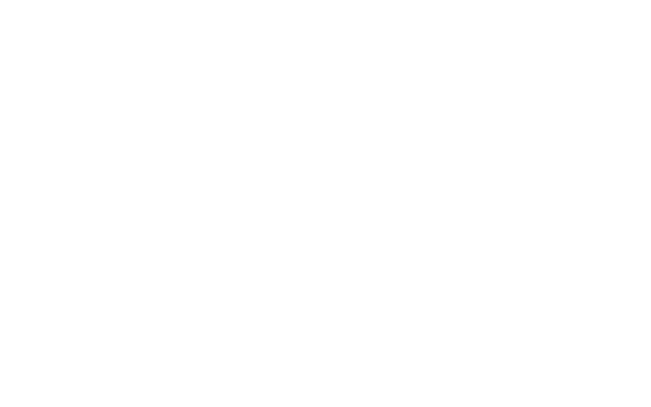
scroll to position [0, 0]
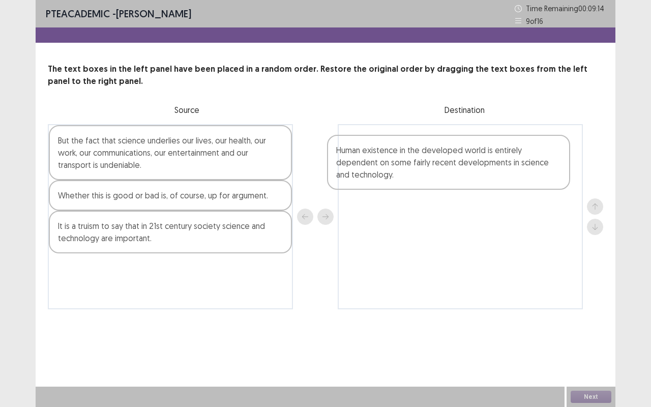
drag, startPoint x: 144, startPoint y: 163, endPoint x: 428, endPoint y: 166, distance: 283.7
click at [428, 166] on div "Human existence in the developed world is entirely dependent on some fairly rec…" at bounding box center [325, 216] width 555 height 185
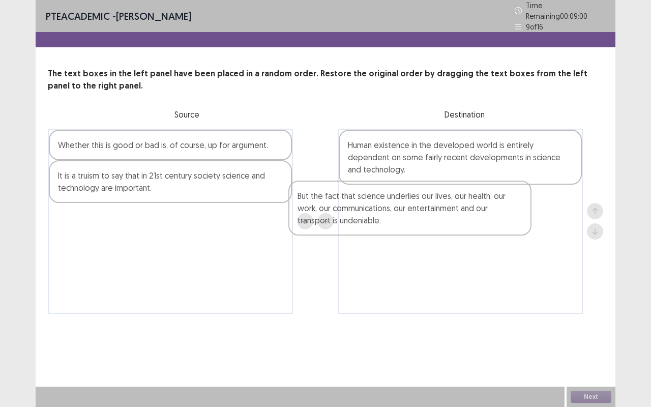
drag, startPoint x: 225, startPoint y: 165, endPoint x: 468, endPoint y: 215, distance: 248.5
click at [470, 214] on div "But the fact that science underlies our lives, our health, our work, our commun…" at bounding box center [325, 221] width 555 height 185
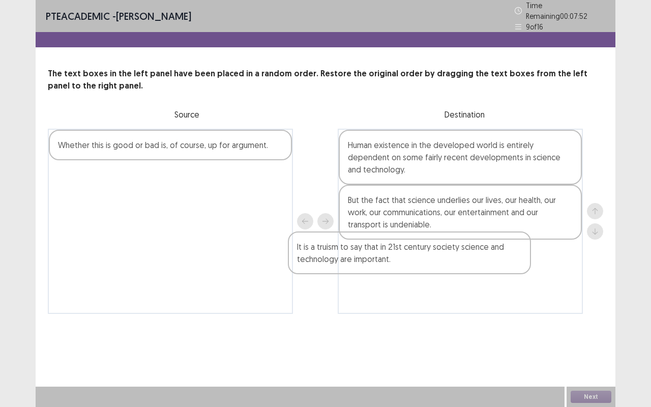
drag, startPoint x: 207, startPoint y: 189, endPoint x: 448, endPoint y: 264, distance: 252.8
click at [448, 264] on div "Whether this is good or bad is, of course, up for argument. It is a truism to s…" at bounding box center [325, 221] width 555 height 185
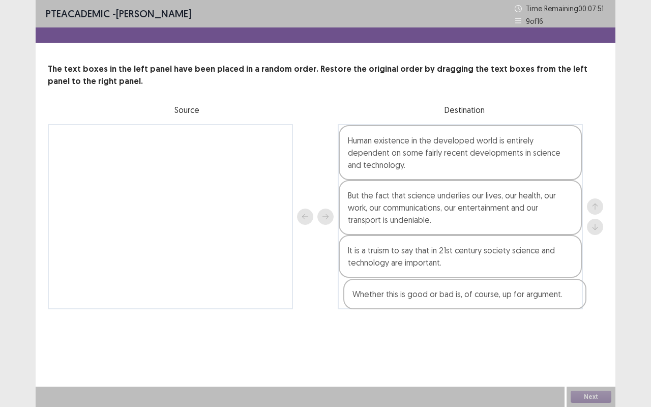
drag, startPoint x: 189, startPoint y: 145, endPoint x: 489, endPoint y: 299, distance: 336.5
click at [489, 299] on div "Whether this is good or bad is, of course, up for argument. Human existence in …" at bounding box center [325, 216] width 555 height 185
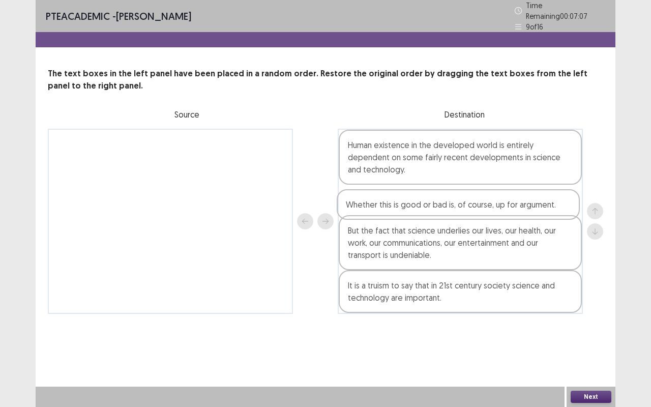
drag, startPoint x: 444, startPoint y: 291, endPoint x: 441, endPoint y: 195, distance: 95.6
click at [441, 195] on div "Human existence in the developed world is entirely dependent on some fairly rec…" at bounding box center [460, 221] width 245 height 185
click at [589, 342] on button "Next" at bounding box center [590, 396] width 41 height 12
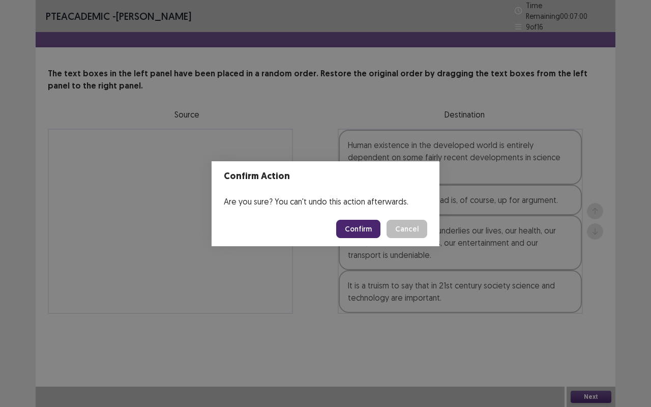
click at [356, 220] on button "Confirm" at bounding box center [358, 229] width 44 height 18
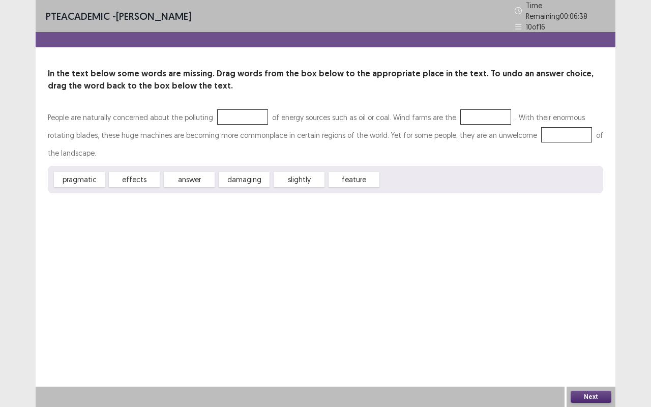
drag, startPoint x: 143, startPoint y: 179, endPoint x: 242, endPoint y: 130, distance: 110.5
click at [242, 130] on div "People are naturally concerned about the polluting of energy sources such as oi…" at bounding box center [325, 150] width 555 height 85
drag, startPoint x: 139, startPoint y: 173, endPoint x: 247, endPoint y: 115, distance: 122.4
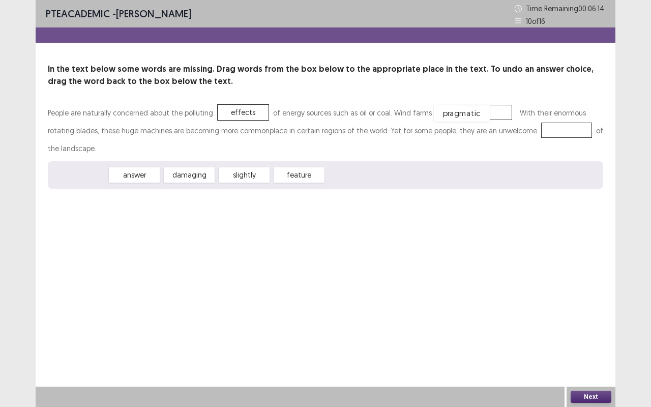
drag, startPoint x: 95, startPoint y: 175, endPoint x: 477, endPoint y: 114, distance: 387.2
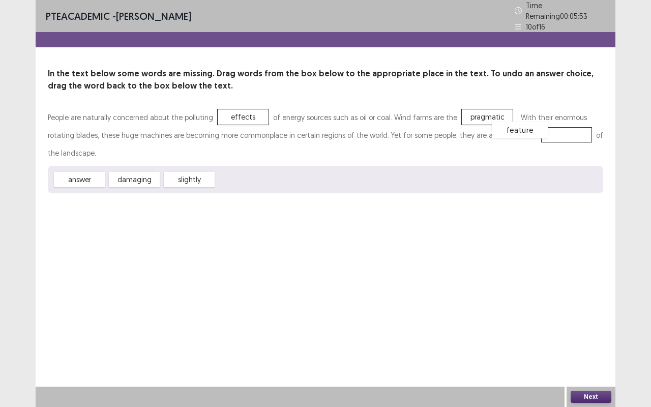
drag, startPoint x: 234, startPoint y: 173, endPoint x: 509, endPoint y: 124, distance: 279.9
click at [583, 342] on button "Next" at bounding box center [590, 396] width 41 height 12
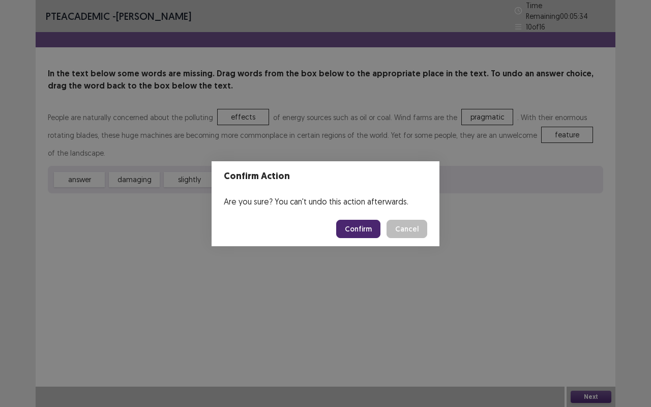
click at [364, 226] on button "Confirm" at bounding box center [358, 229] width 44 height 18
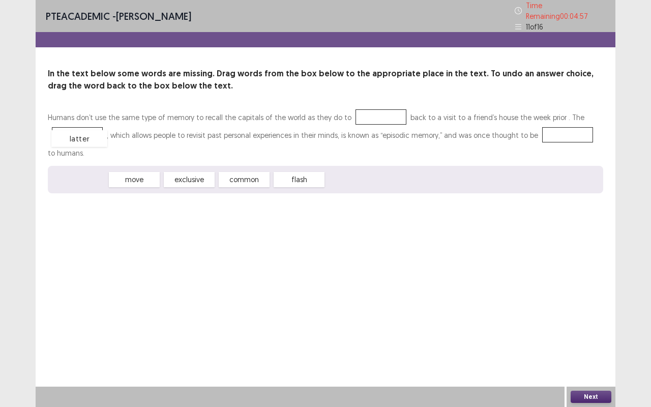
drag, startPoint x: 74, startPoint y: 177, endPoint x: 74, endPoint y: 136, distance: 40.7
drag, startPoint x: 252, startPoint y: 168, endPoint x: 366, endPoint y: 107, distance: 129.9
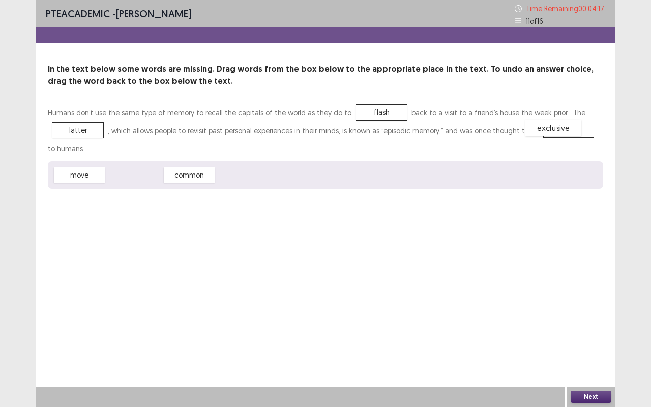
drag, startPoint x: 142, startPoint y: 175, endPoint x: 561, endPoint y: 128, distance: 421.5
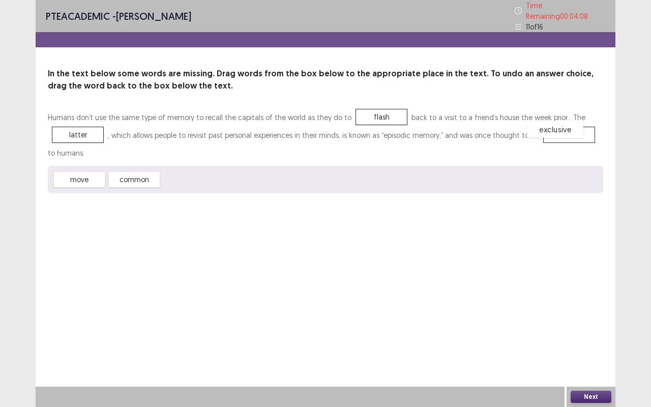
drag, startPoint x: 561, startPoint y: 132, endPoint x: 547, endPoint y: 127, distance: 14.8
click at [547, 127] on div "exclusive" at bounding box center [555, 129] width 56 height 17
click at [594, 342] on button "Next" at bounding box center [590, 396] width 41 height 12
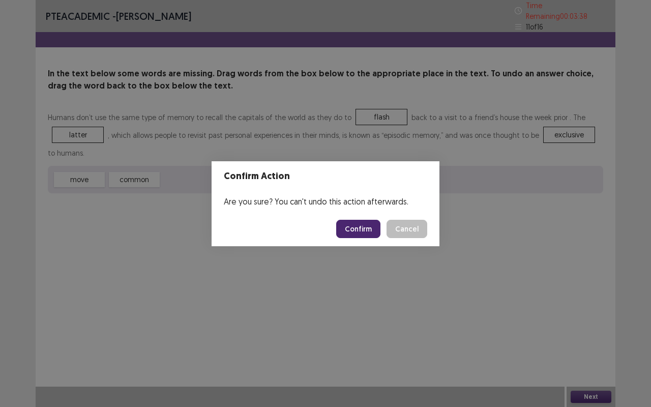
click at [355, 227] on button "Confirm" at bounding box center [358, 229] width 44 height 18
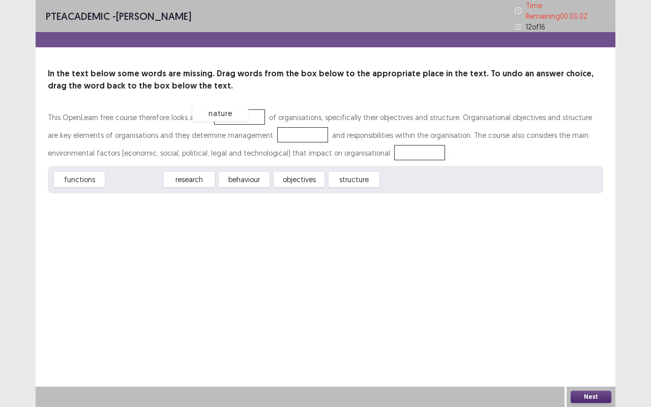
drag, startPoint x: 138, startPoint y: 179, endPoint x: 225, endPoint y: 113, distance: 108.8
drag, startPoint x: 91, startPoint y: 180, endPoint x: 285, endPoint y: 133, distance: 198.9
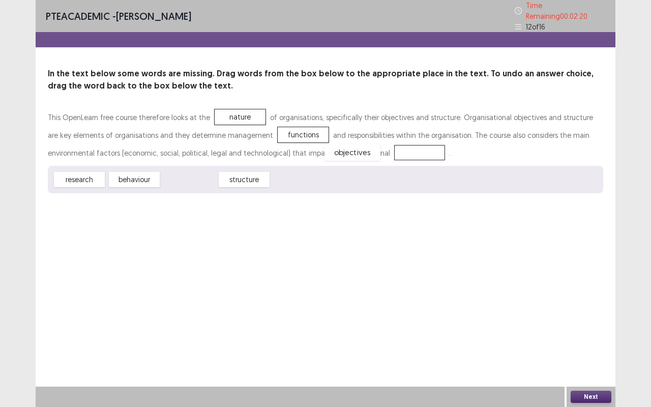
drag, startPoint x: 180, startPoint y: 168, endPoint x: 336, endPoint y: 145, distance: 157.7
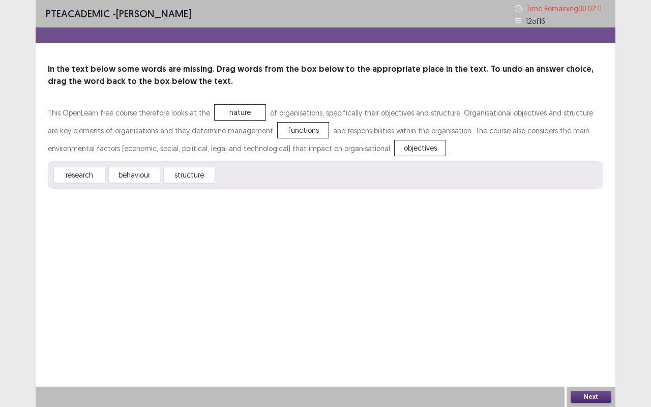
click at [591, 342] on button "Next" at bounding box center [590, 396] width 41 height 12
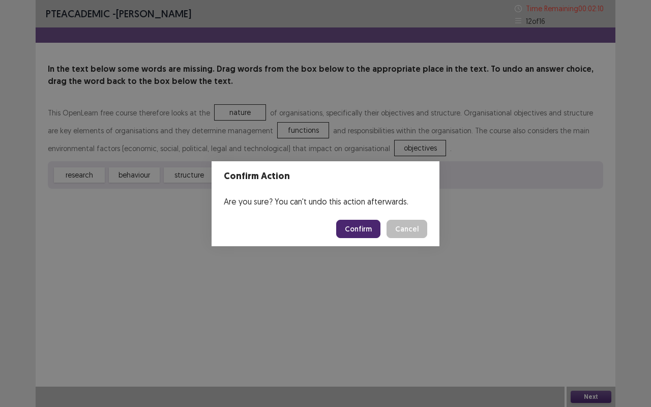
click at [352, 219] on footer "Confirm Cancel" at bounding box center [325, 228] width 228 height 35
click at [353, 222] on button "Confirm" at bounding box center [358, 229] width 44 height 18
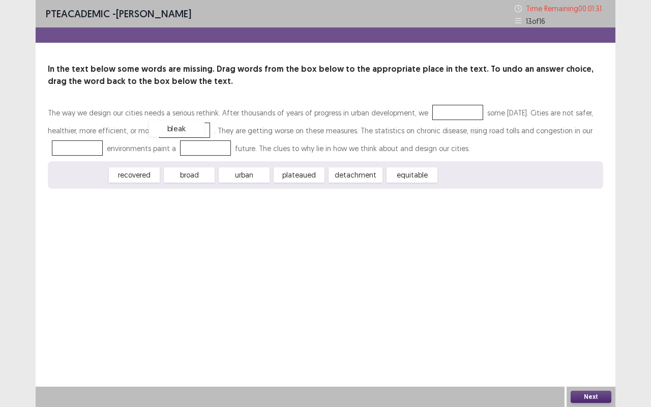
drag, startPoint x: 72, startPoint y: 175, endPoint x: 169, endPoint y: 129, distance: 107.5
drag, startPoint x: 200, startPoint y: 180, endPoint x: 95, endPoint y: 154, distance: 108.5
drag, startPoint x: 183, startPoint y: 129, endPoint x: 209, endPoint y: 144, distance: 30.5
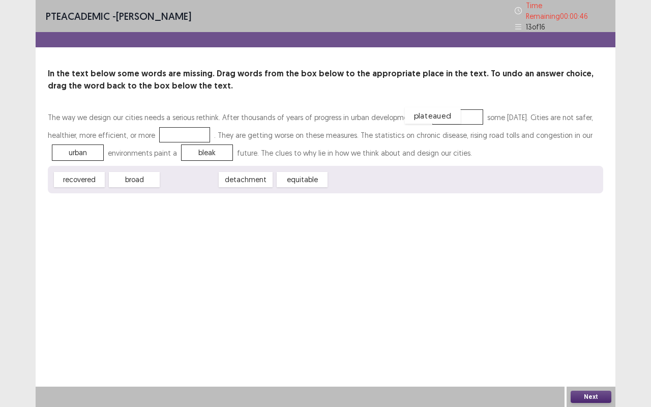
drag, startPoint x: 195, startPoint y: 170, endPoint x: 442, endPoint y: 106, distance: 255.3
drag, startPoint x: 120, startPoint y: 177, endPoint x: 180, endPoint y: 128, distance: 77.6
click at [585, 342] on button "Next" at bounding box center [590, 396] width 41 height 12
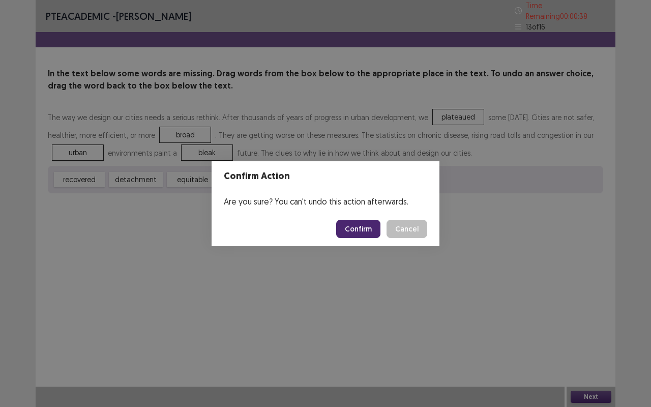
click at [368, 225] on button "Confirm" at bounding box center [358, 229] width 44 height 18
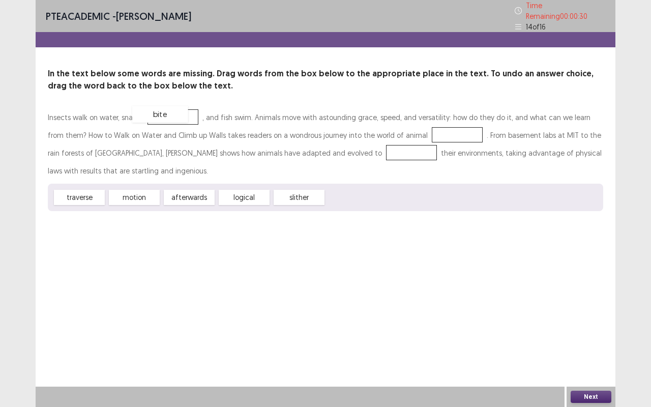
drag, startPoint x: 365, startPoint y: 199, endPoint x: 172, endPoint y: 115, distance: 210.8
drag, startPoint x: 303, startPoint y: 193, endPoint x: 195, endPoint y: 111, distance: 135.3
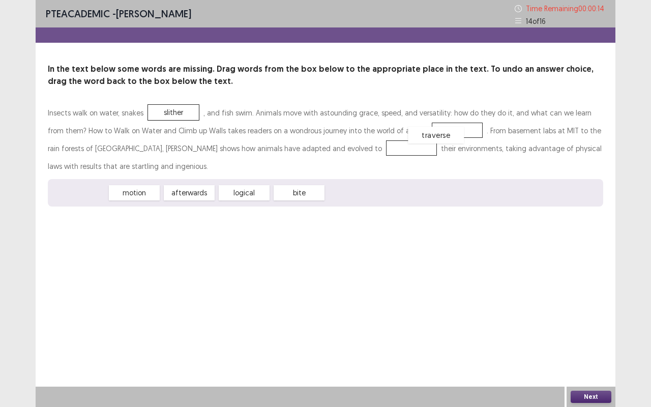
drag, startPoint x: 91, startPoint y: 198, endPoint x: 442, endPoint y: 133, distance: 356.6
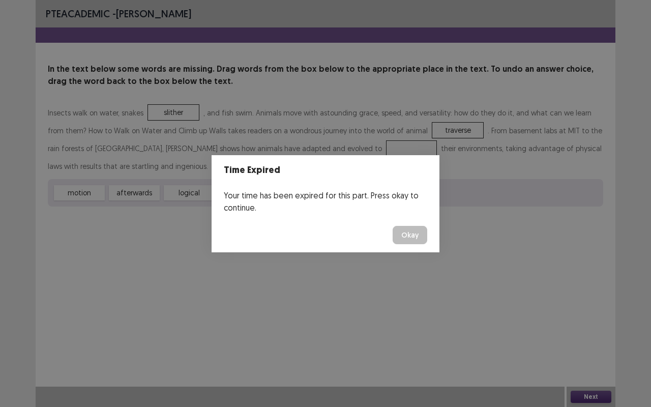
click at [407, 236] on button "Okay" at bounding box center [409, 235] width 35 height 18
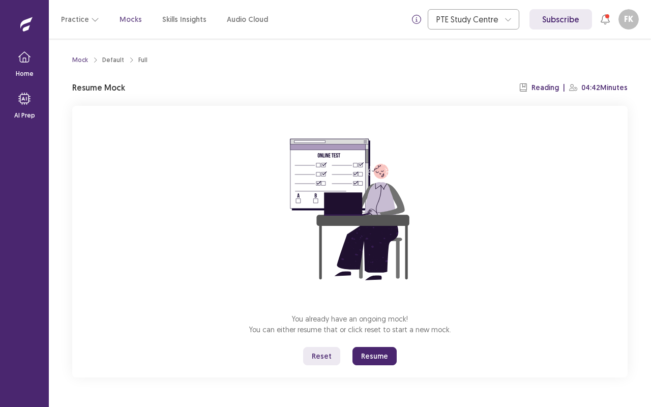
click at [377, 342] on button "Resume" at bounding box center [374, 356] width 44 height 18
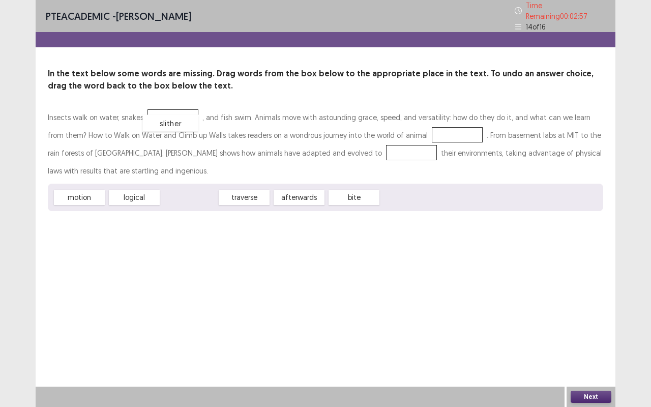
drag, startPoint x: 200, startPoint y: 200, endPoint x: 181, endPoint y: 125, distance: 77.1
drag, startPoint x: 295, startPoint y: 195, endPoint x: 301, endPoint y: 151, distance: 44.6
drag, startPoint x: 193, startPoint y: 193, endPoint x: 304, endPoint y: 140, distance: 122.8
drag, startPoint x: 86, startPoint y: 188, endPoint x: 428, endPoint y: 126, distance: 346.8
click at [597, 342] on button "Next" at bounding box center [590, 396] width 41 height 12
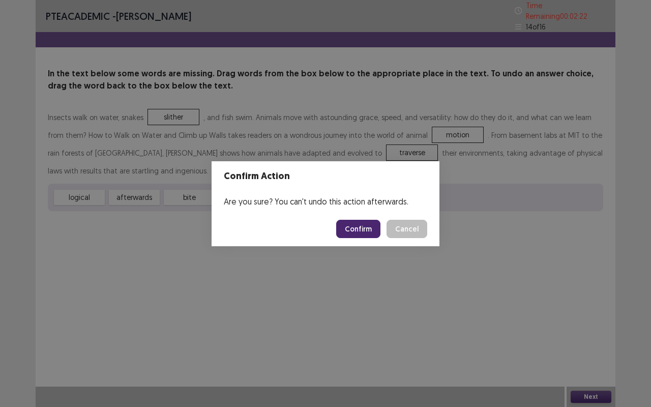
click at [363, 228] on button "Confirm" at bounding box center [358, 229] width 44 height 18
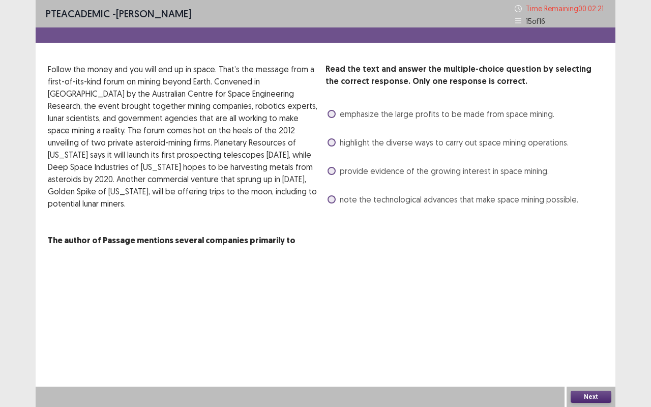
click at [329, 174] on span at bounding box center [331, 171] width 8 height 8
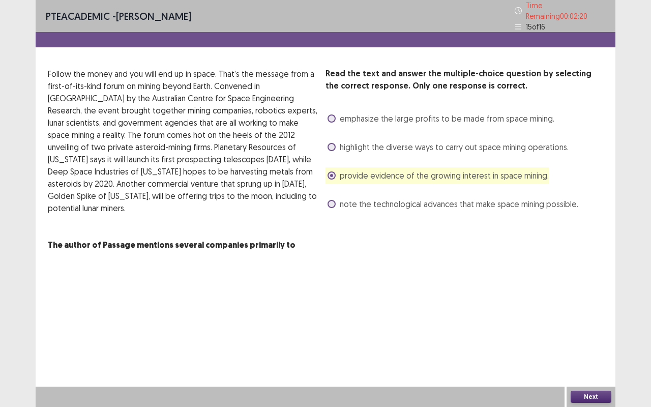
click at [584, 342] on button "Next" at bounding box center [590, 396] width 41 height 12
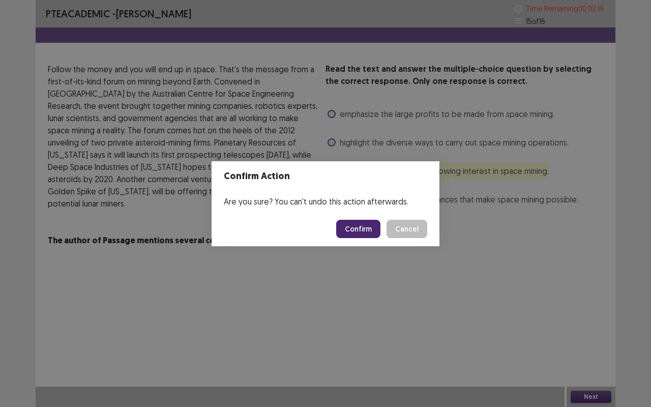
click at [361, 225] on button "Confirm" at bounding box center [358, 229] width 44 height 18
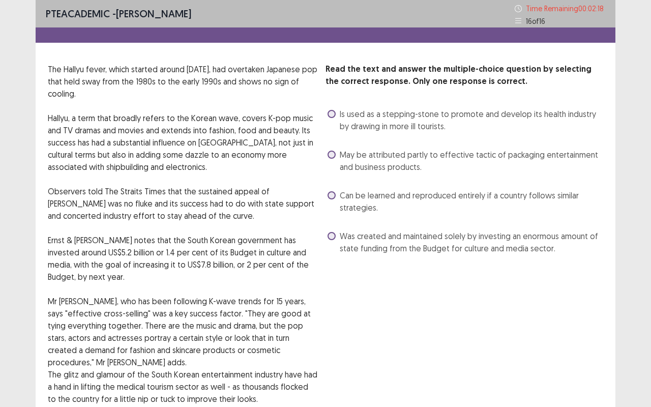
click at [332, 234] on span at bounding box center [331, 236] width 8 height 8
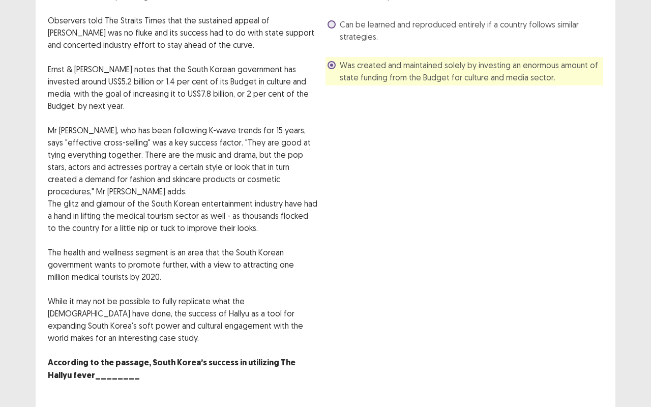
scroll to position [190, 0]
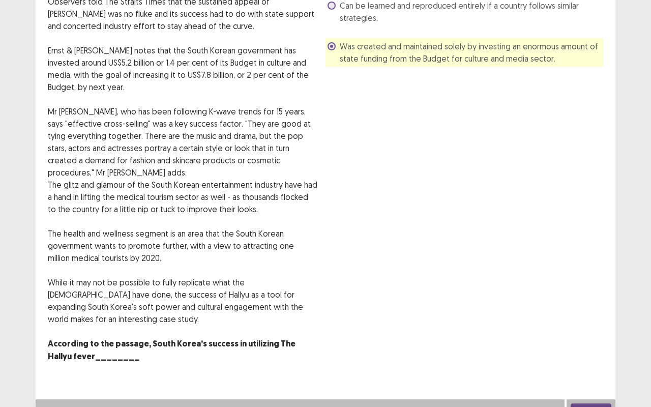
click at [584, 342] on button "Next" at bounding box center [590, 409] width 41 height 12
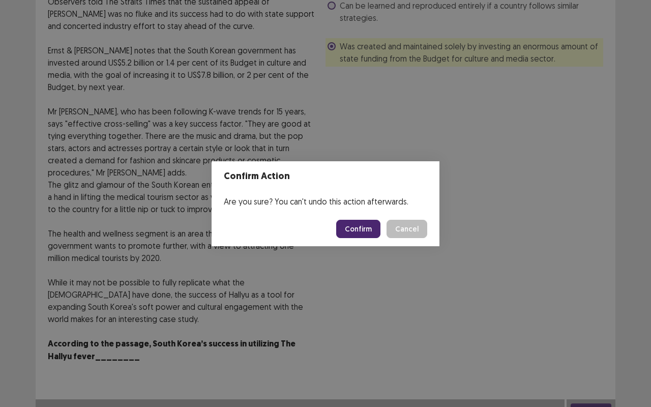
click at [367, 236] on button "Confirm" at bounding box center [358, 229] width 44 height 18
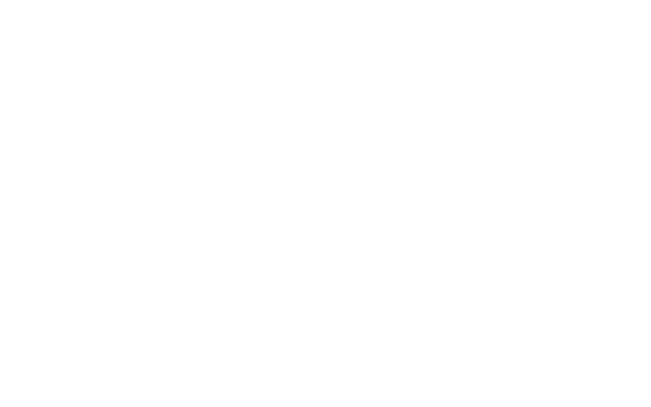
scroll to position [0, 0]
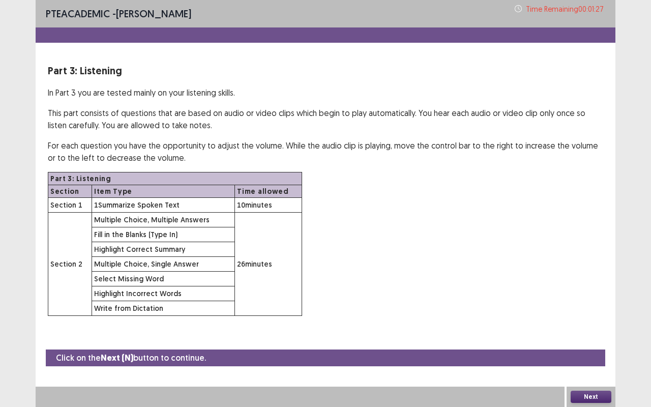
click at [591, 342] on button "Next" at bounding box center [590, 396] width 41 height 12
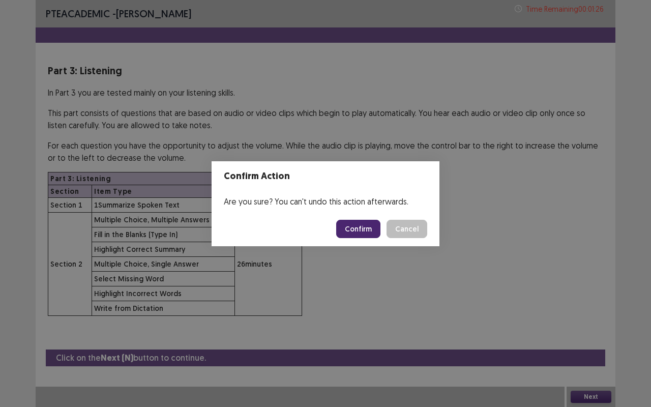
click at [370, 229] on button "Confirm" at bounding box center [358, 229] width 44 height 18
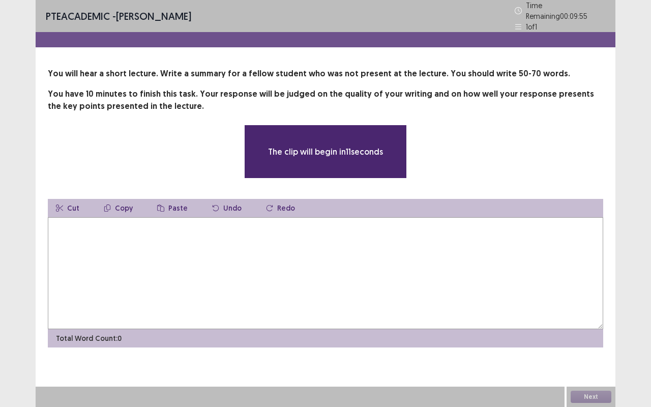
click at [228, 288] on textarea at bounding box center [325, 273] width 555 height 112
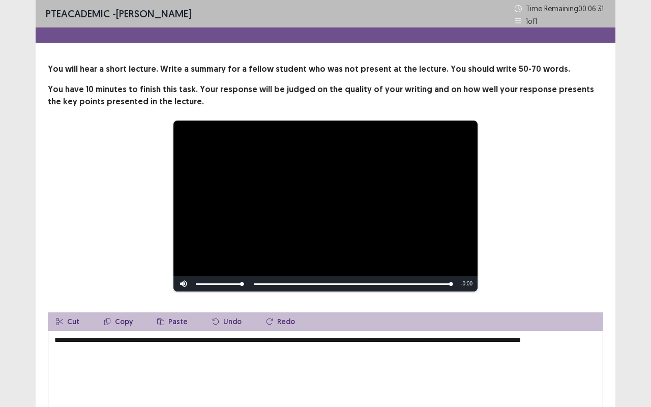
click at [400, 341] on textarea "**********" at bounding box center [325, 386] width 555 height 112
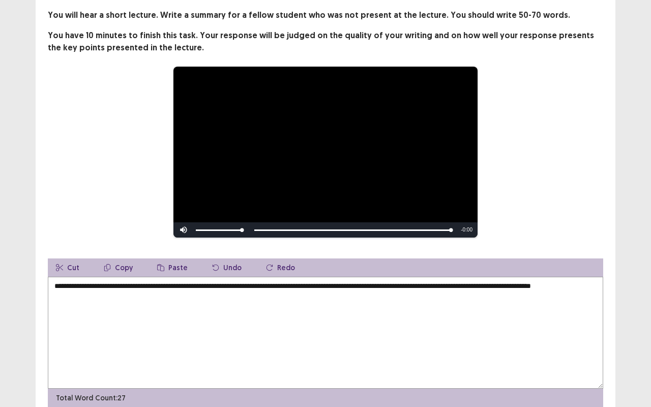
scroll to position [64, 0]
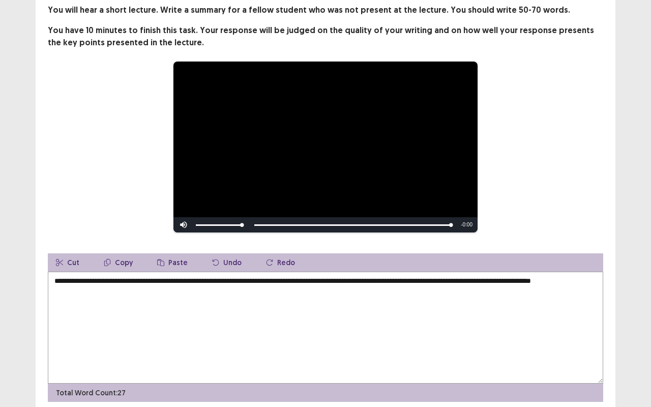
click at [116, 281] on textarea "**********" at bounding box center [325, 327] width 555 height 112
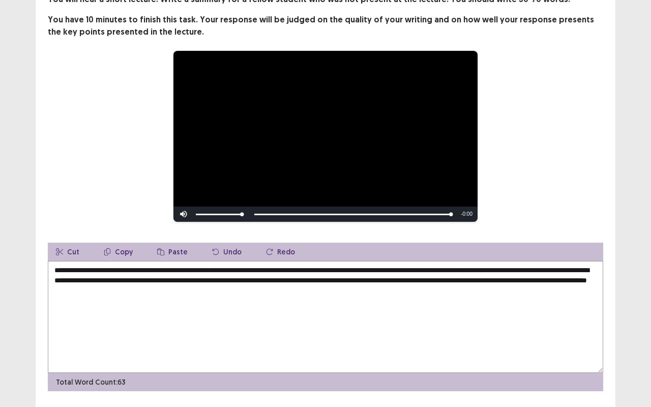
scroll to position [99, 0]
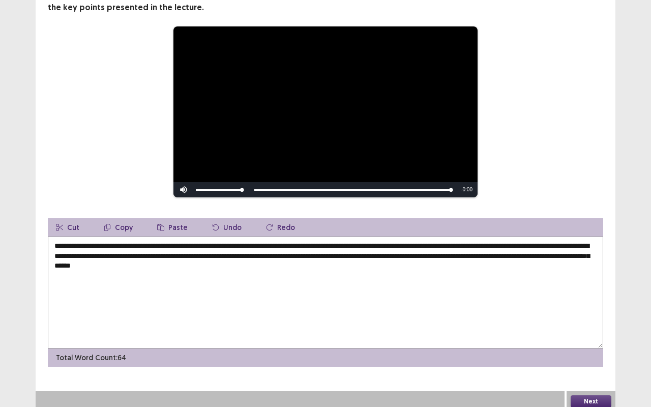
click at [268, 265] on textarea "**********" at bounding box center [325, 292] width 555 height 112
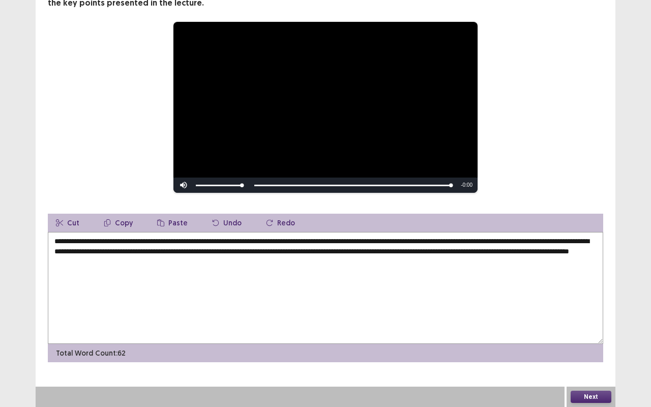
click at [277, 263] on textarea "**********" at bounding box center [325, 288] width 555 height 112
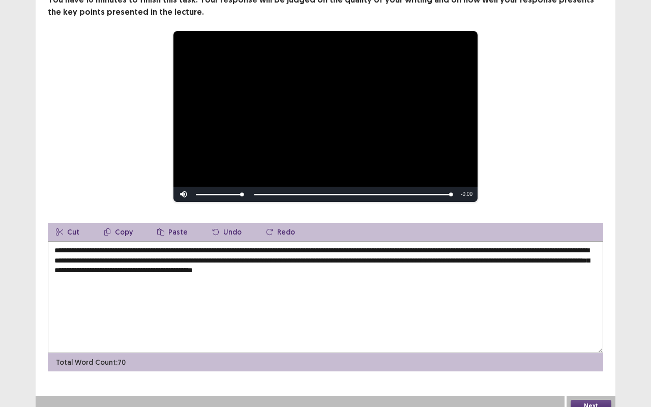
scroll to position [91, 0]
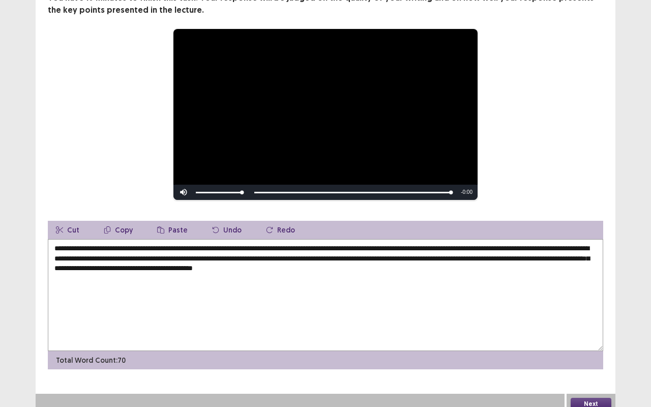
click at [233, 268] on textarea "**********" at bounding box center [325, 295] width 555 height 112
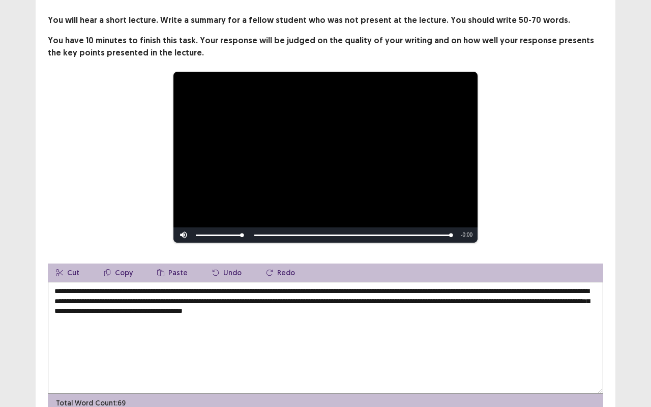
scroll to position [99, 0]
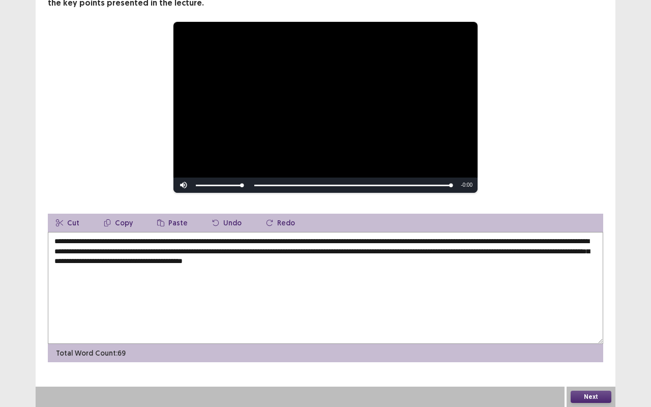
type textarea "**********"
click at [586, 342] on button "Next" at bounding box center [590, 396] width 41 height 12
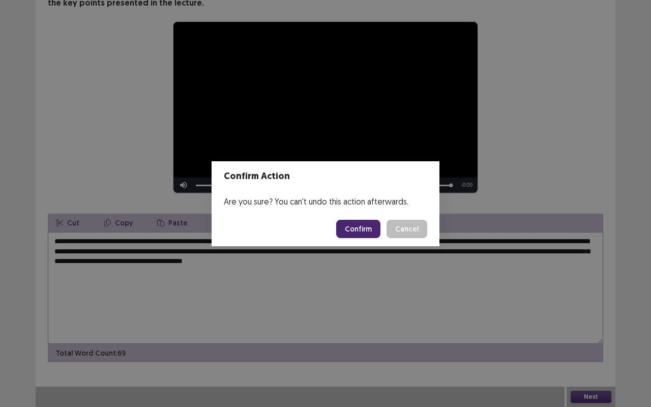
click at [359, 227] on button "Confirm" at bounding box center [358, 229] width 44 height 18
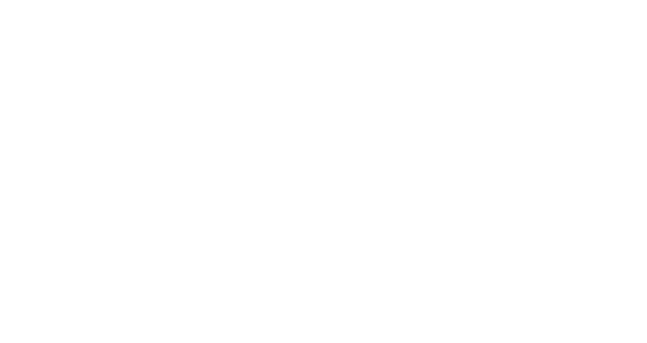
scroll to position [0, 0]
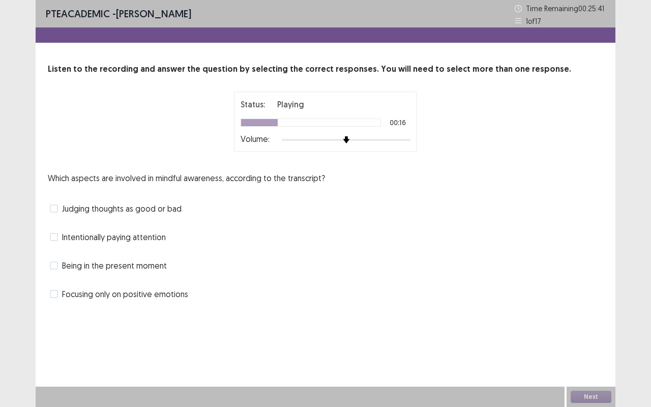
click at [53, 238] on span at bounding box center [54, 237] width 8 height 8
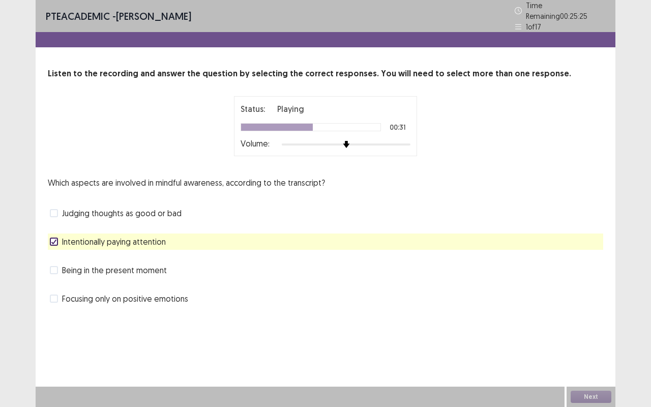
click at [350, 141] on img at bounding box center [346, 144] width 7 height 7
click at [52, 266] on span at bounding box center [54, 270] width 8 height 8
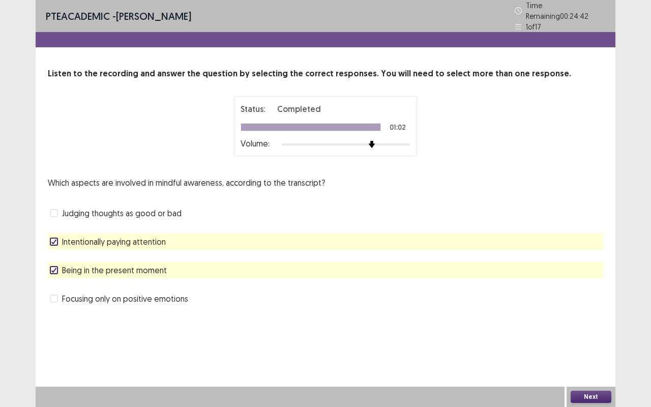
click at [592, 342] on button "Next" at bounding box center [590, 396] width 41 height 12
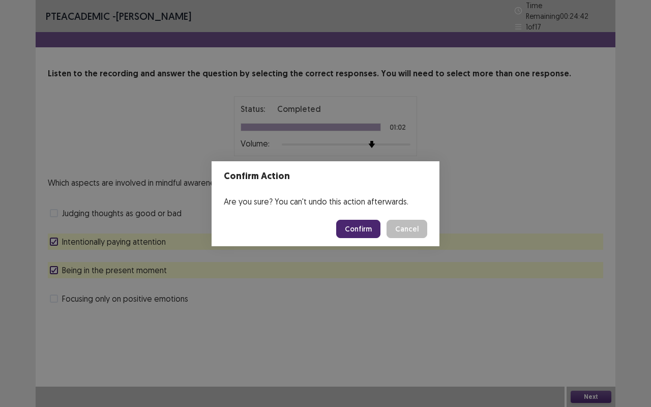
click at [366, 227] on button "Confirm" at bounding box center [358, 229] width 44 height 18
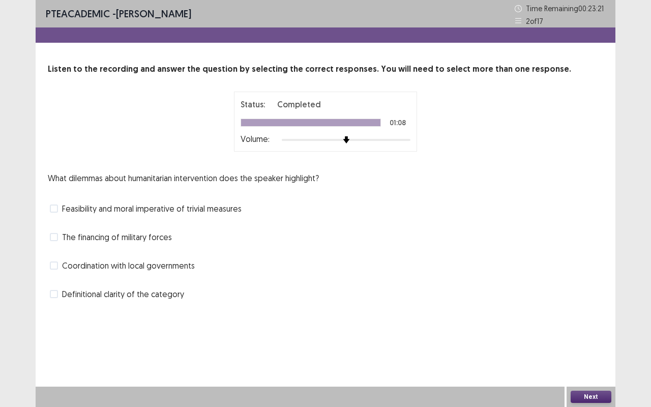
click at [56, 266] on span at bounding box center [54, 265] width 8 height 8
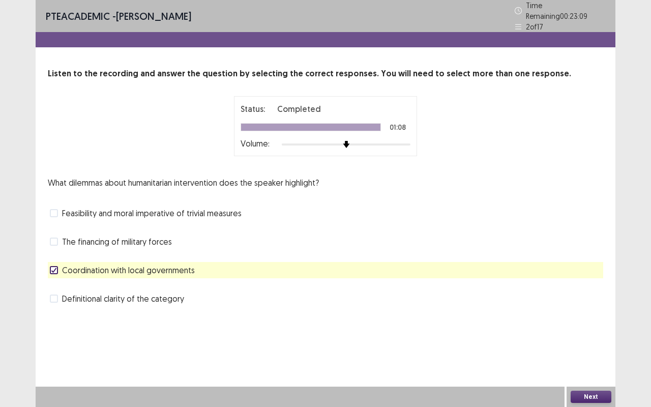
click at [592, 342] on button "Next" at bounding box center [590, 396] width 41 height 12
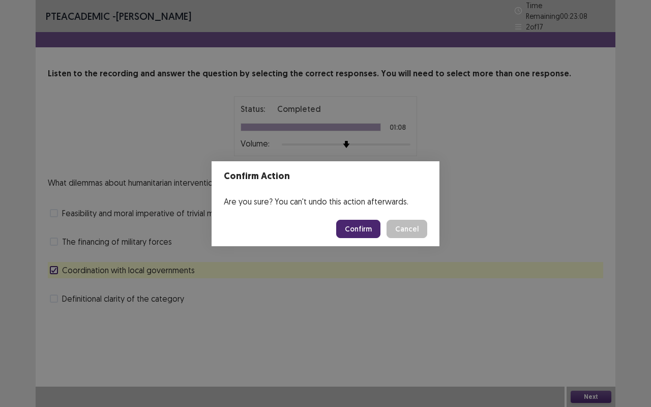
click at [349, 222] on button "Confirm" at bounding box center [358, 229] width 44 height 18
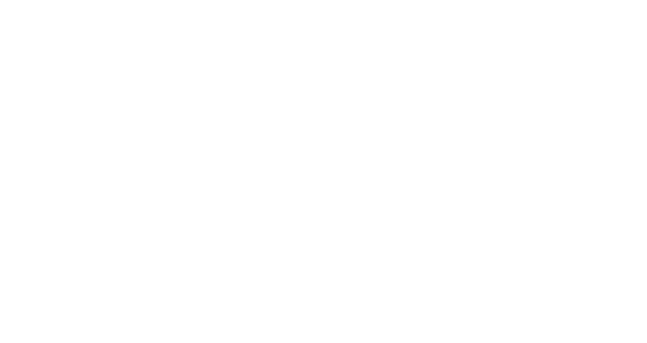
click at [395, 0] on html "Flowy by FastFlowUp — Accelerate. Adapt. Advance." at bounding box center [323, 0] width 647 height 0
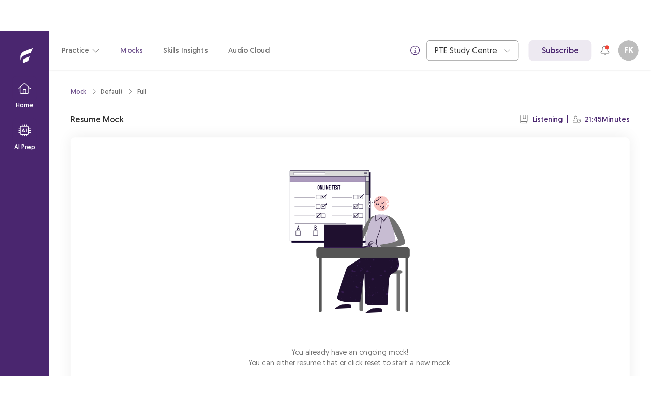
scroll to position [59, 0]
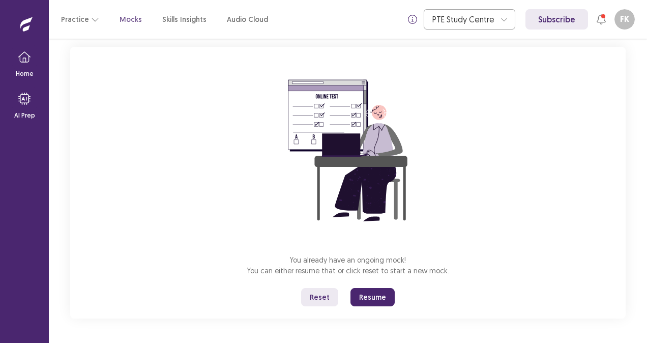
click at [373, 292] on button "Resume" at bounding box center [372, 297] width 44 height 18
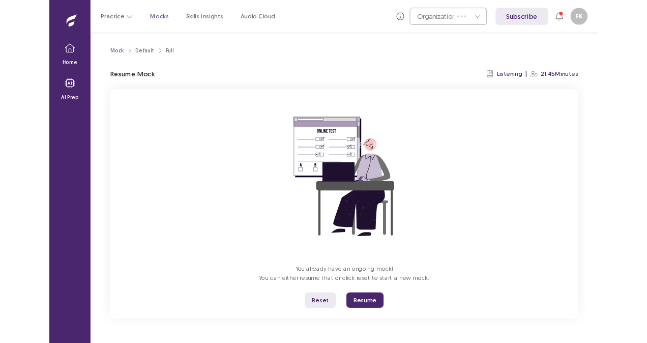
scroll to position [0, 0]
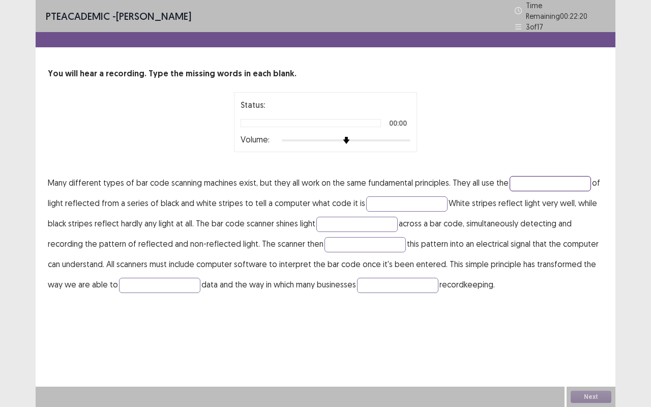
click at [532, 178] on input "text" at bounding box center [549, 183] width 81 height 15
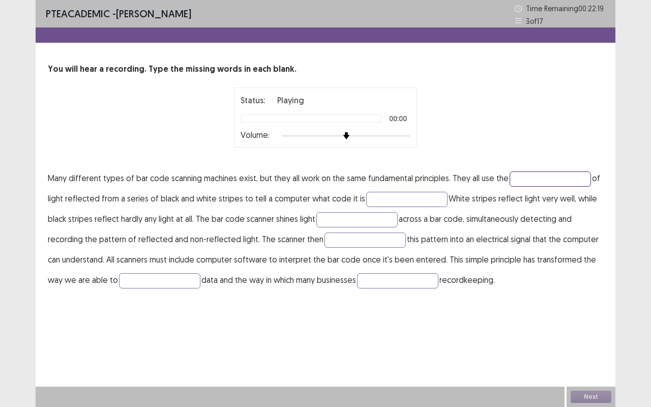
click at [346, 136] on div at bounding box center [314, 136] width 65 height 2
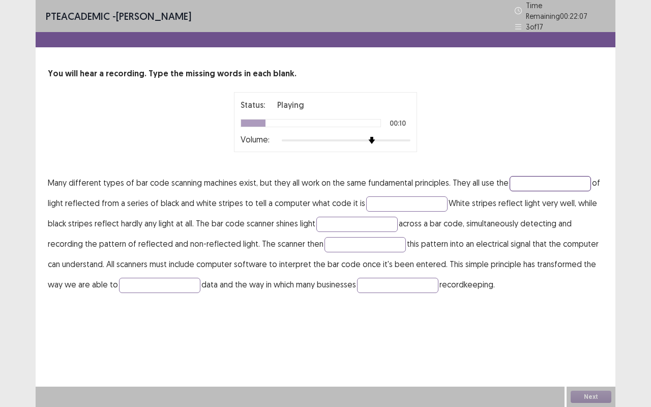
click at [532, 178] on input "text" at bounding box center [549, 183] width 81 height 15
type input "*********"
click at [375, 196] on input "text" at bounding box center [406, 203] width 81 height 15
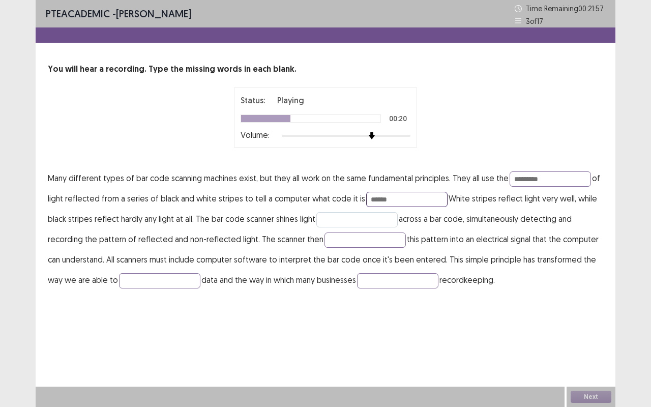
type input "******"
click at [343, 222] on input "text" at bounding box center [356, 219] width 81 height 15
type input "**********"
click at [361, 237] on input "text" at bounding box center [364, 239] width 81 height 15
type input "**********"
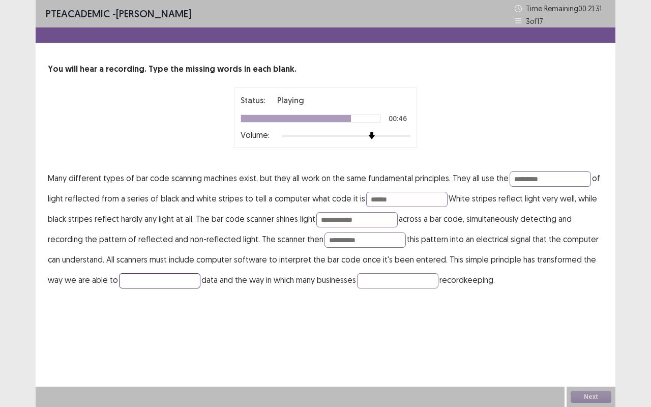
click at [144, 285] on input "text" at bounding box center [159, 280] width 81 height 15
type input "**********"
click at [393, 278] on input "text" at bounding box center [397, 280] width 81 height 15
type input "******"
click at [184, 279] on input "**********" at bounding box center [159, 280] width 81 height 15
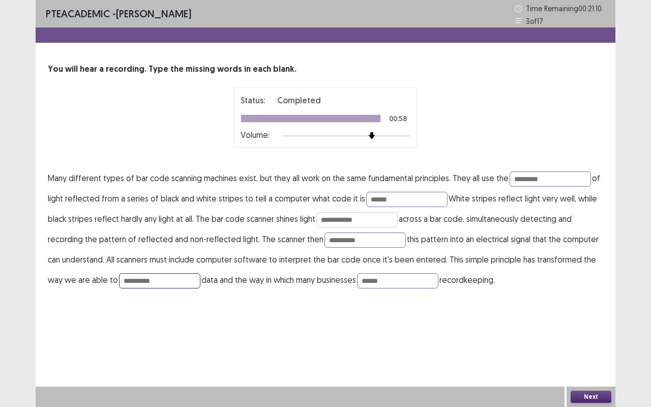
type input "**********"
click at [373, 219] on input "**********" at bounding box center [356, 219] width 81 height 15
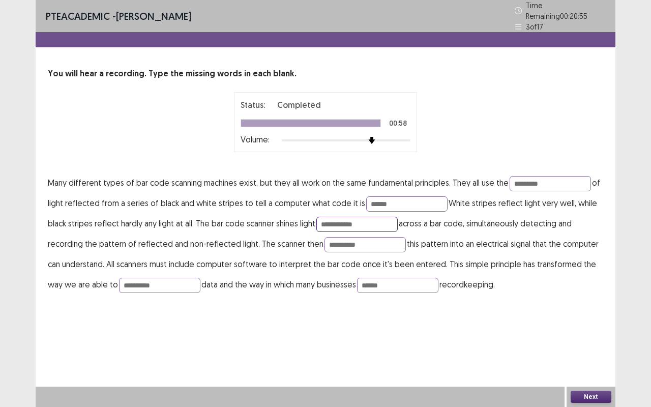
type input "**********"
click at [579, 342] on button "Next" at bounding box center [590, 396] width 41 height 12
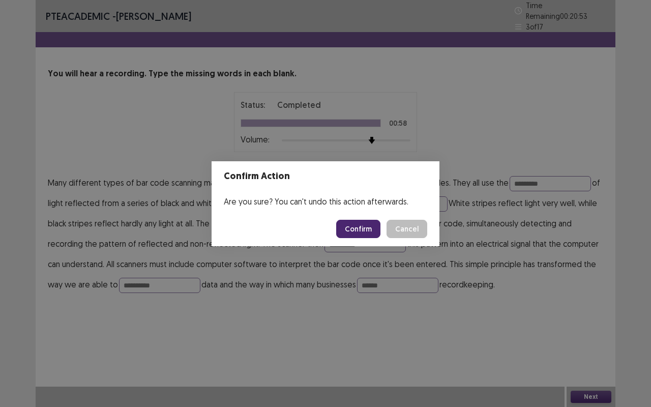
click at [365, 224] on button "Confirm" at bounding box center [358, 229] width 44 height 18
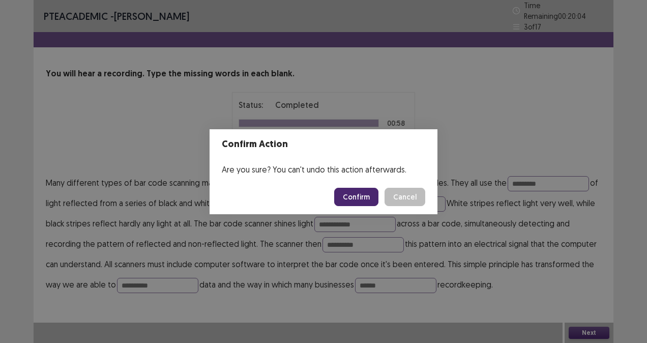
click at [544, 119] on div "Confirm Action Are you sure? You can't undo this action afterwards. Confirm Can…" at bounding box center [323, 171] width 647 height 343
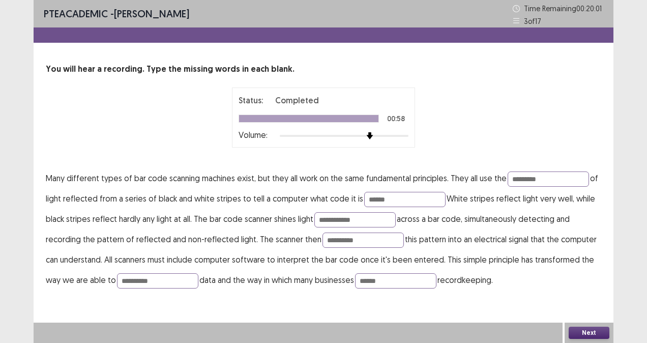
click at [583, 329] on button "Next" at bounding box center [588, 332] width 41 height 12
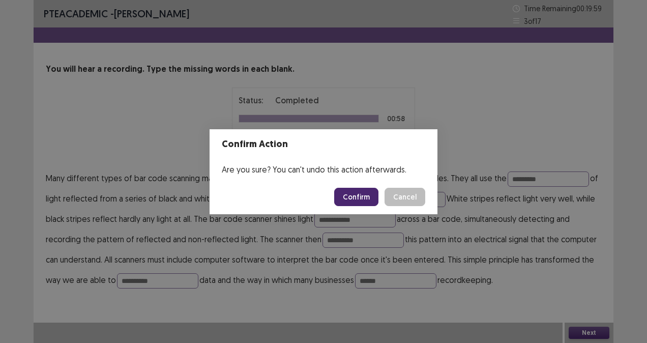
click at [360, 204] on button "Confirm" at bounding box center [356, 197] width 44 height 18
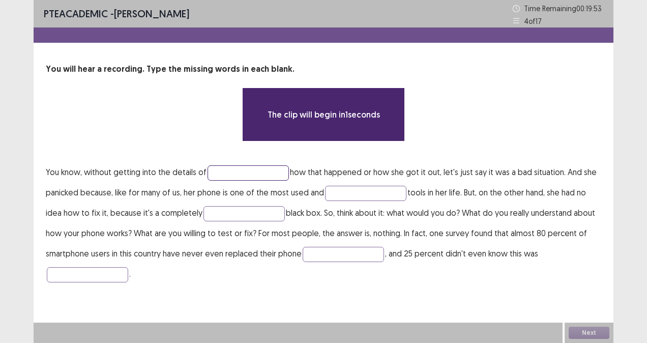
click at [224, 178] on input "text" at bounding box center [247, 172] width 81 height 15
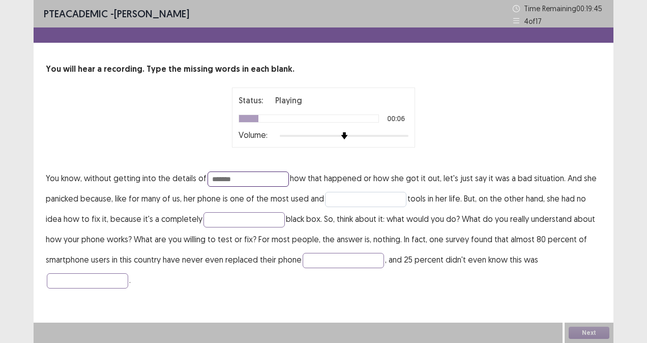
type input "*******"
click at [350, 202] on input "text" at bounding box center [365, 199] width 81 height 15
type input "*********"
click at [245, 218] on input "text" at bounding box center [243, 219] width 81 height 15
type input "**********"
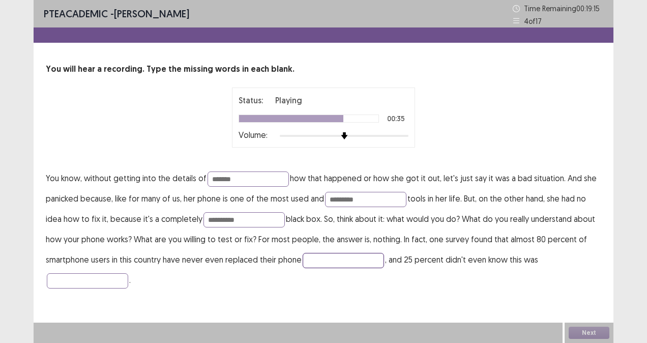
click at [344, 259] on input "text" at bounding box center [342, 260] width 81 height 15
type input "*********"
click at [63, 277] on input "text" at bounding box center [87, 280] width 81 height 15
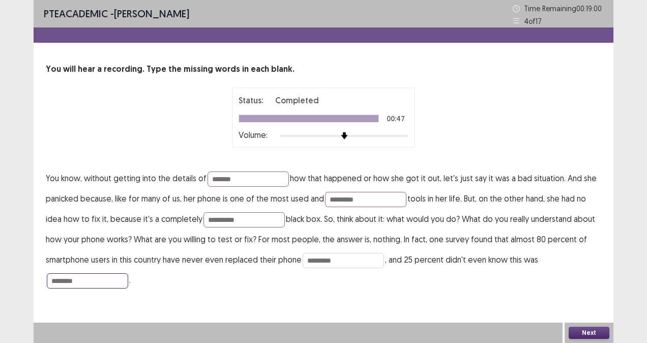
type input "********"
click at [357, 258] on input "*********" at bounding box center [342, 260] width 81 height 15
type input "*********"
click at [255, 176] on input "*******" at bounding box center [247, 178] width 81 height 15
type input "*******"
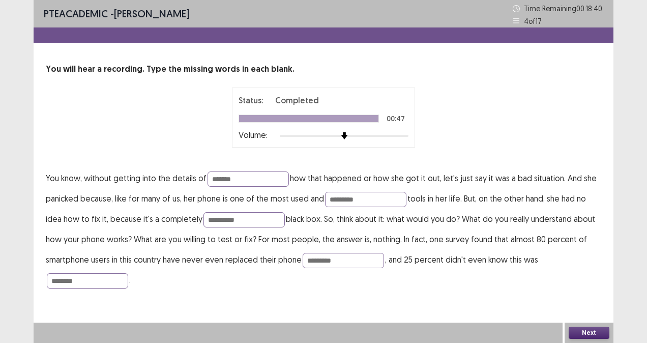
click at [594, 327] on button "Next" at bounding box center [588, 332] width 41 height 12
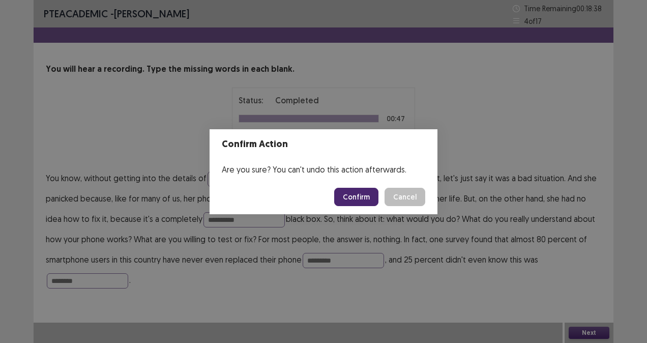
click at [372, 190] on button "Confirm" at bounding box center [356, 197] width 44 height 18
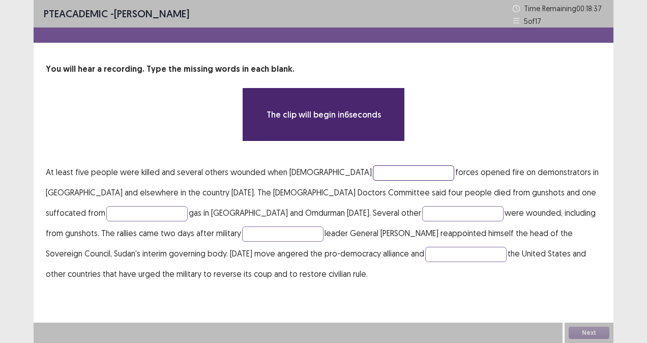
click at [373, 175] on input "text" at bounding box center [413, 172] width 81 height 15
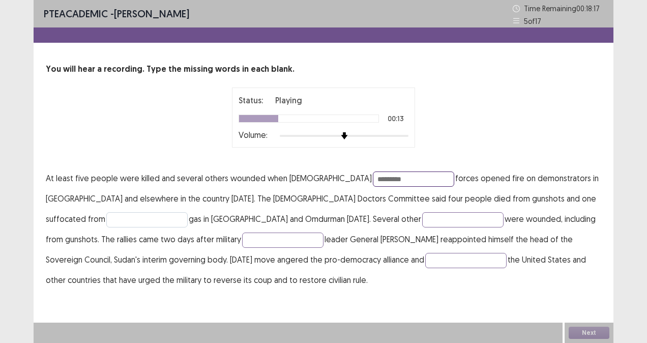
type input "*********"
click at [188, 212] on input "text" at bounding box center [146, 219] width 81 height 15
type input "****"
click at [422, 220] on input "text" at bounding box center [462, 219] width 81 height 15
type input "**********"
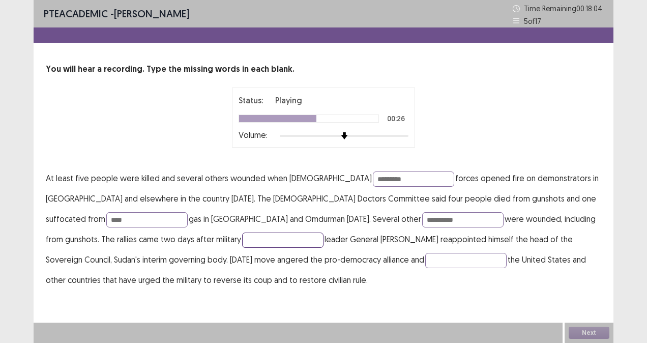
click at [242, 238] on input "text" at bounding box center [282, 239] width 81 height 15
type input "****"
click at [425, 260] on input "text" at bounding box center [465, 260] width 81 height 15
type input "**********"
click at [422, 215] on input "**********" at bounding box center [462, 219] width 81 height 15
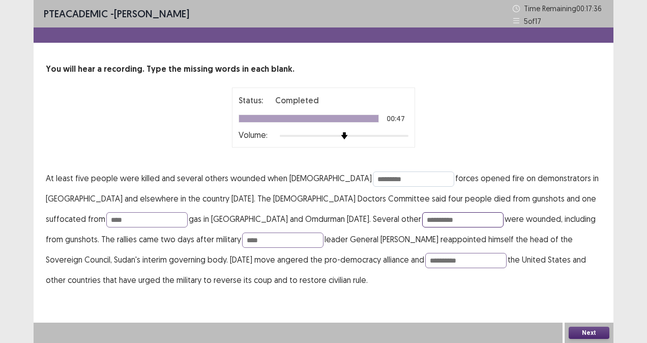
type input "**********"
click at [373, 177] on input "*********" at bounding box center [413, 178] width 81 height 15
type input "********"
click at [577, 337] on button "Next" at bounding box center [588, 332] width 41 height 12
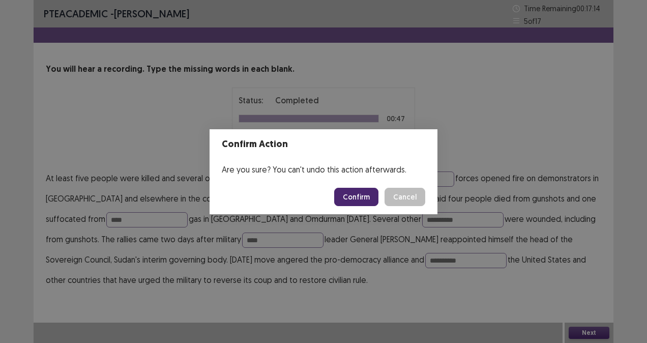
click at [361, 197] on button "Confirm" at bounding box center [356, 197] width 44 height 18
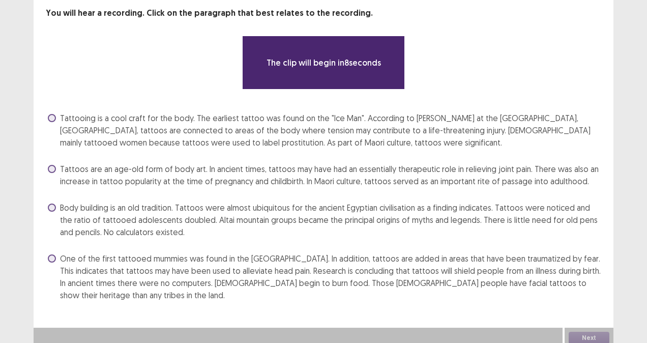
scroll to position [60, 0]
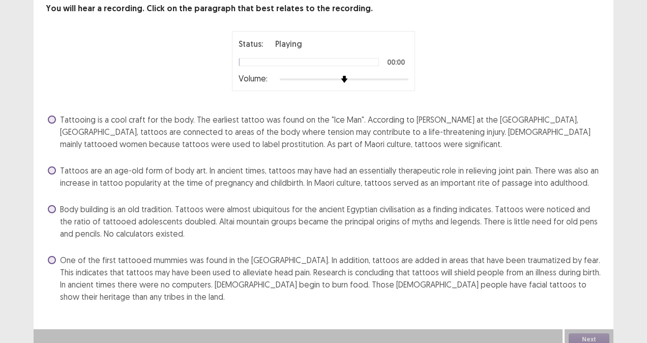
click at [362, 75] on div at bounding box center [344, 79] width 129 height 8
click at [55, 119] on span at bounding box center [52, 119] width 8 height 8
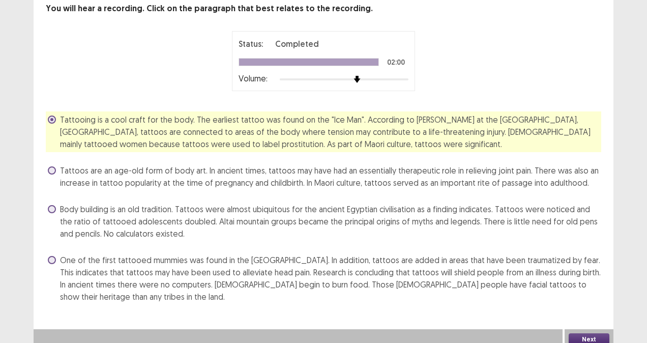
scroll to position [67, 0]
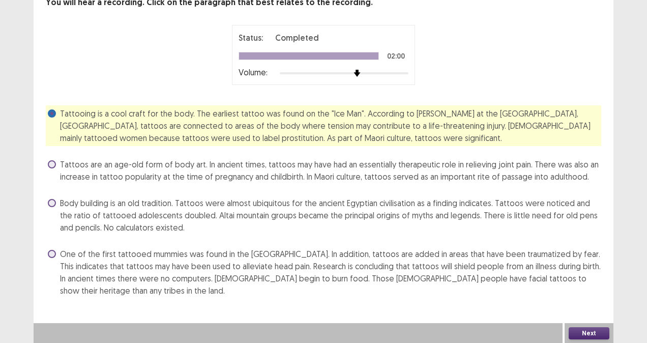
click at [595, 337] on button "Next" at bounding box center [588, 333] width 41 height 12
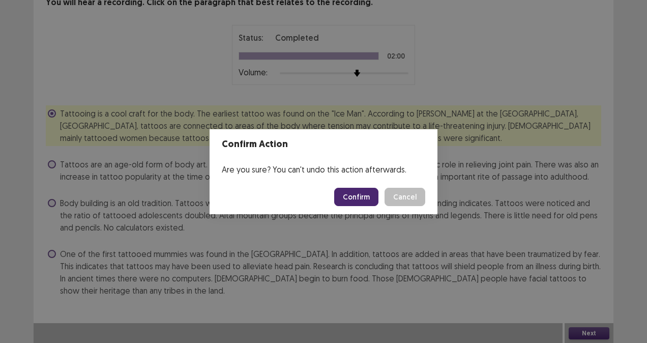
click at [353, 196] on button "Confirm" at bounding box center [356, 197] width 44 height 18
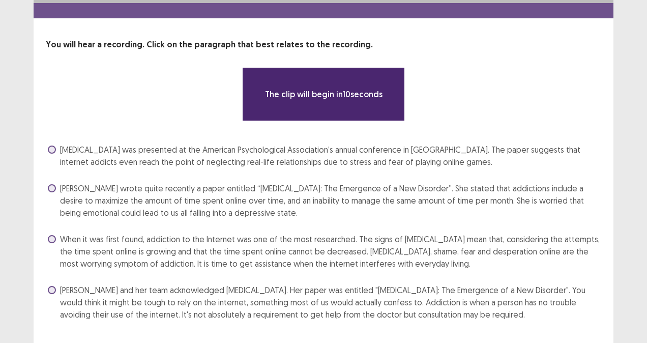
scroll to position [48, 0]
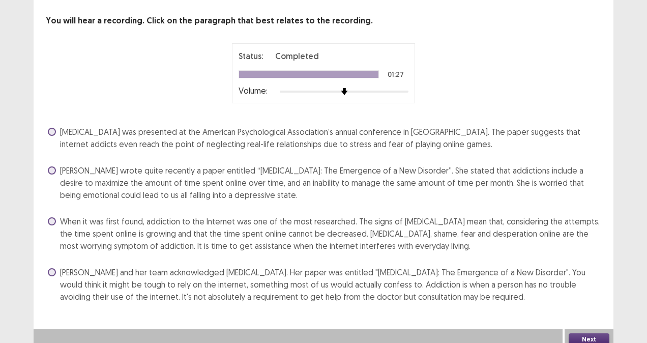
click at [58, 220] on label "When it was first found, addiction to the Internet was one of the most research…" at bounding box center [324, 233] width 553 height 37
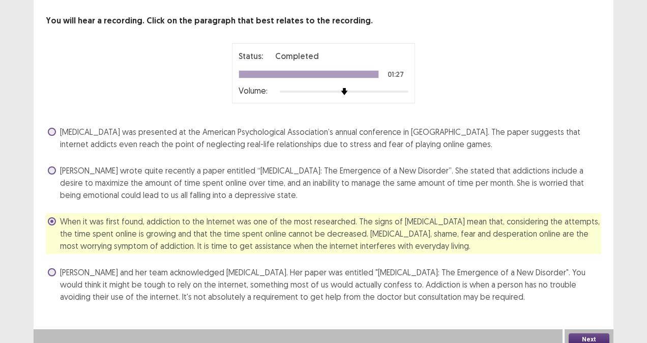
scroll to position [54, 0]
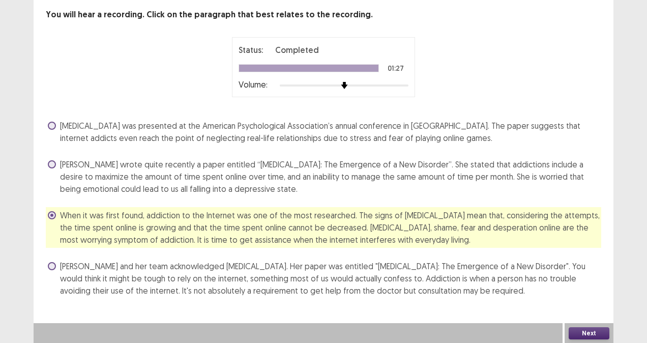
click at [590, 330] on button "Next" at bounding box center [588, 333] width 41 height 12
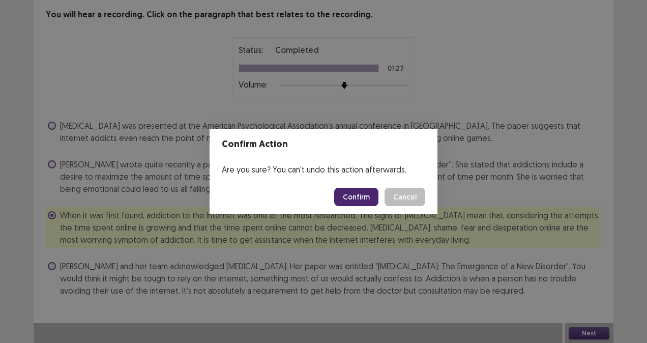
click at [363, 197] on button "Confirm" at bounding box center [356, 197] width 44 height 18
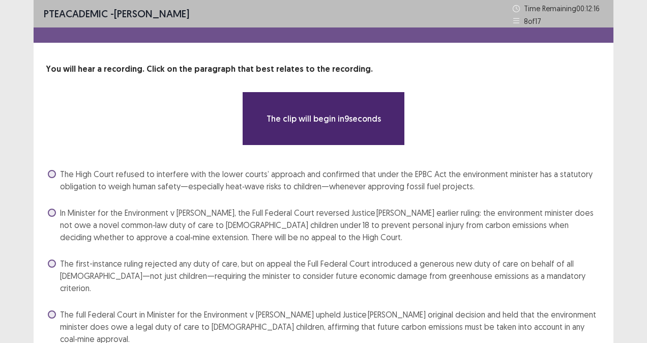
scroll to position [24, 0]
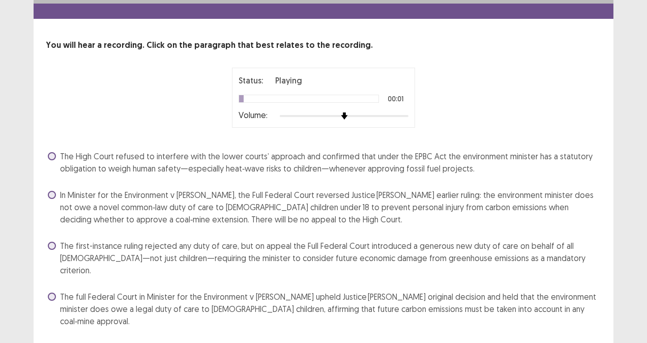
click at [58, 199] on label "In Minister for the Environment v Sharma, the Full Federal Court reversed Justi…" at bounding box center [324, 207] width 553 height 37
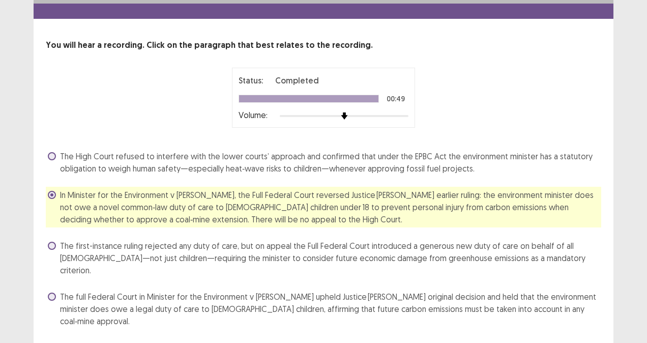
scroll to position [30, 0]
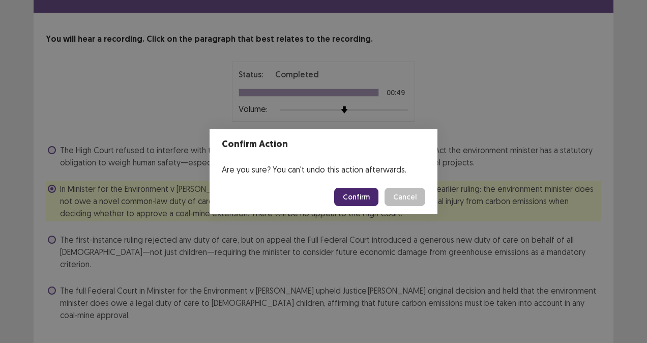
click at [361, 203] on button "Confirm" at bounding box center [356, 197] width 44 height 18
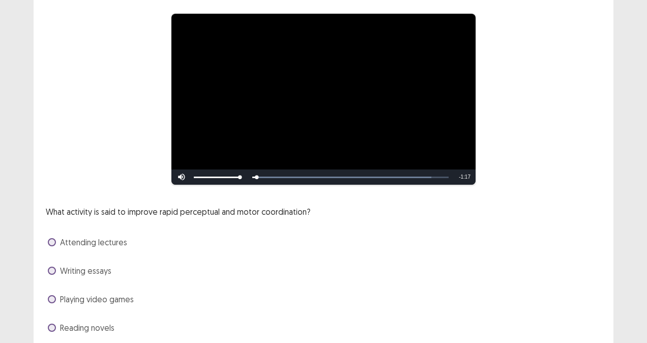
scroll to position [80, 0]
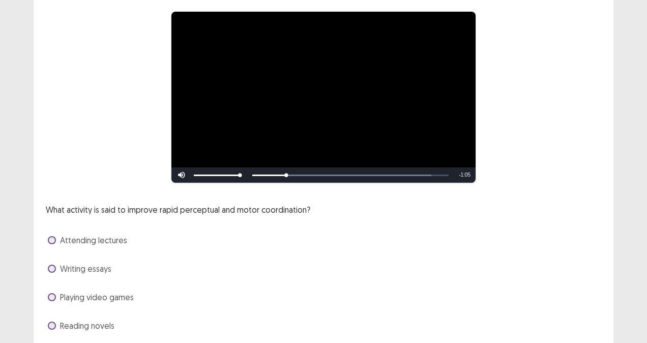
click at [55, 296] on span at bounding box center [52, 297] width 8 height 8
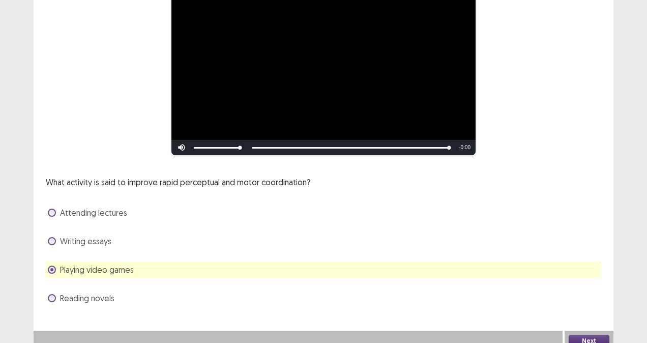
scroll to position [116, 0]
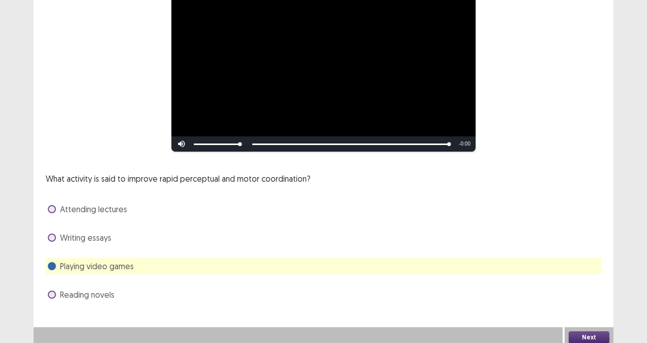
click at [597, 331] on button "Next" at bounding box center [588, 337] width 41 height 12
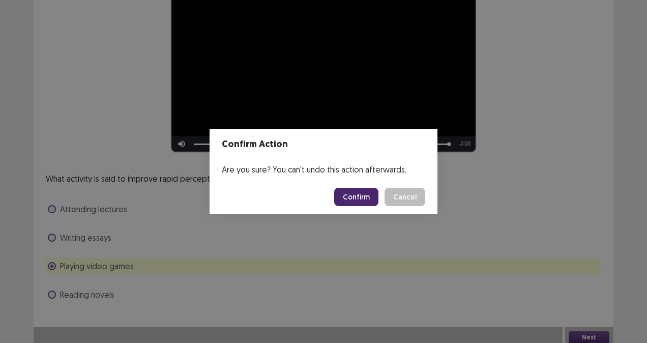
click at [359, 197] on button "Confirm" at bounding box center [356, 197] width 44 height 18
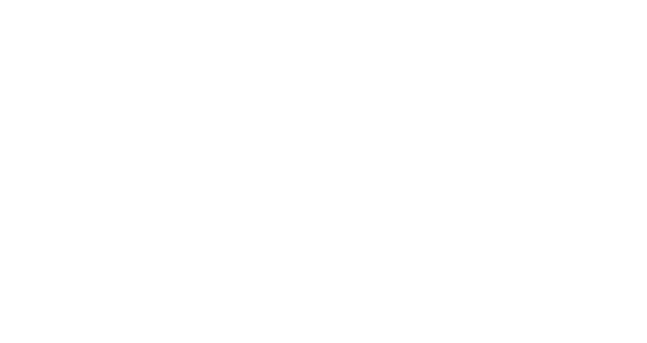
scroll to position [0, 0]
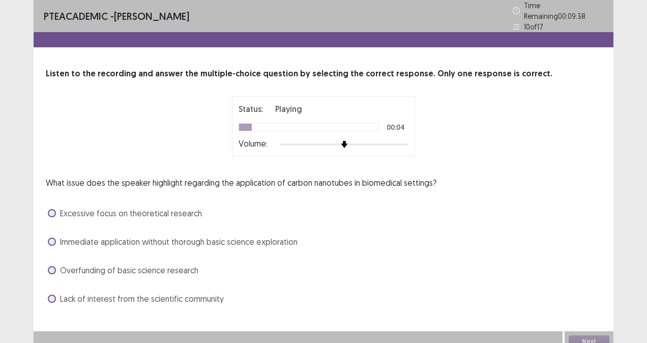
click at [386, 125] on div "00:04" at bounding box center [395, 127] width 25 height 7
click at [348, 141] on img at bounding box center [344, 144] width 7 height 7
click at [52, 237] on span at bounding box center [52, 241] width 8 height 8
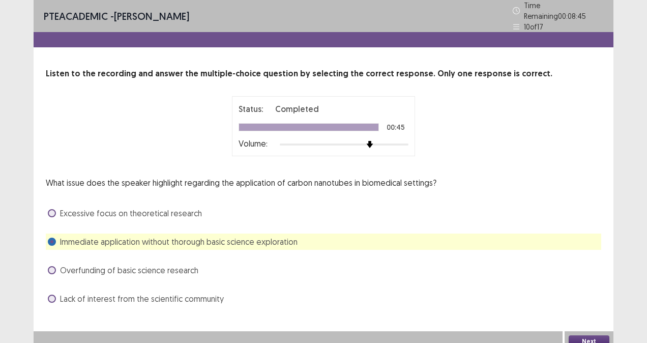
click at [583, 335] on button "Next" at bounding box center [588, 341] width 41 height 12
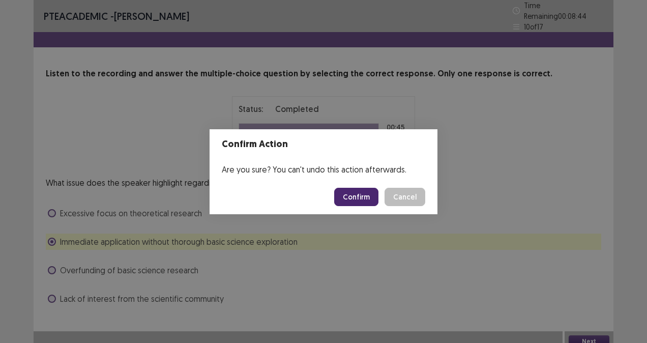
click at [359, 198] on button "Confirm" at bounding box center [356, 197] width 44 height 18
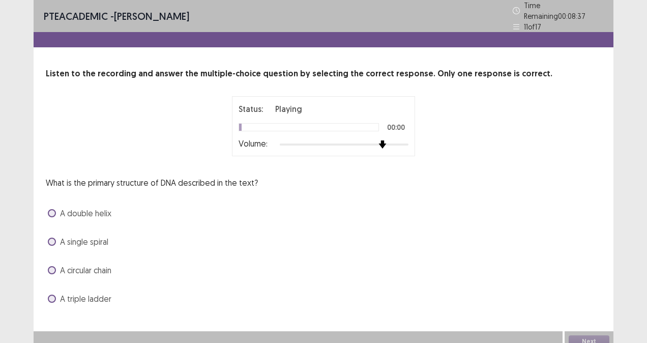
click at [389, 143] on div at bounding box center [344, 144] width 129 height 2
click at [51, 209] on span at bounding box center [52, 213] width 8 height 8
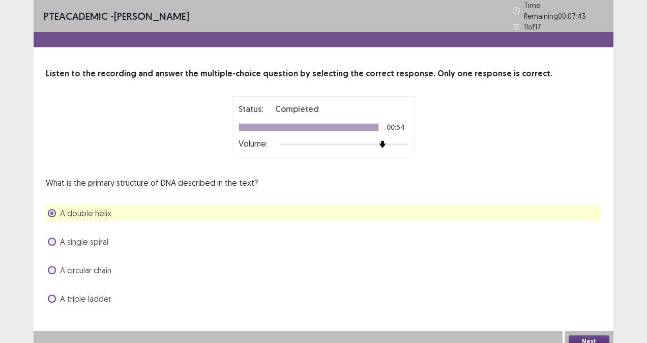
scroll to position [4, 0]
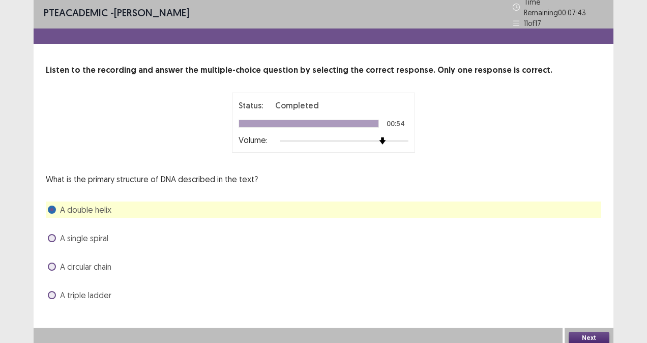
click at [597, 331] on button "Next" at bounding box center [588, 337] width 41 height 12
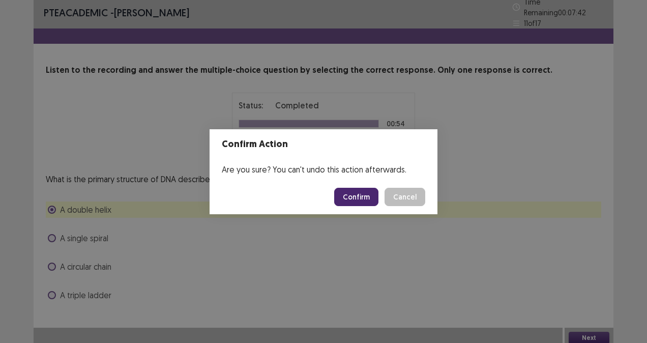
click at [360, 197] on button "Confirm" at bounding box center [356, 197] width 44 height 18
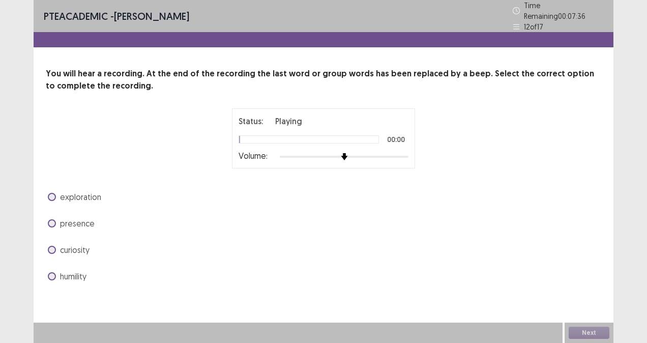
click at [348, 153] on img at bounding box center [344, 156] width 7 height 7
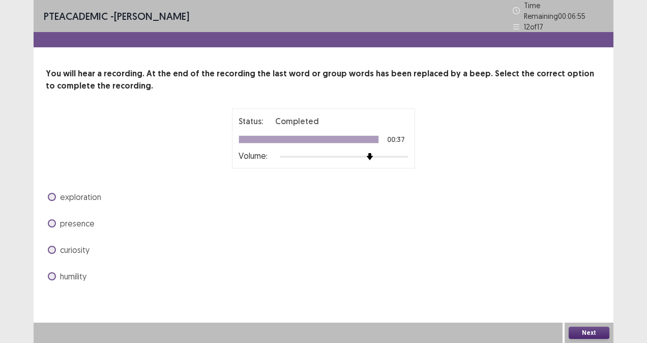
click at [52, 246] on span at bounding box center [52, 250] width 8 height 8
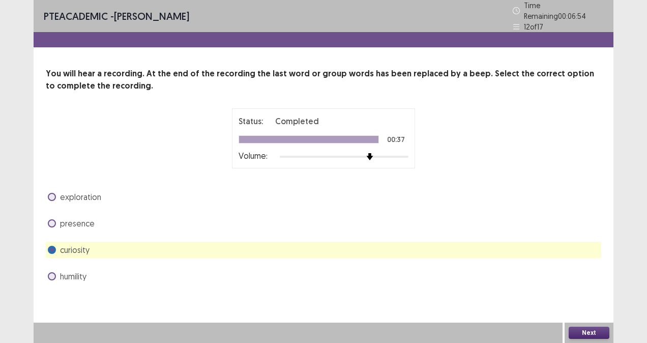
click at [595, 331] on button "Next" at bounding box center [588, 332] width 41 height 12
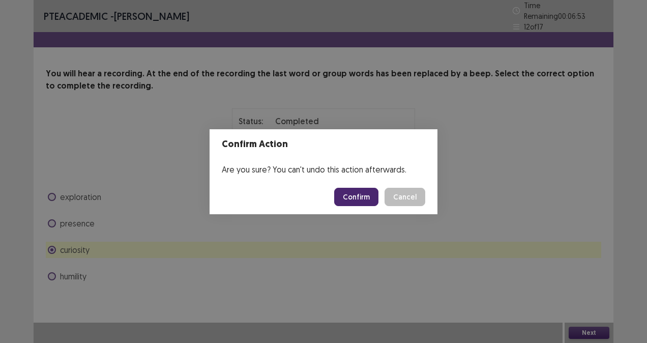
click at [352, 197] on button "Confirm" at bounding box center [356, 197] width 44 height 18
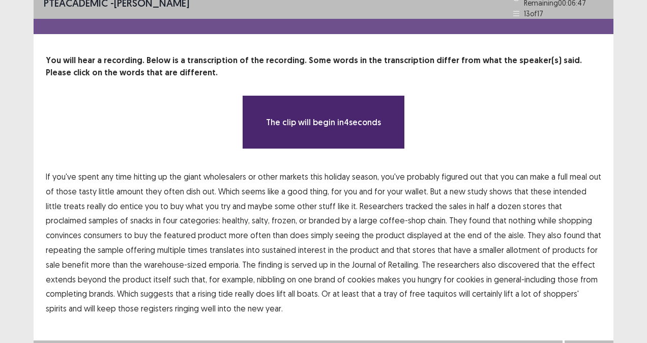
scroll to position [26, 0]
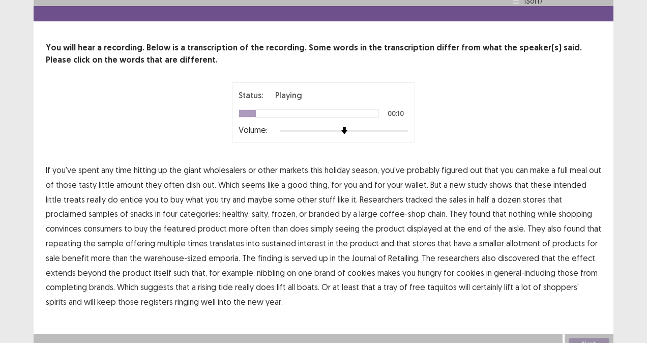
click at [126, 181] on span "amount" at bounding box center [129, 184] width 27 height 12
click at [561, 178] on span "intended" at bounding box center [569, 184] width 33 height 12
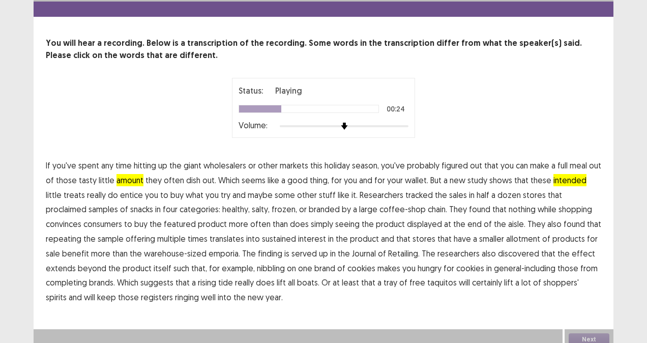
click at [86, 203] on span "proclaimed" at bounding box center [66, 209] width 41 height 12
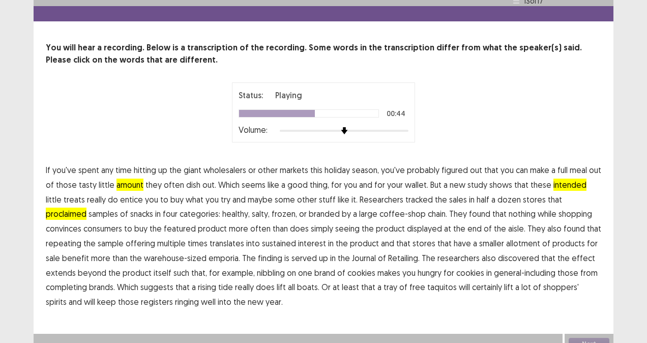
click at [209, 240] on span "translates" at bounding box center [226, 243] width 35 height 12
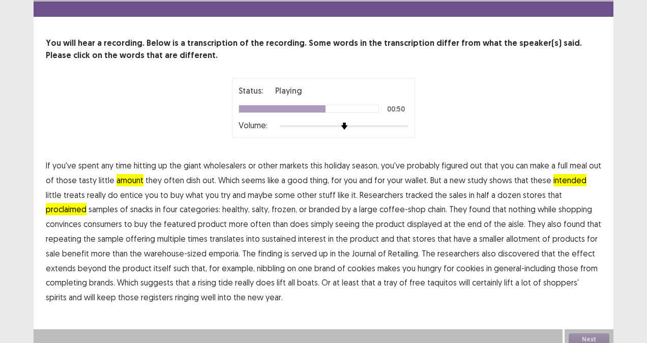
click at [506, 239] on span "allotment" at bounding box center [523, 238] width 34 height 12
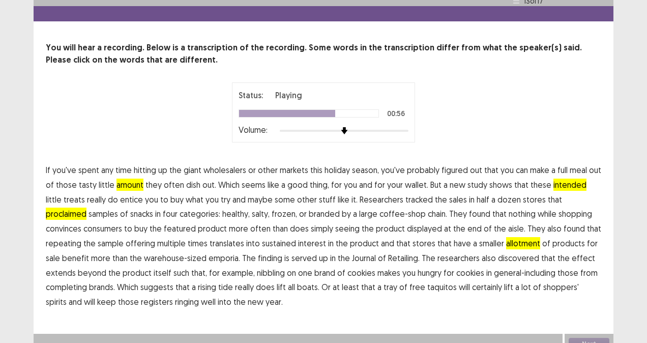
click at [388, 257] on span "Retailing." at bounding box center [404, 258] width 32 height 12
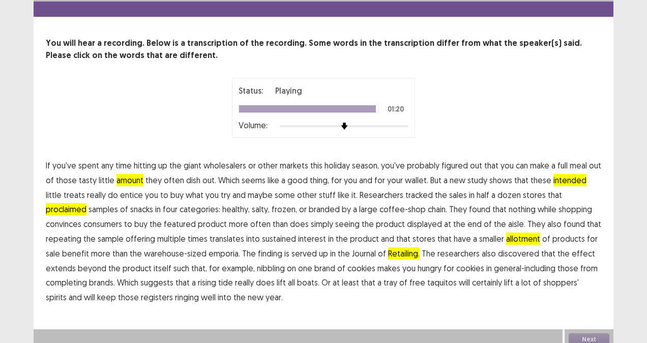
click at [116, 291] on span "keep" at bounding box center [106, 297] width 19 height 12
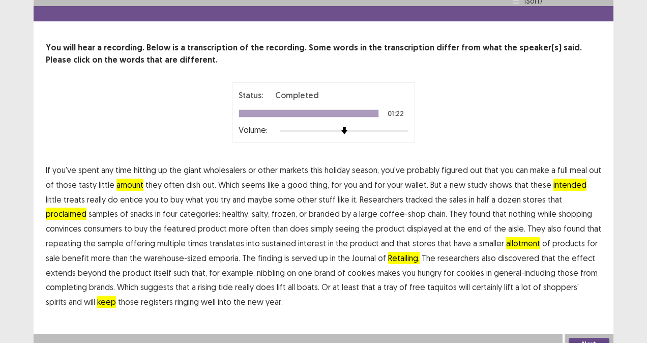
click at [95, 295] on span "will" at bounding box center [89, 301] width 11 height 12
click at [116, 295] on span "keep" at bounding box center [106, 301] width 19 height 12
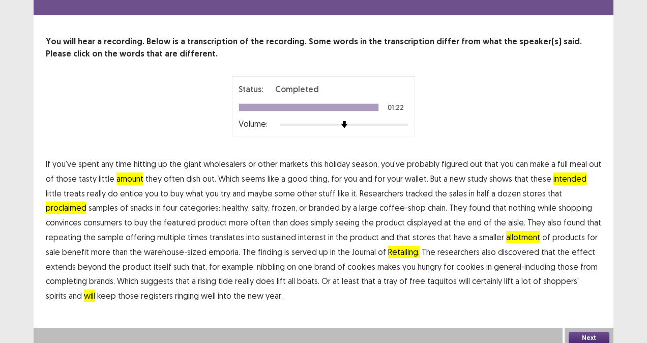
click at [584, 332] on button "Next" at bounding box center [588, 337] width 41 height 12
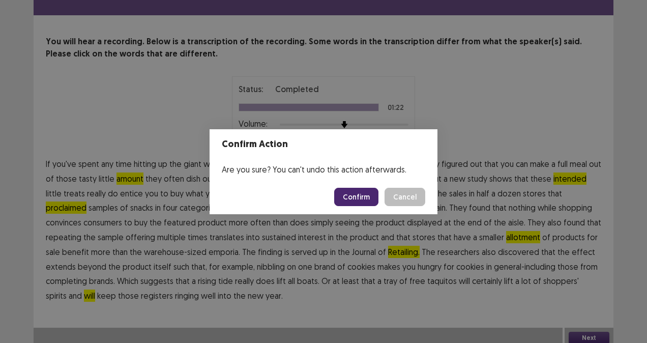
click at [363, 195] on button "Confirm" at bounding box center [356, 197] width 44 height 18
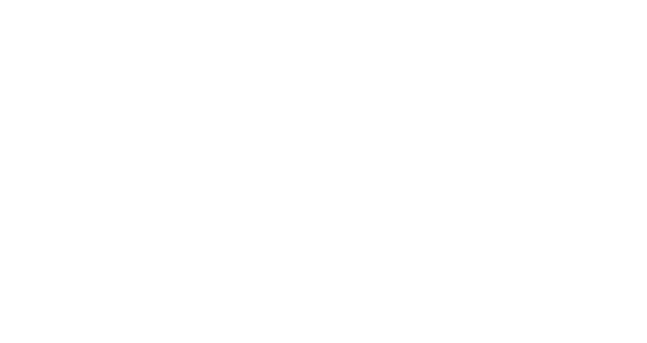
scroll to position [0, 0]
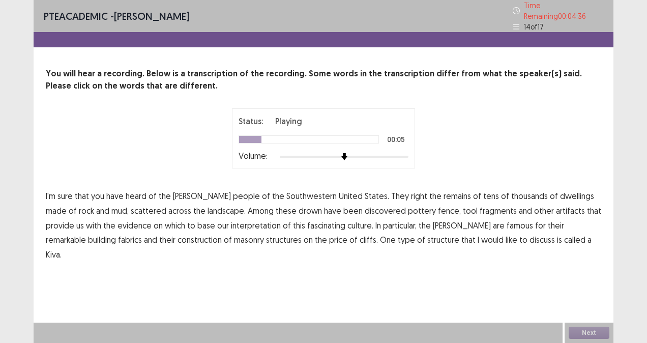
click at [411, 192] on span "right" at bounding box center [419, 196] width 16 height 12
click at [298, 208] on span "drown" at bounding box center [309, 210] width 23 height 12
click at [438, 207] on span "fence," at bounding box center [449, 210] width 23 height 12
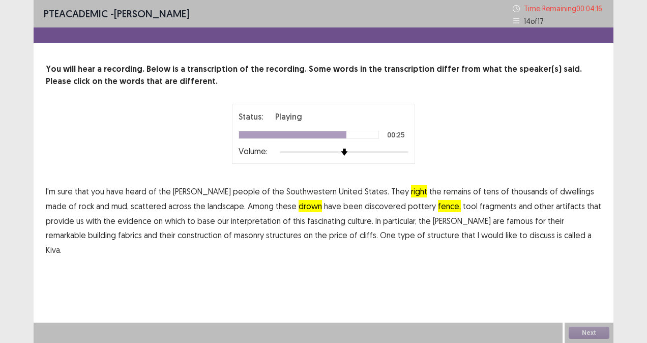
click at [142, 229] on span "fabrics" at bounding box center [130, 235] width 24 height 12
click at [329, 236] on span "price" at bounding box center [338, 235] width 18 height 12
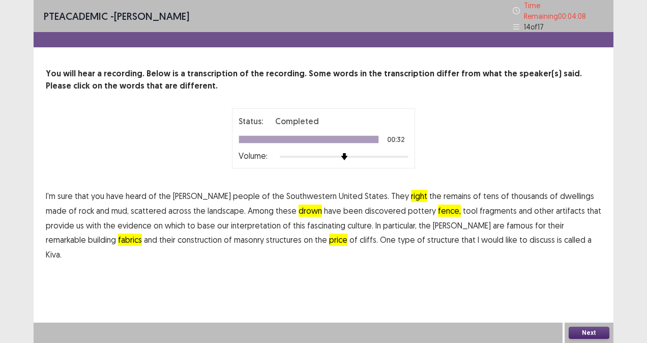
click at [592, 333] on button "Next" at bounding box center [588, 332] width 41 height 12
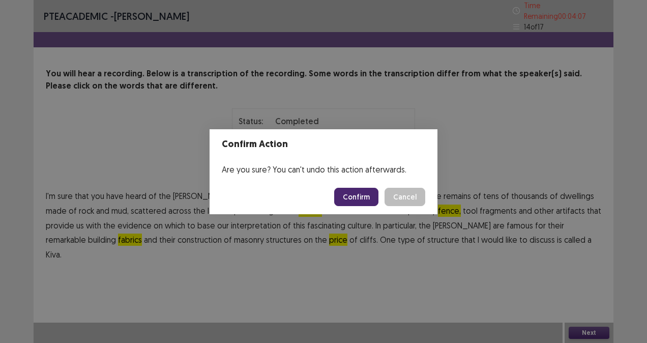
click at [378, 195] on button "Confirm" at bounding box center [356, 197] width 44 height 18
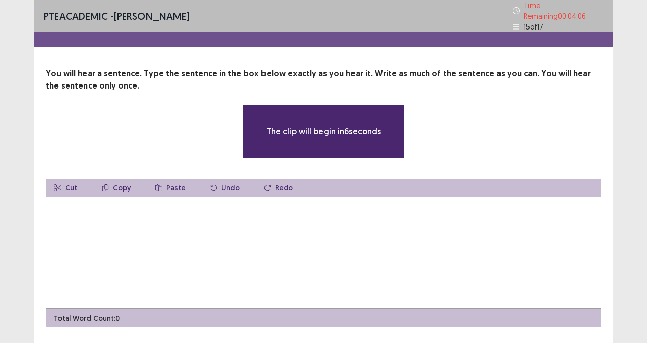
click at [268, 232] on textarea at bounding box center [323, 253] width 555 height 112
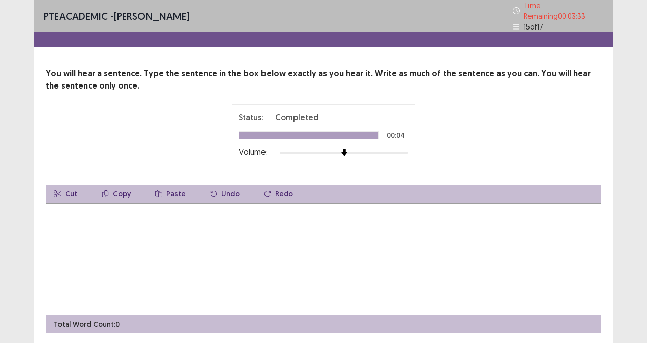
click at [73, 229] on textarea at bounding box center [323, 259] width 555 height 112
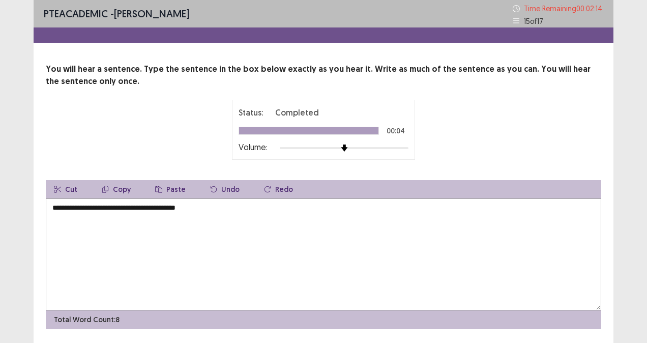
click at [55, 213] on textarea "**********" at bounding box center [323, 254] width 555 height 112
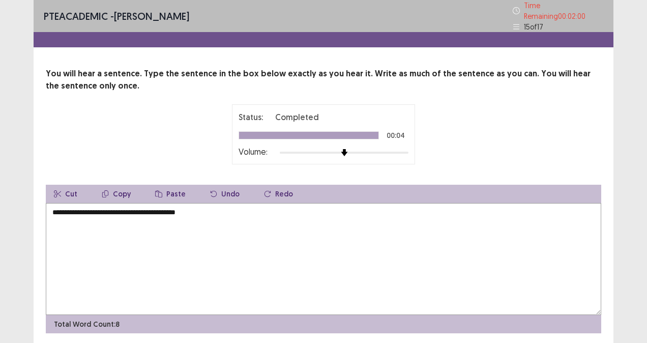
scroll to position [30, 0]
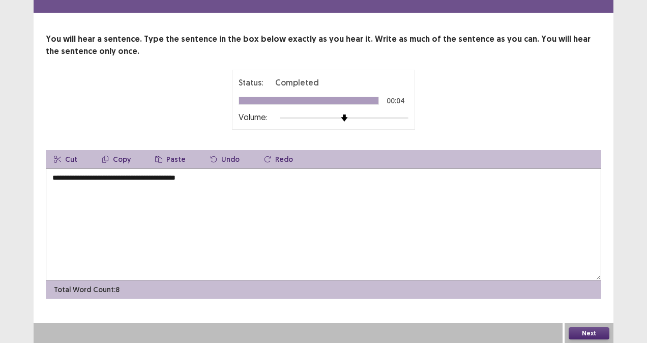
type textarea "**********"
click at [588, 331] on button "Next" at bounding box center [588, 333] width 41 height 12
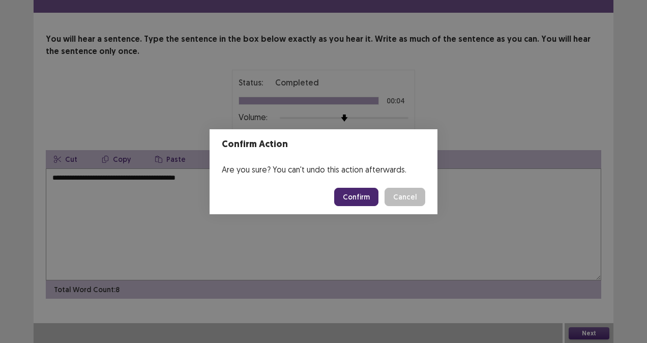
click at [358, 194] on button "Confirm" at bounding box center [356, 197] width 44 height 18
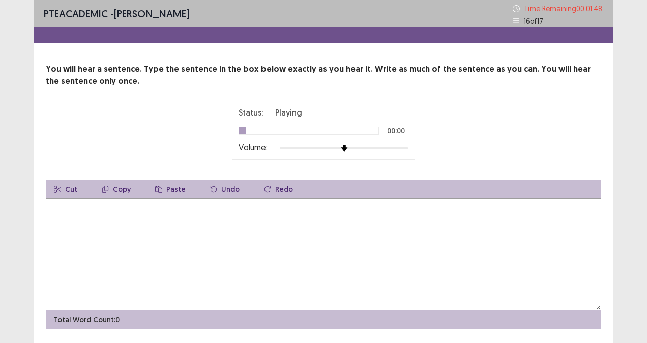
click at [389, 145] on div at bounding box center [344, 148] width 129 height 8
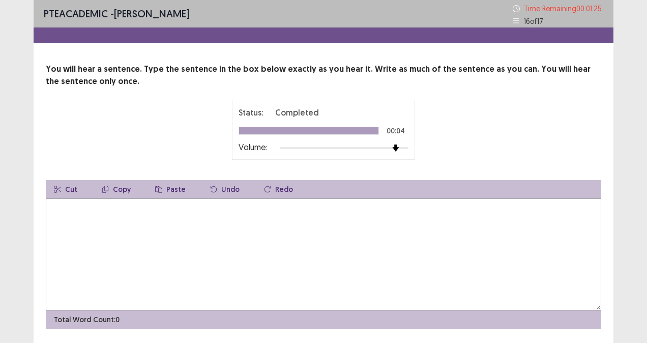
click at [121, 240] on textarea at bounding box center [323, 254] width 555 height 112
click at [129, 210] on textarea "**********" at bounding box center [323, 254] width 555 height 112
click at [162, 210] on textarea "**********" at bounding box center [323, 254] width 555 height 112
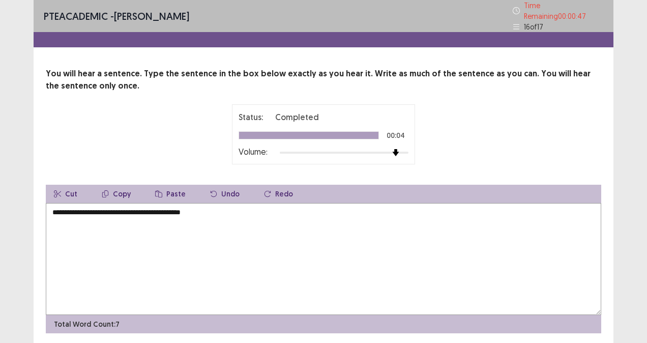
click at [175, 204] on textarea "**********" at bounding box center [323, 259] width 555 height 112
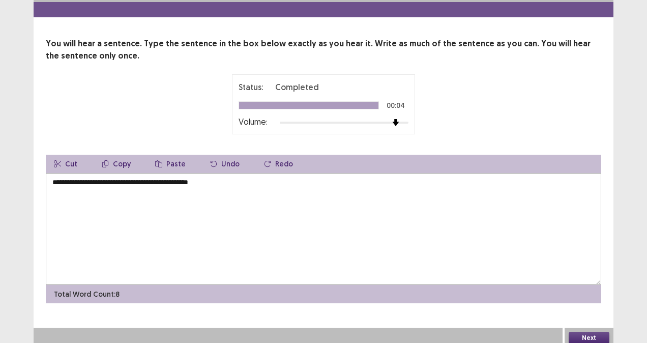
type textarea "**********"
click at [598, 331] on button "Next" at bounding box center [588, 337] width 41 height 12
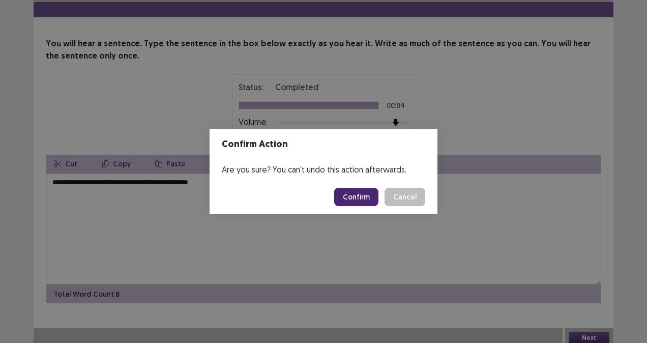
click at [363, 198] on button "Confirm" at bounding box center [356, 197] width 44 height 18
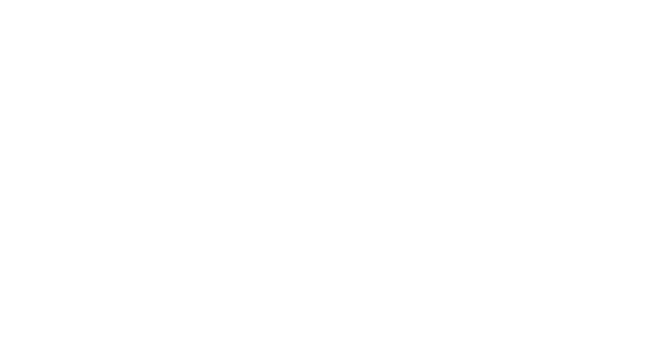
scroll to position [0, 0]
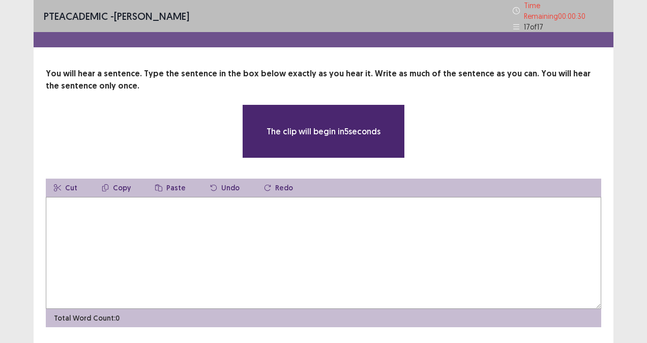
click at [198, 259] on textarea at bounding box center [323, 253] width 555 height 112
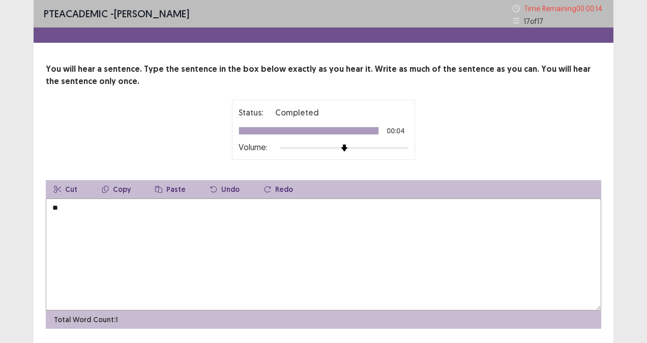
type textarea "*"
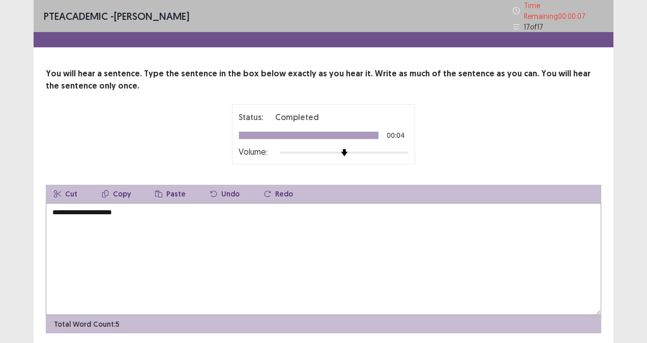
click at [83, 211] on textarea "**********" at bounding box center [323, 259] width 555 height 112
click at [150, 205] on textarea "**********" at bounding box center [323, 259] width 555 height 112
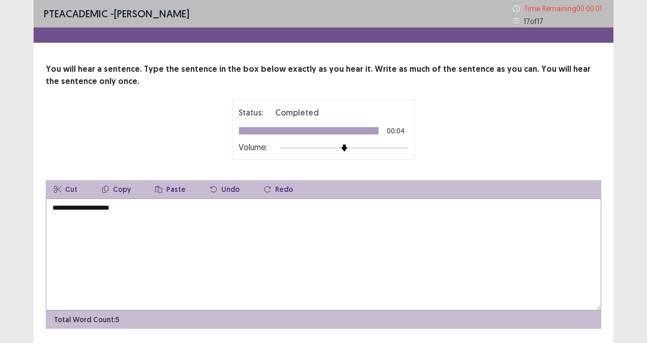
type textarea "**********"
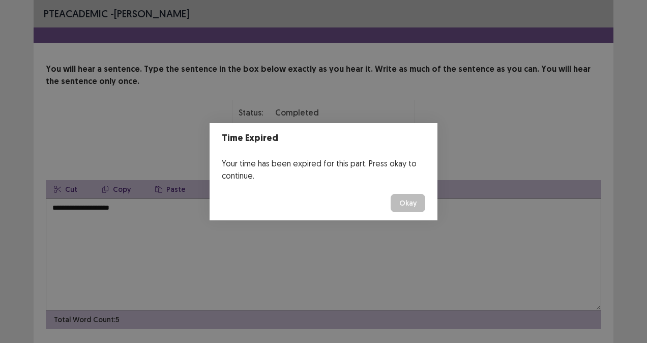
click at [413, 203] on button "Okay" at bounding box center [407, 203] width 35 height 18
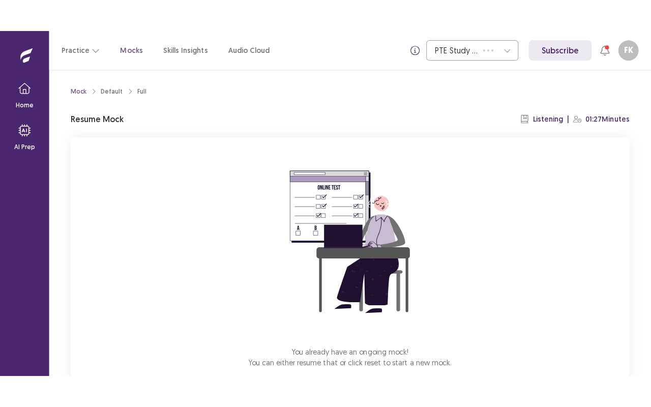
scroll to position [59, 0]
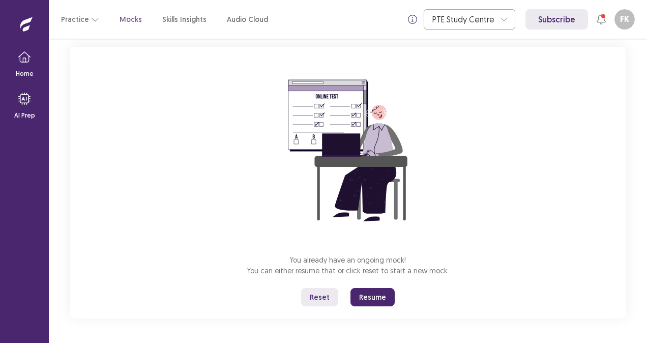
click at [372, 291] on button "Resume" at bounding box center [372, 297] width 44 height 18
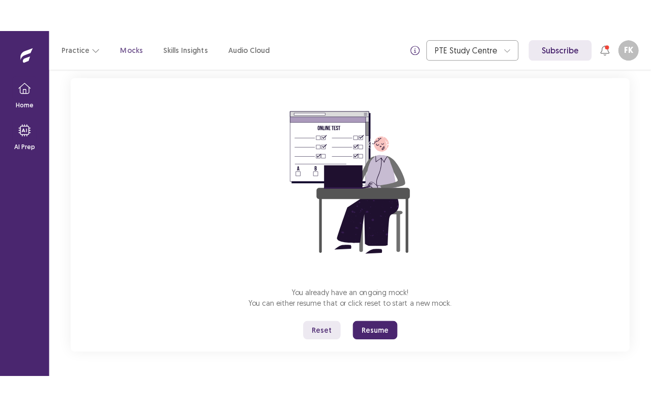
scroll to position [0, 0]
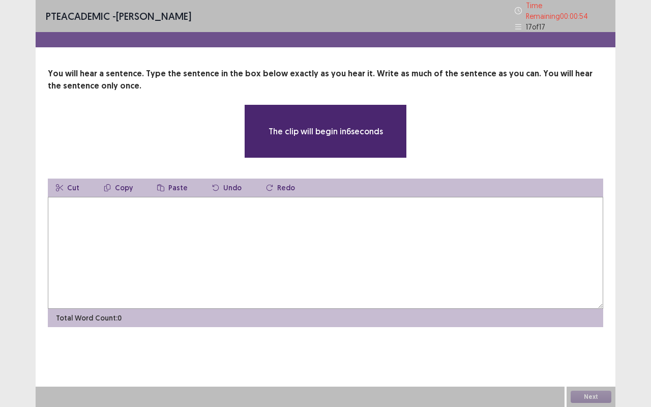
click at [167, 241] on textarea at bounding box center [325, 253] width 555 height 112
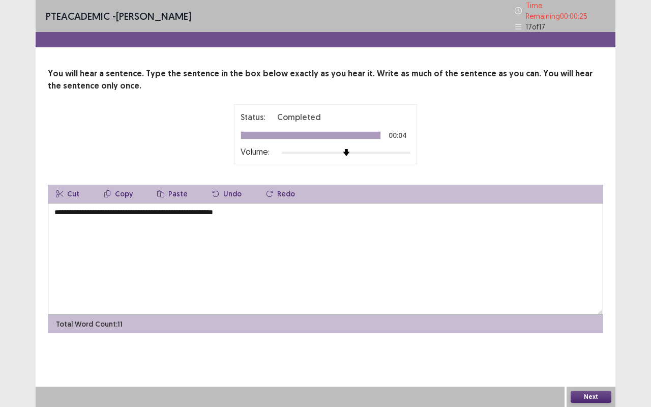
type textarea "**********"
click at [595, 342] on button "Next" at bounding box center [590, 396] width 41 height 12
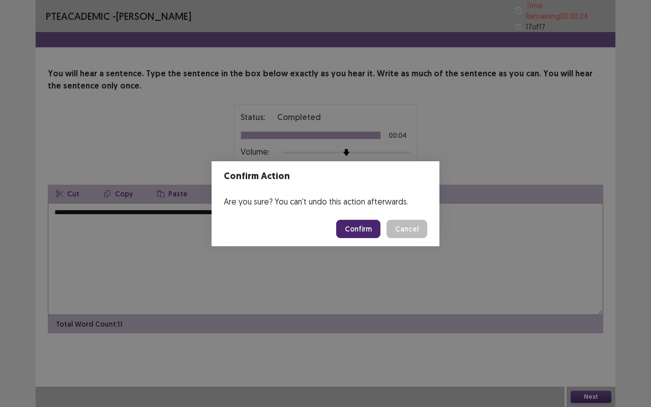
click at [355, 223] on button "Confirm" at bounding box center [358, 229] width 44 height 18
